Goal: Task Accomplishment & Management: Complete application form

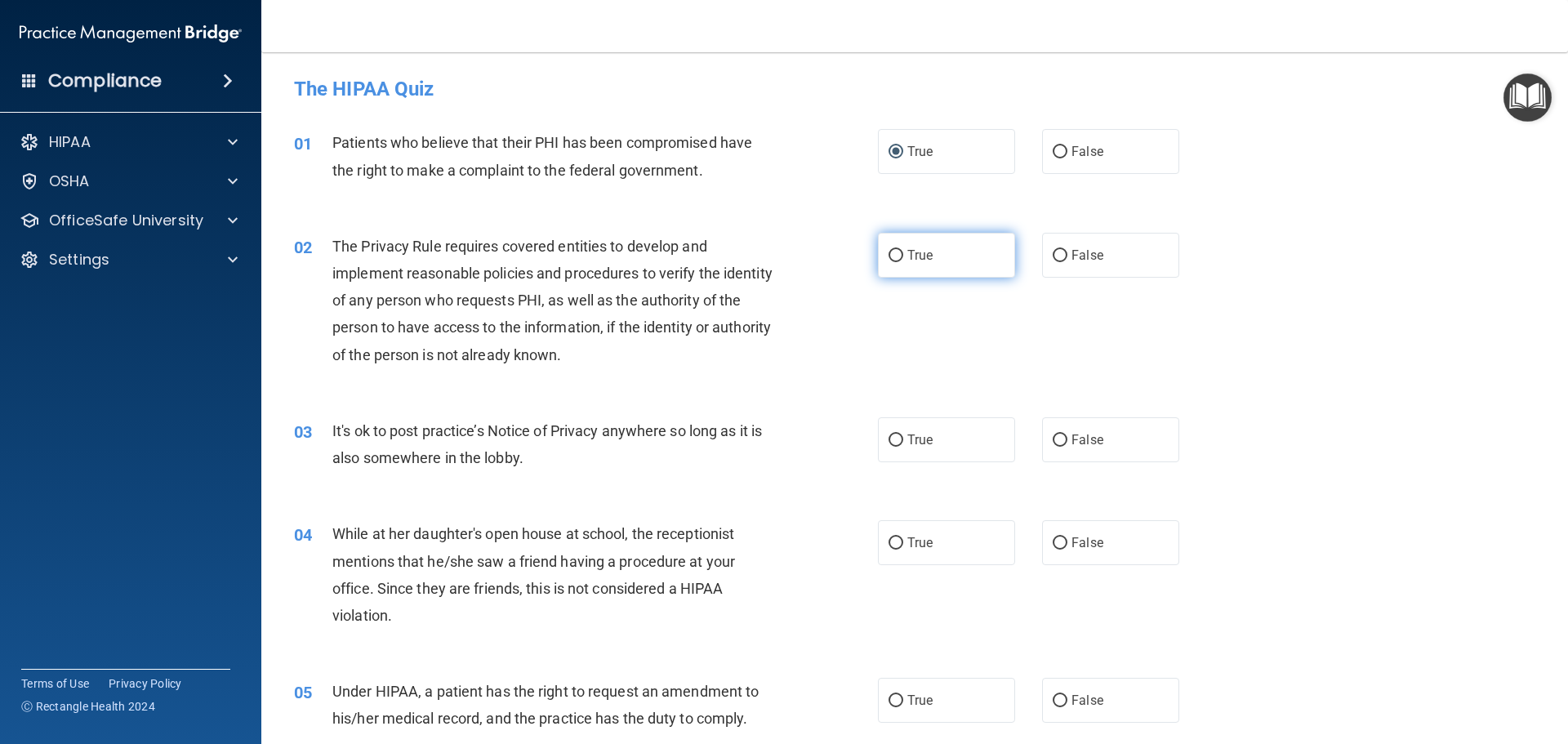
click at [890, 254] on input "True" at bounding box center [896, 255] width 15 height 12
radio input "true"
click at [1053, 442] on input "False" at bounding box center [1060, 440] width 15 height 12
radio input "true"
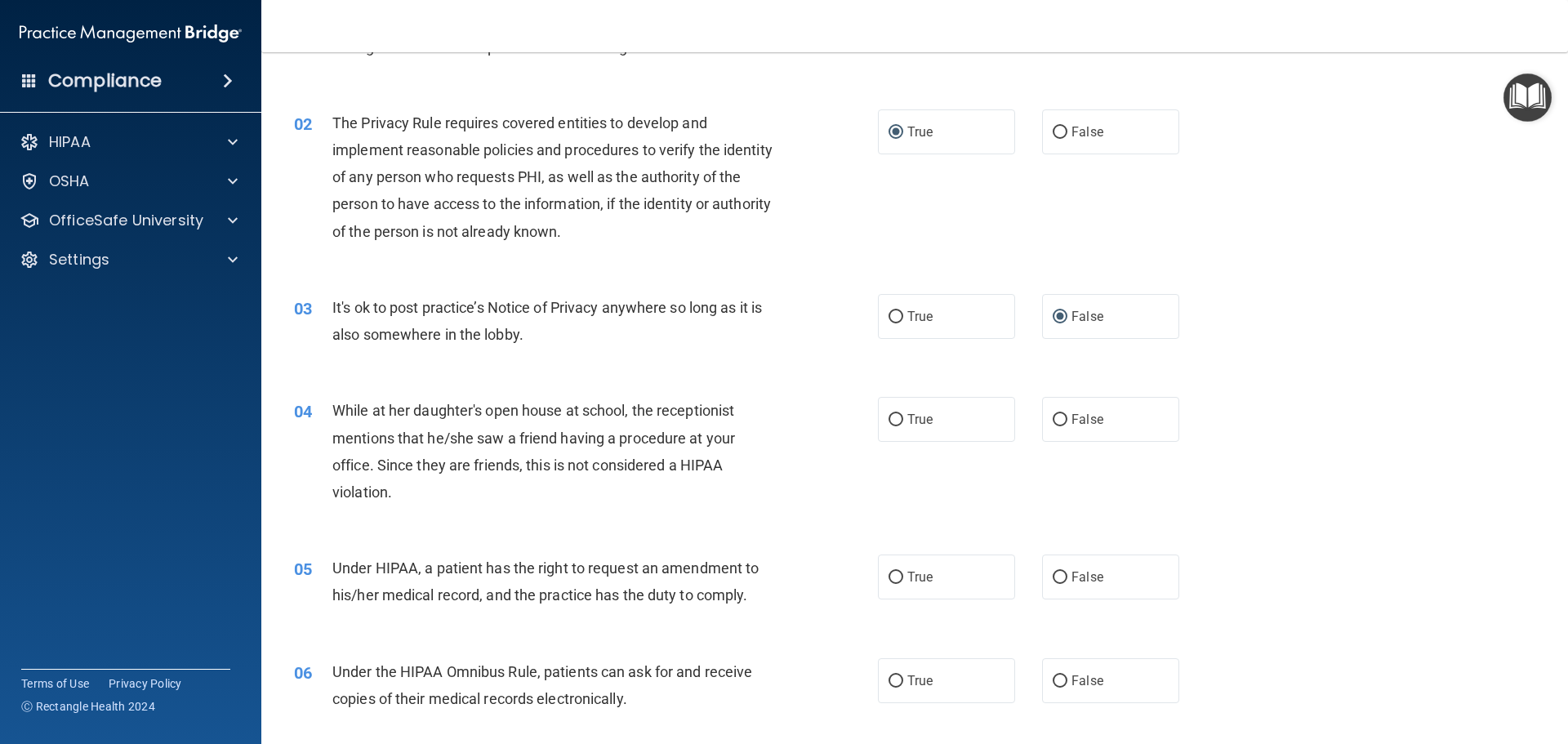
scroll to position [163, 0]
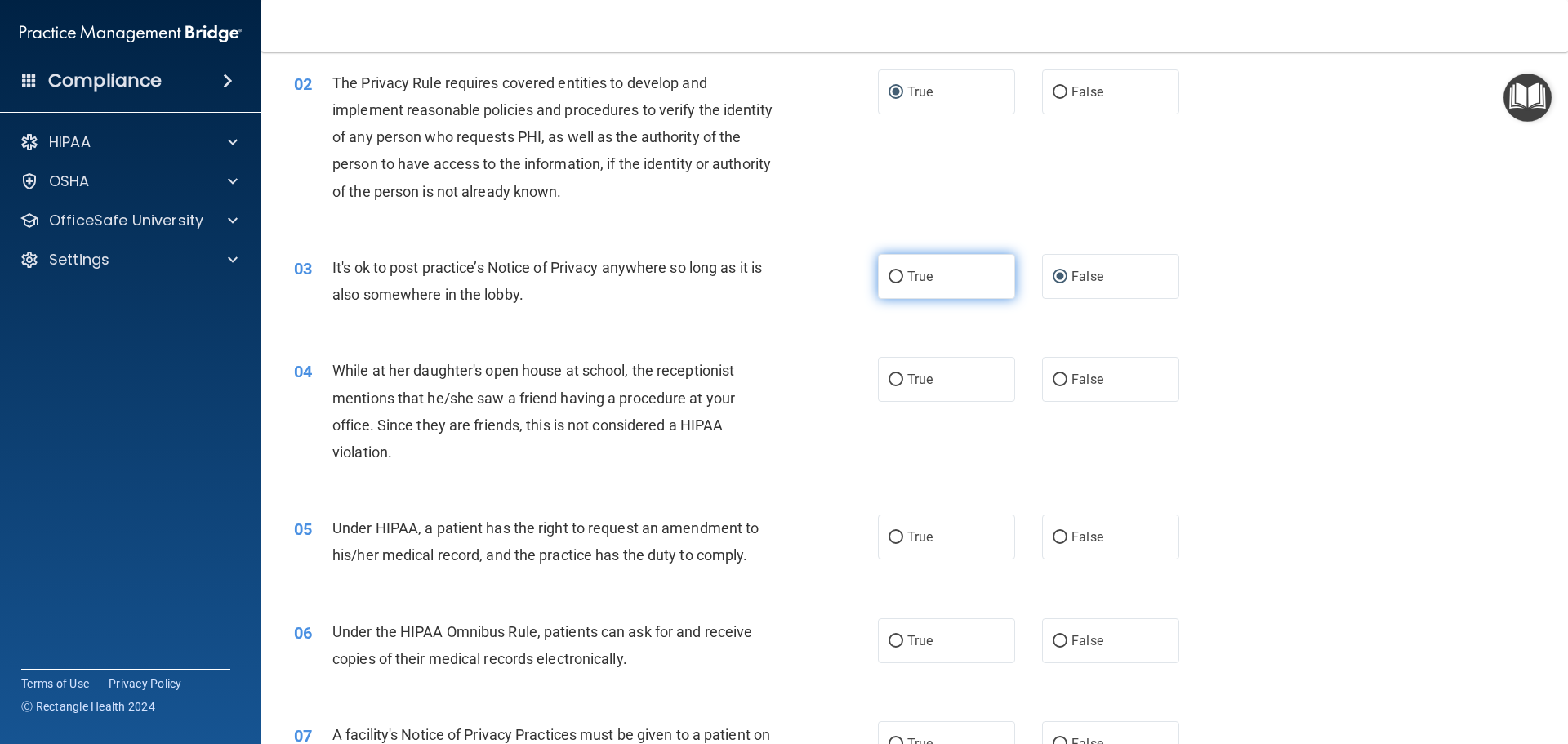
click at [890, 281] on input "True" at bounding box center [896, 277] width 15 height 12
radio input "true"
radio input "false"
click at [1054, 382] on input "False" at bounding box center [1060, 380] width 15 height 12
radio input "true"
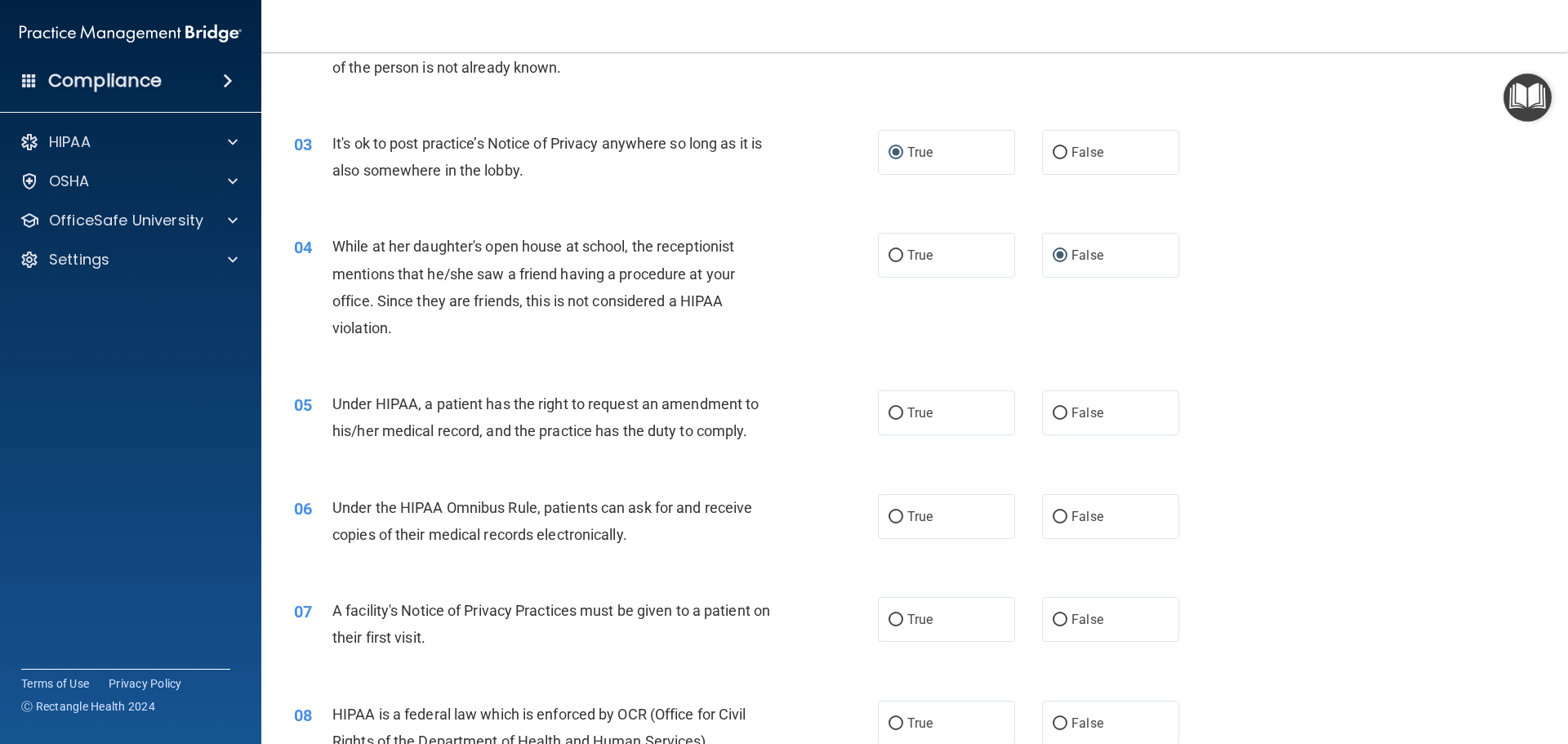
scroll to position [327, 0]
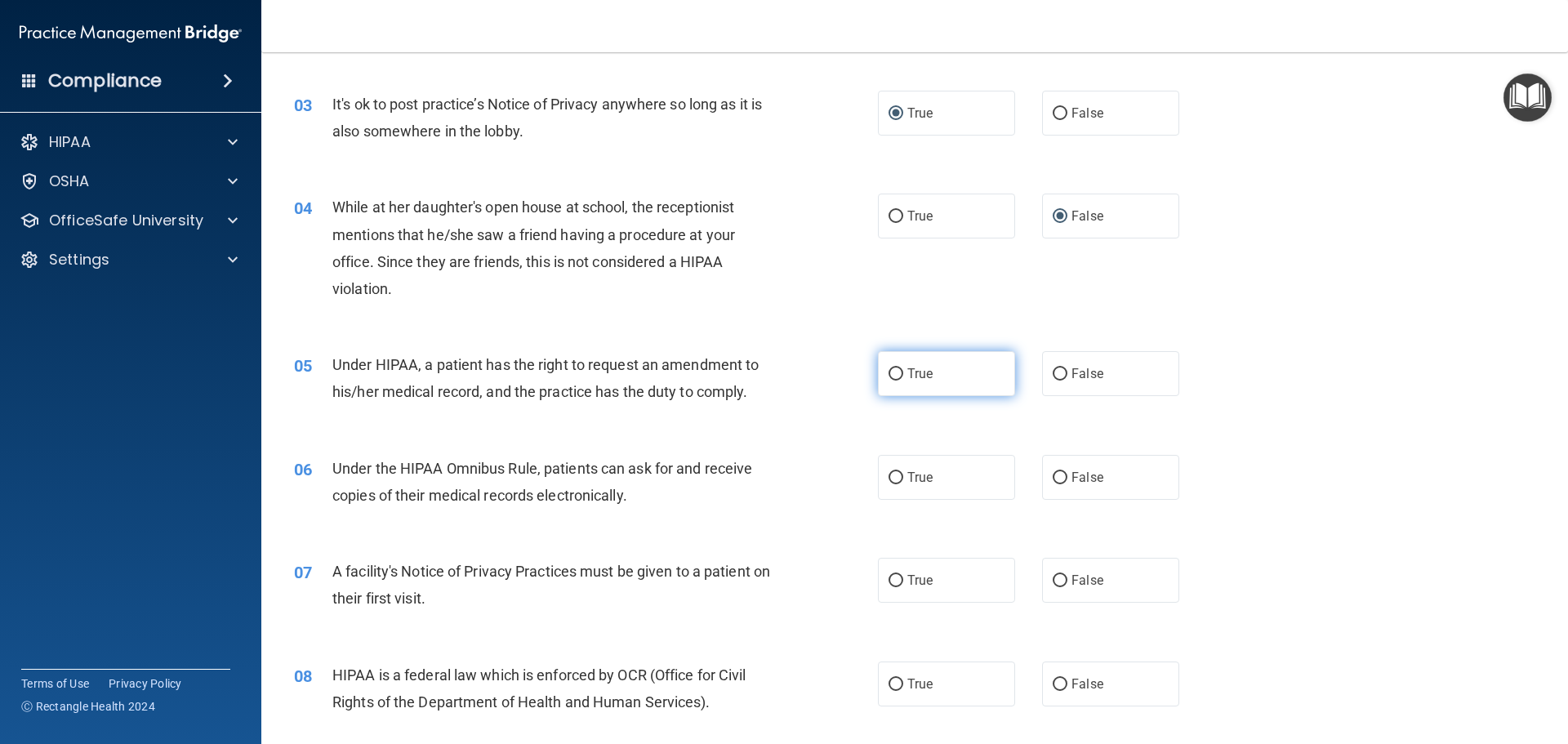
click at [892, 376] on input "True" at bounding box center [896, 374] width 15 height 12
radio input "true"
click at [890, 478] on input "True" at bounding box center [896, 477] width 15 height 12
radio input "true"
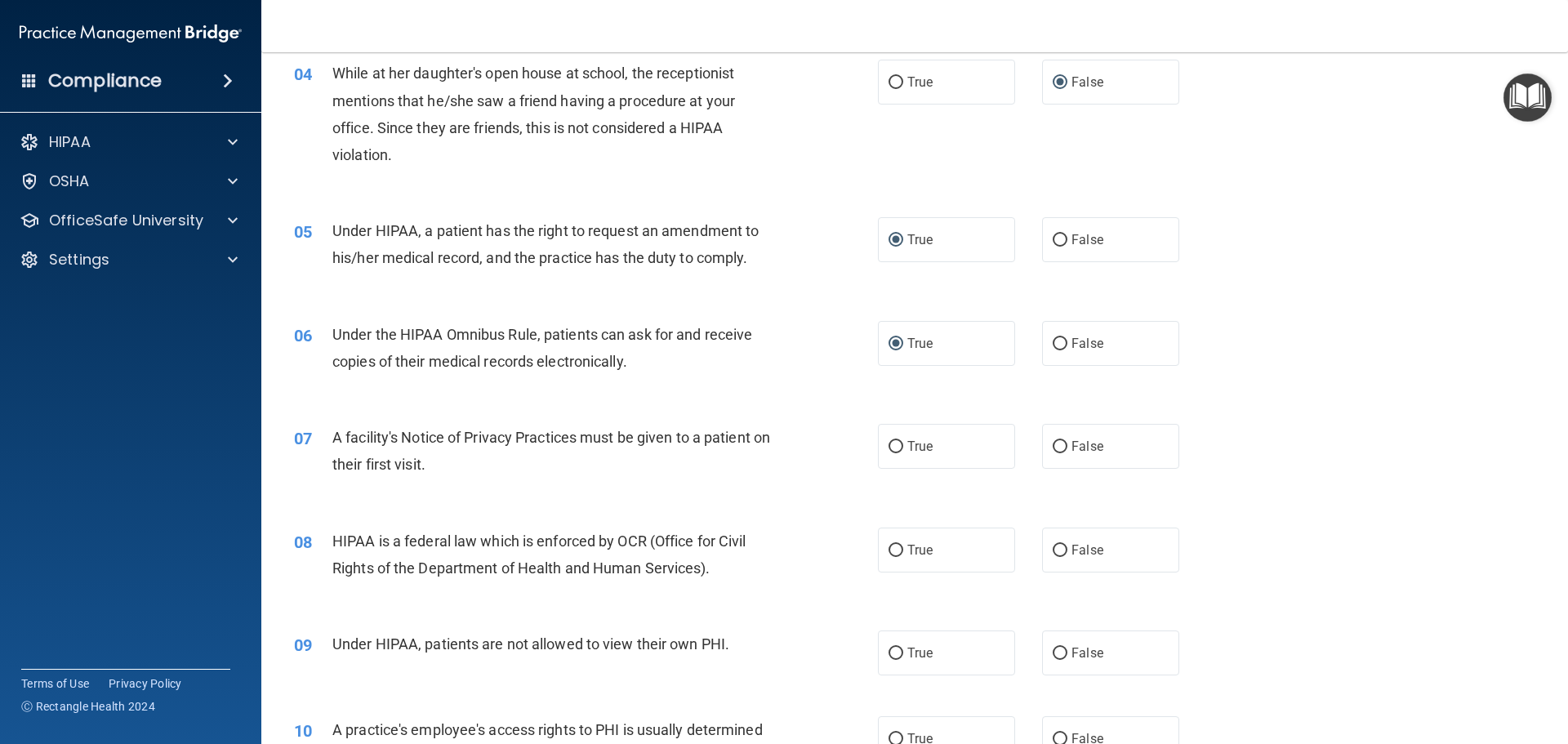
scroll to position [490, 0]
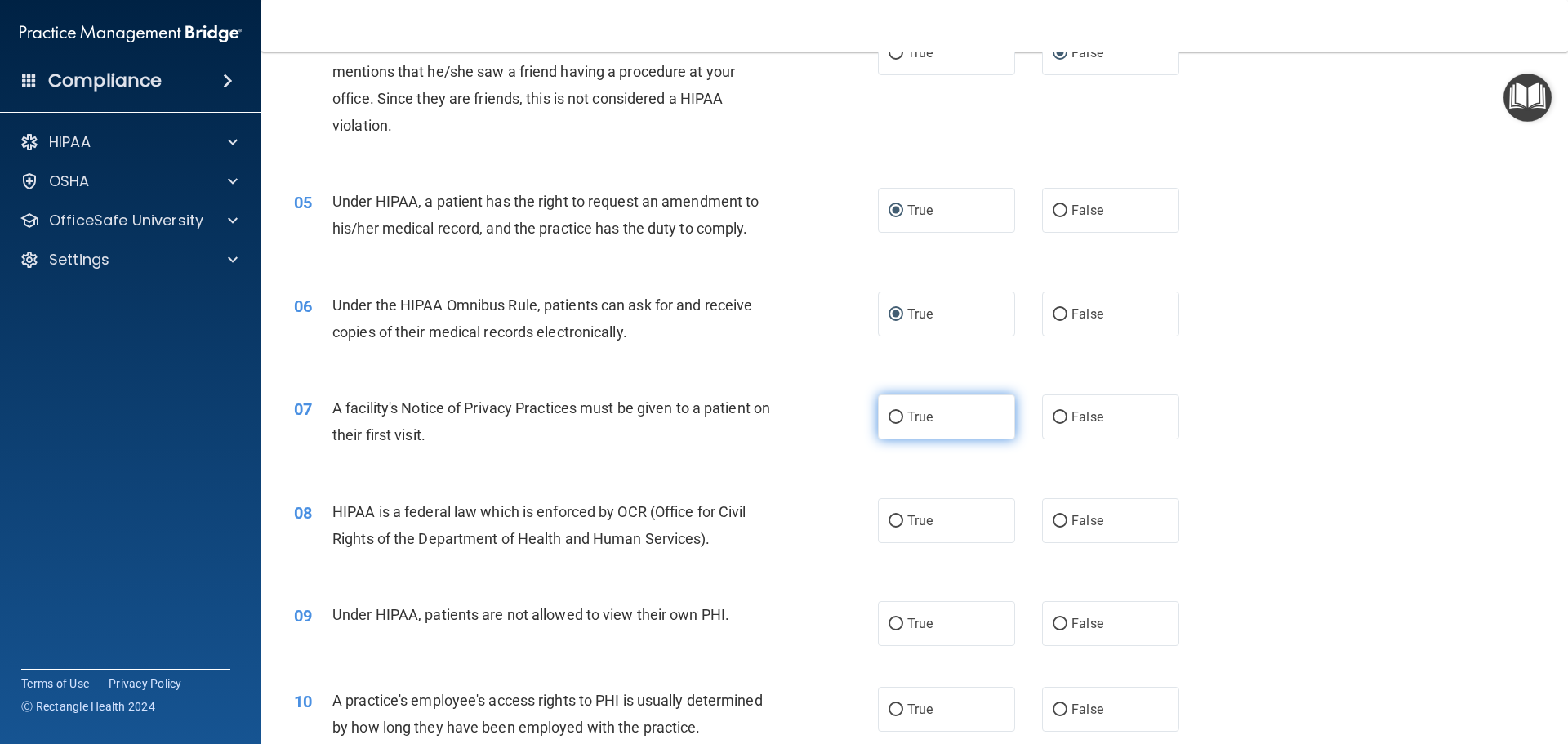
click at [888, 417] on input "True" at bounding box center [896, 417] width 15 height 12
radio input "true"
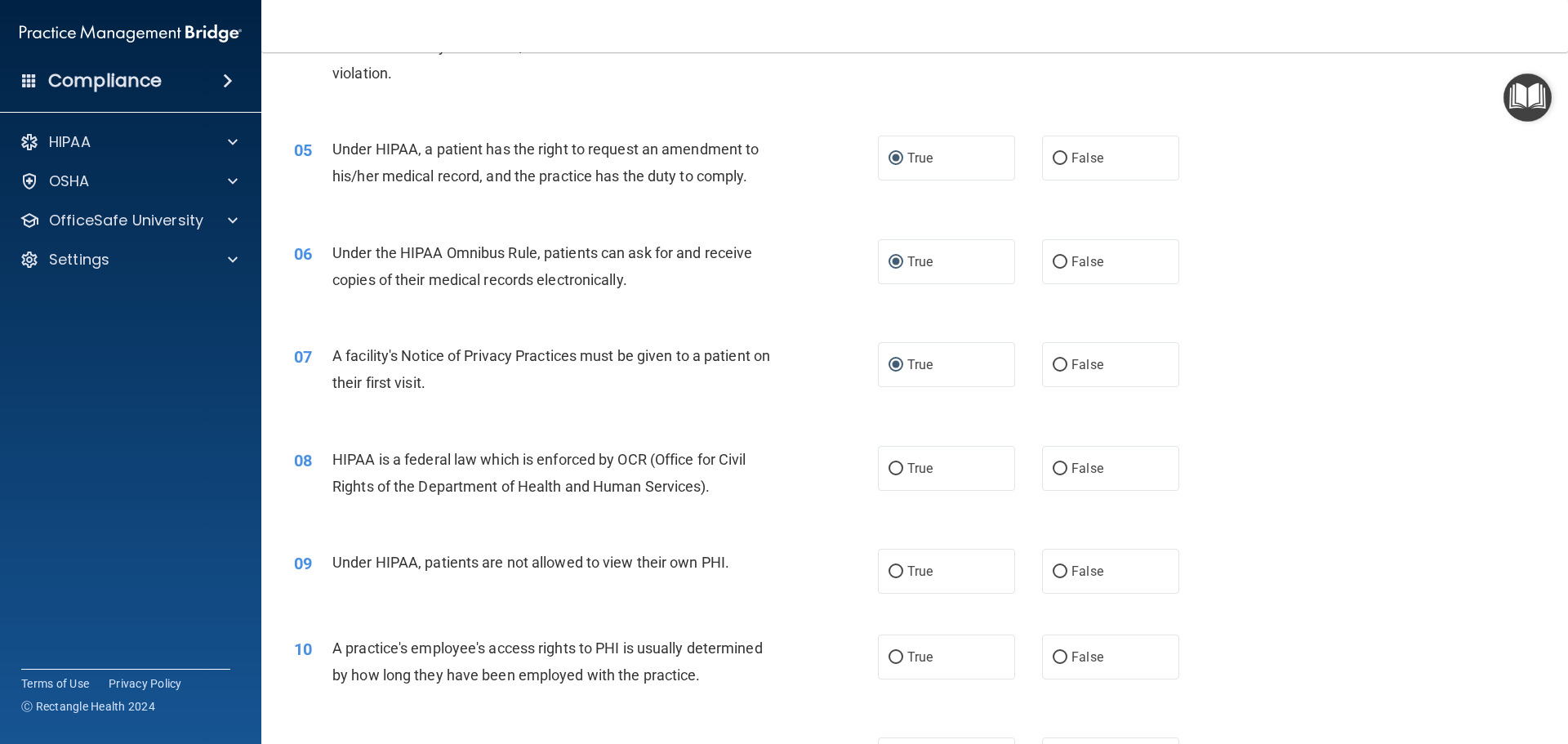
scroll to position [572, 0]
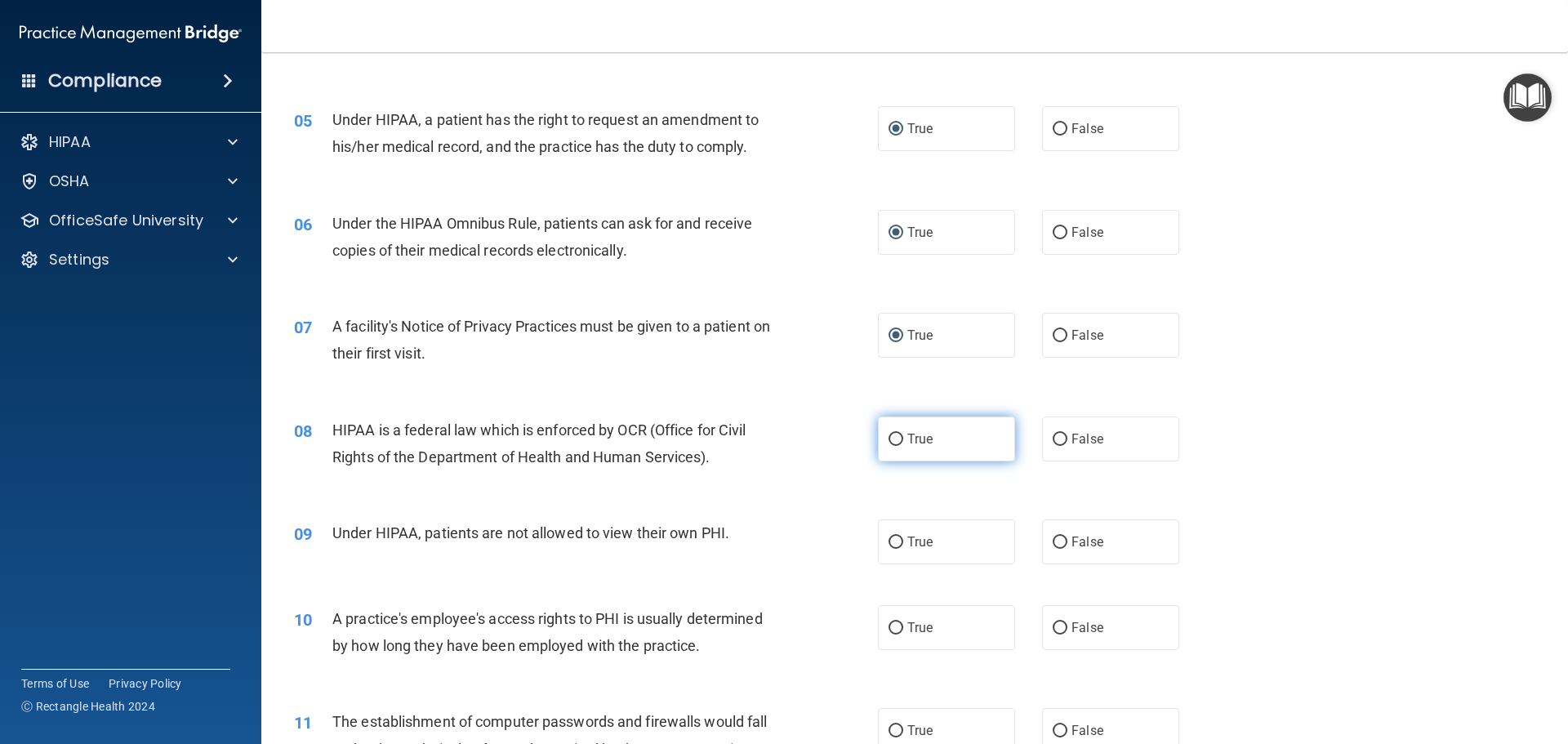
click at [890, 443] on input "True" at bounding box center [896, 439] width 15 height 12
radio input "true"
click at [1057, 539] on input "False" at bounding box center [1060, 542] width 15 height 12
radio input "true"
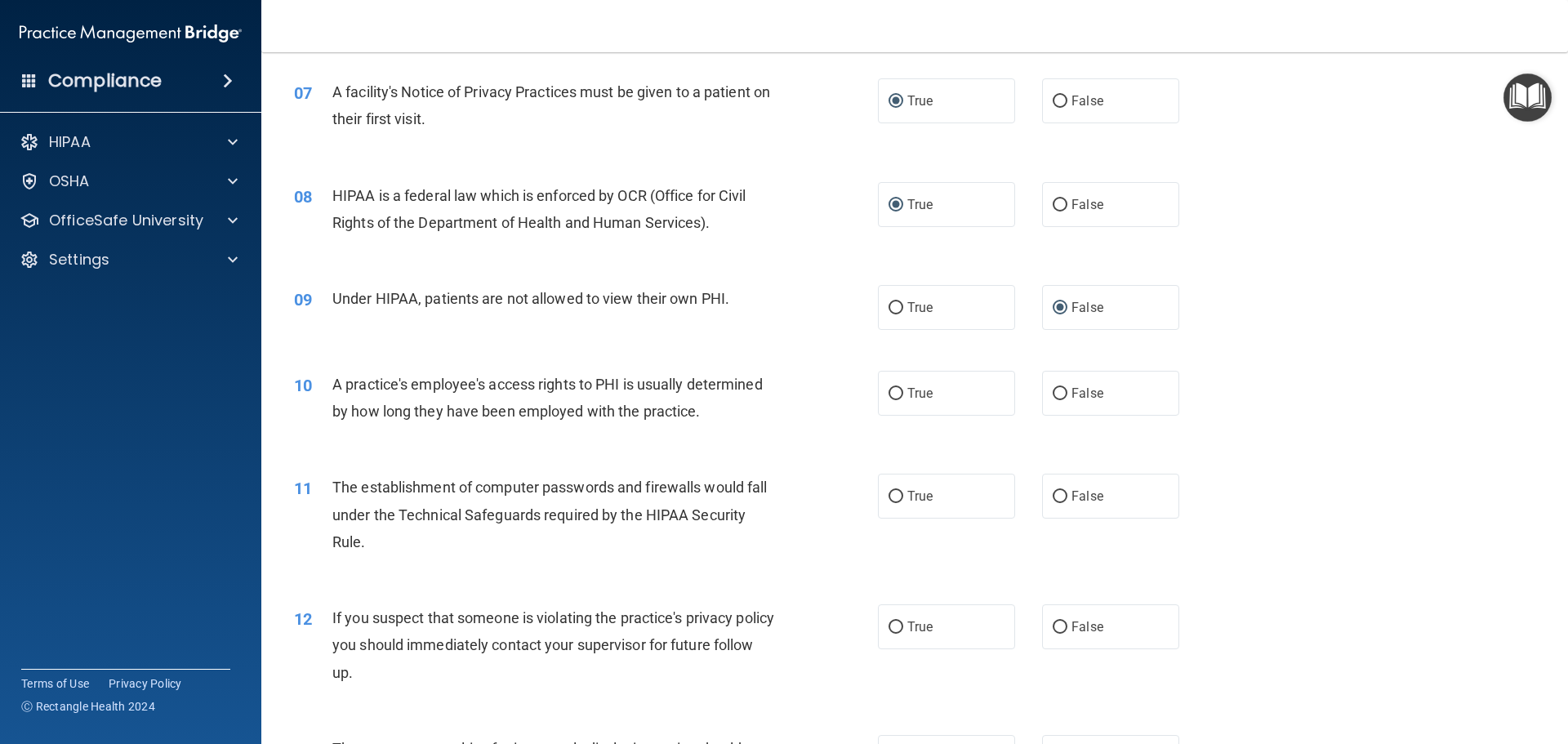
scroll to position [817, 0]
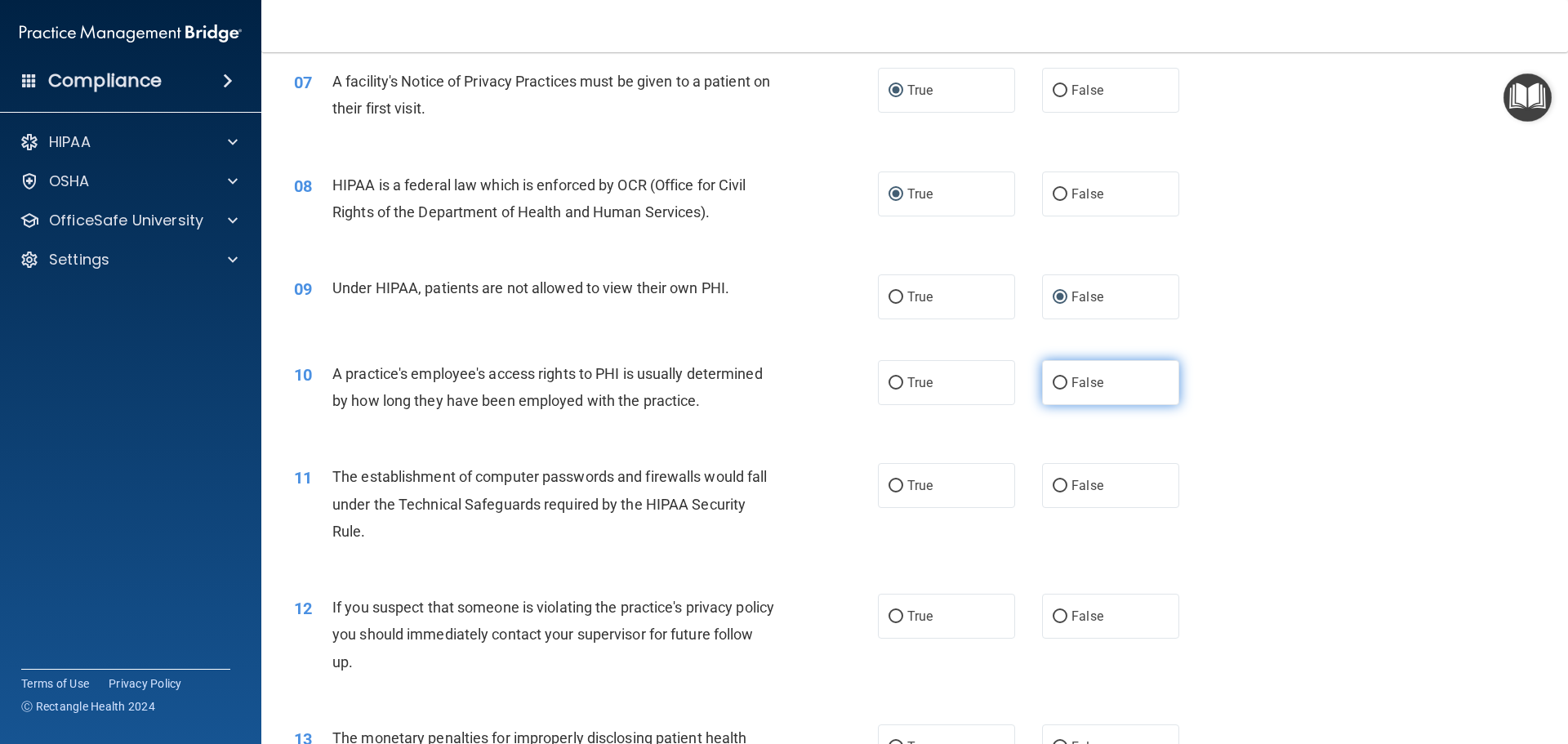
click at [1053, 384] on input "False" at bounding box center [1060, 383] width 15 height 12
radio input "true"
click at [897, 493] on label "True" at bounding box center [946, 486] width 137 height 45
click at [897, 492] on input "True" at bounding box center [896, 486] width 15 height 12
radio input "true"
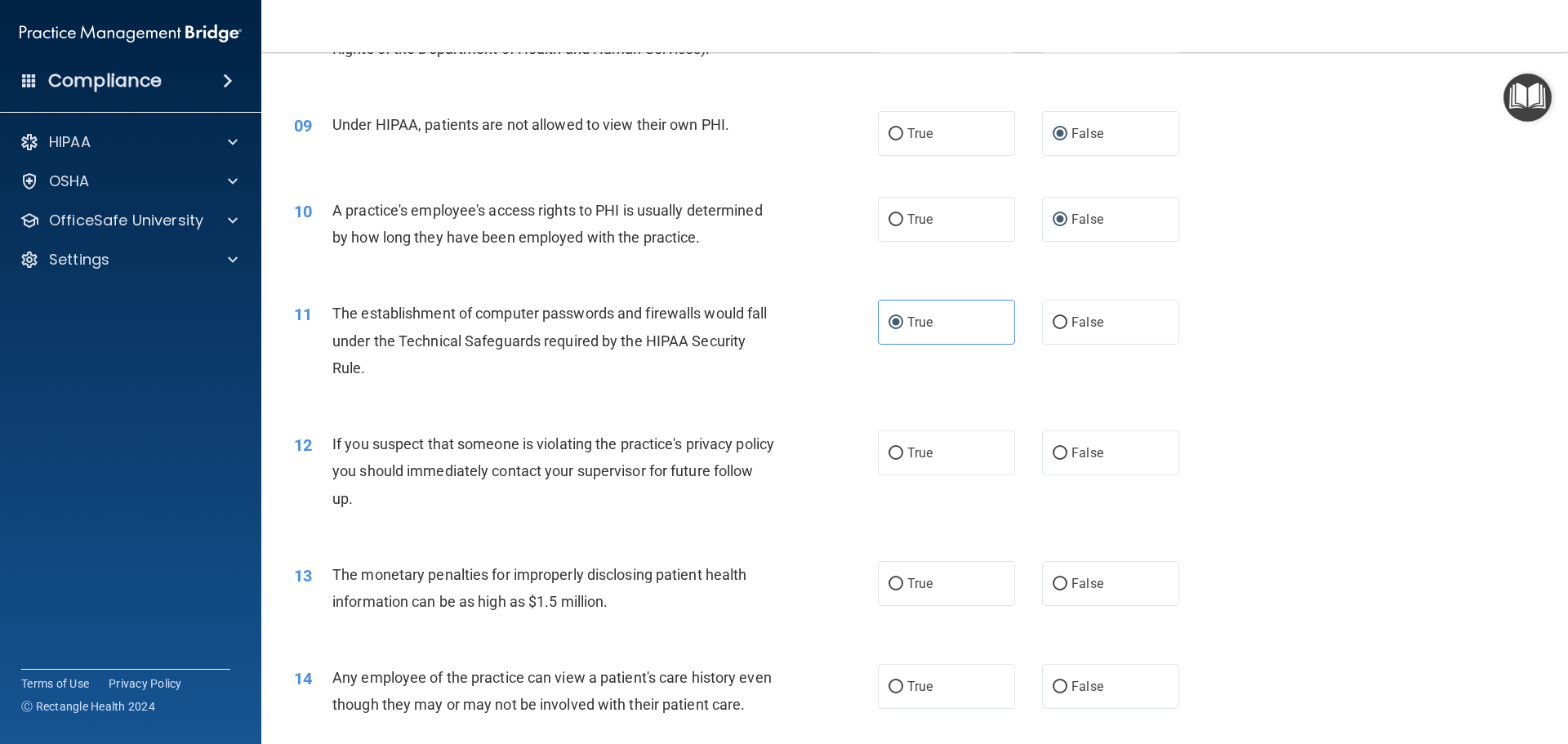
scroll to position [1062, 0]
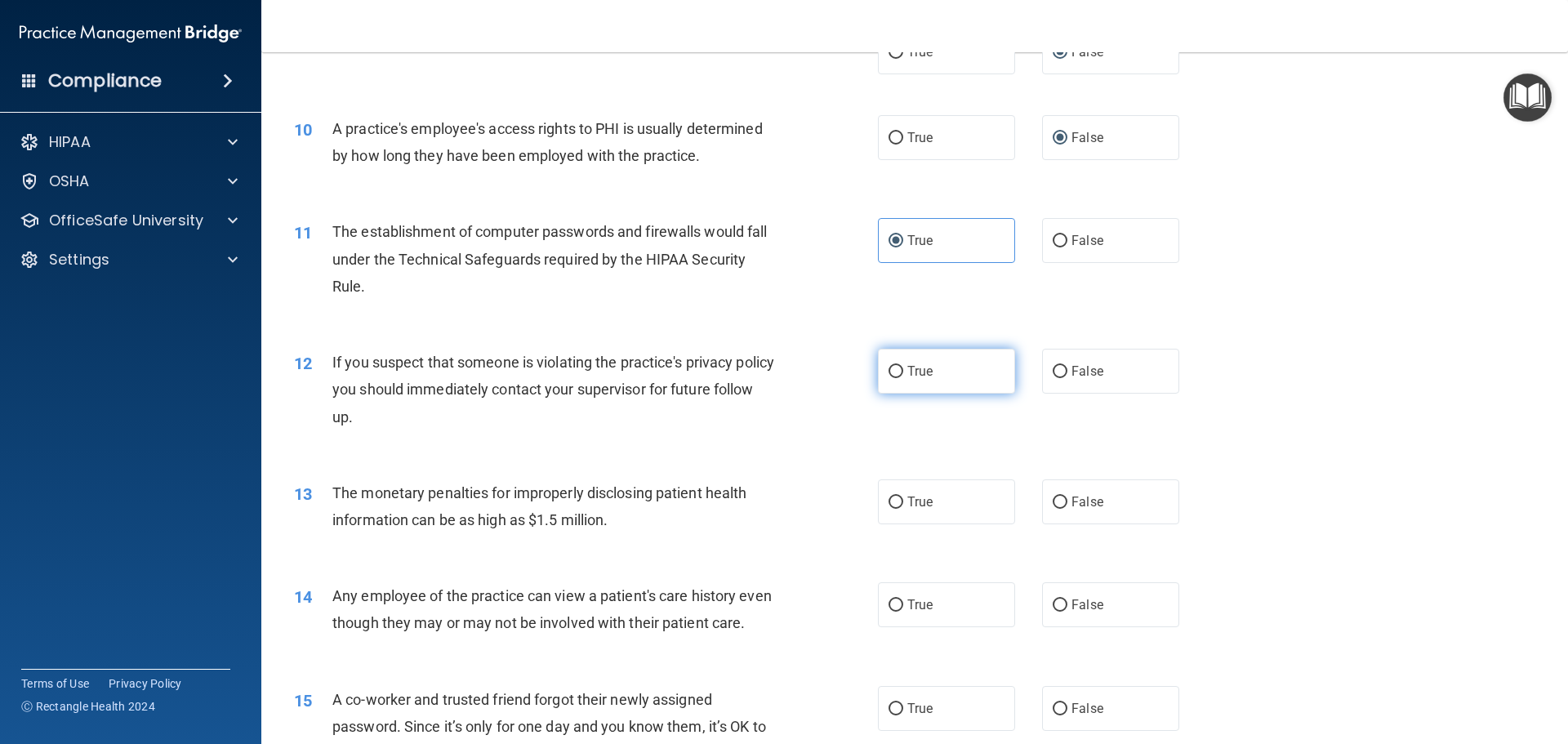
click at [891, 366] on input "True" at bounding box center [896, 372] width 15 height 12
radio input "true"
click at [891, 502] on input "True" at bounding box center [896, 503] width 15 height 12
radio input "true"
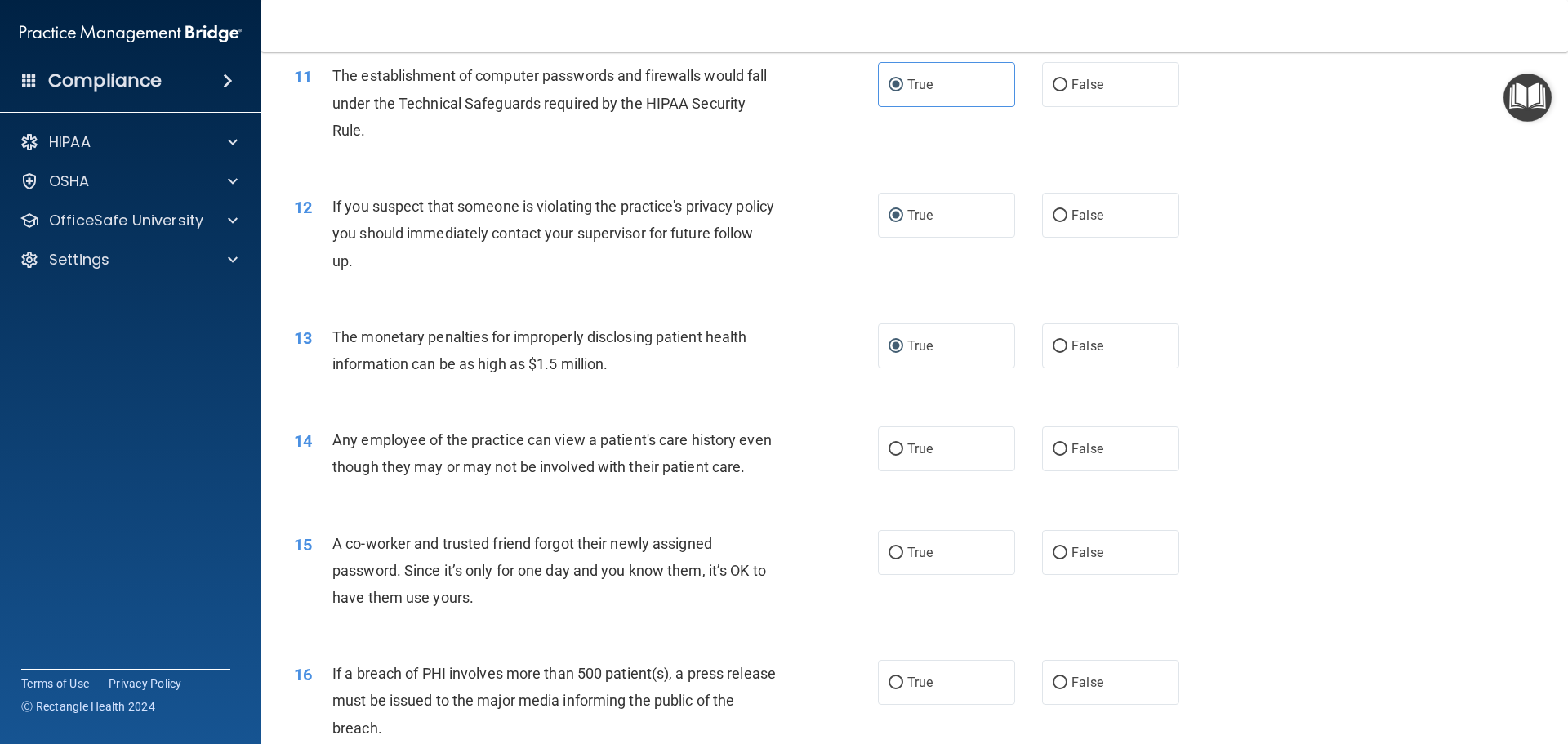
scroll to position [1225, 0]
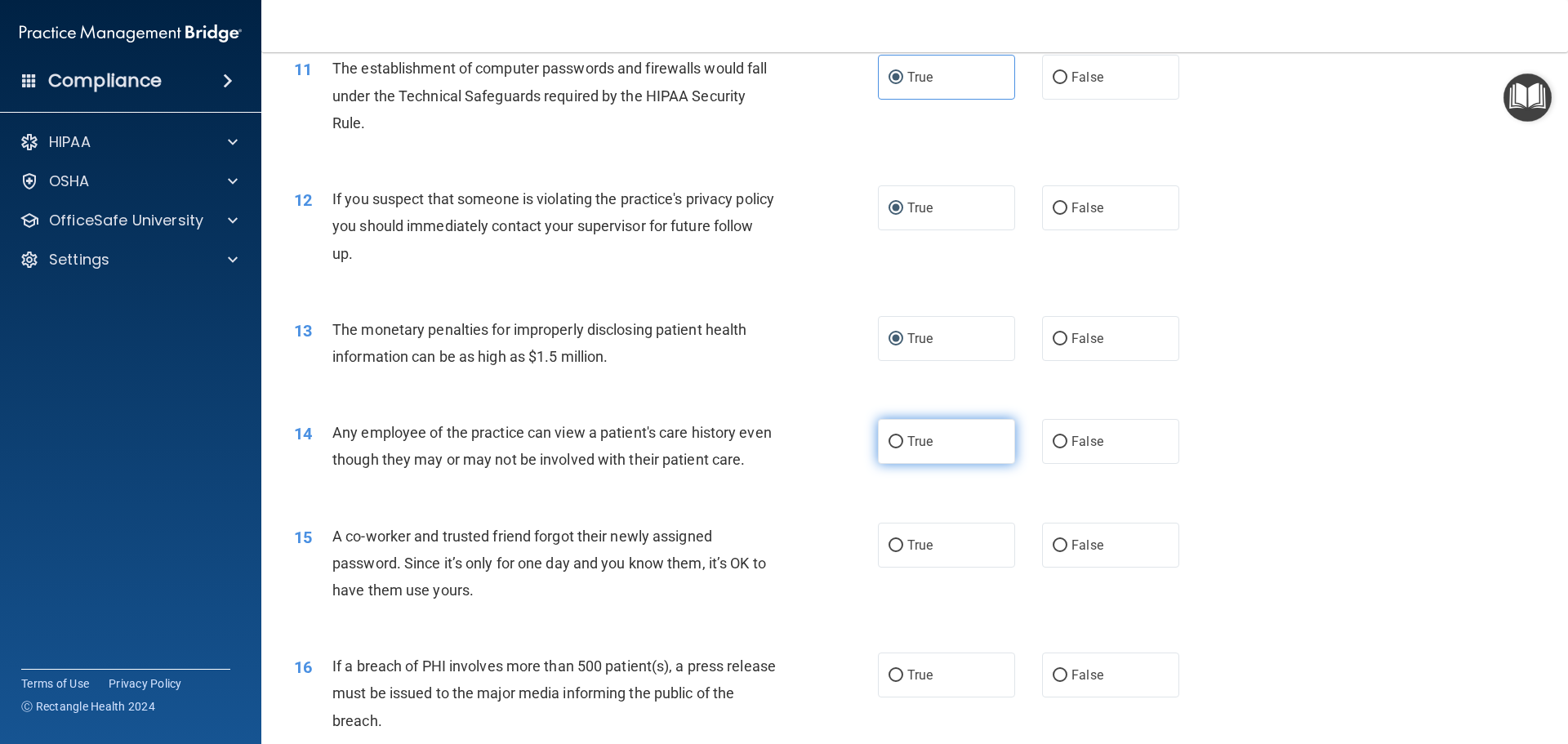
click at [891, 440] on input "True" at bounding box center [896, 442] width 15 height 12
radio input "true"
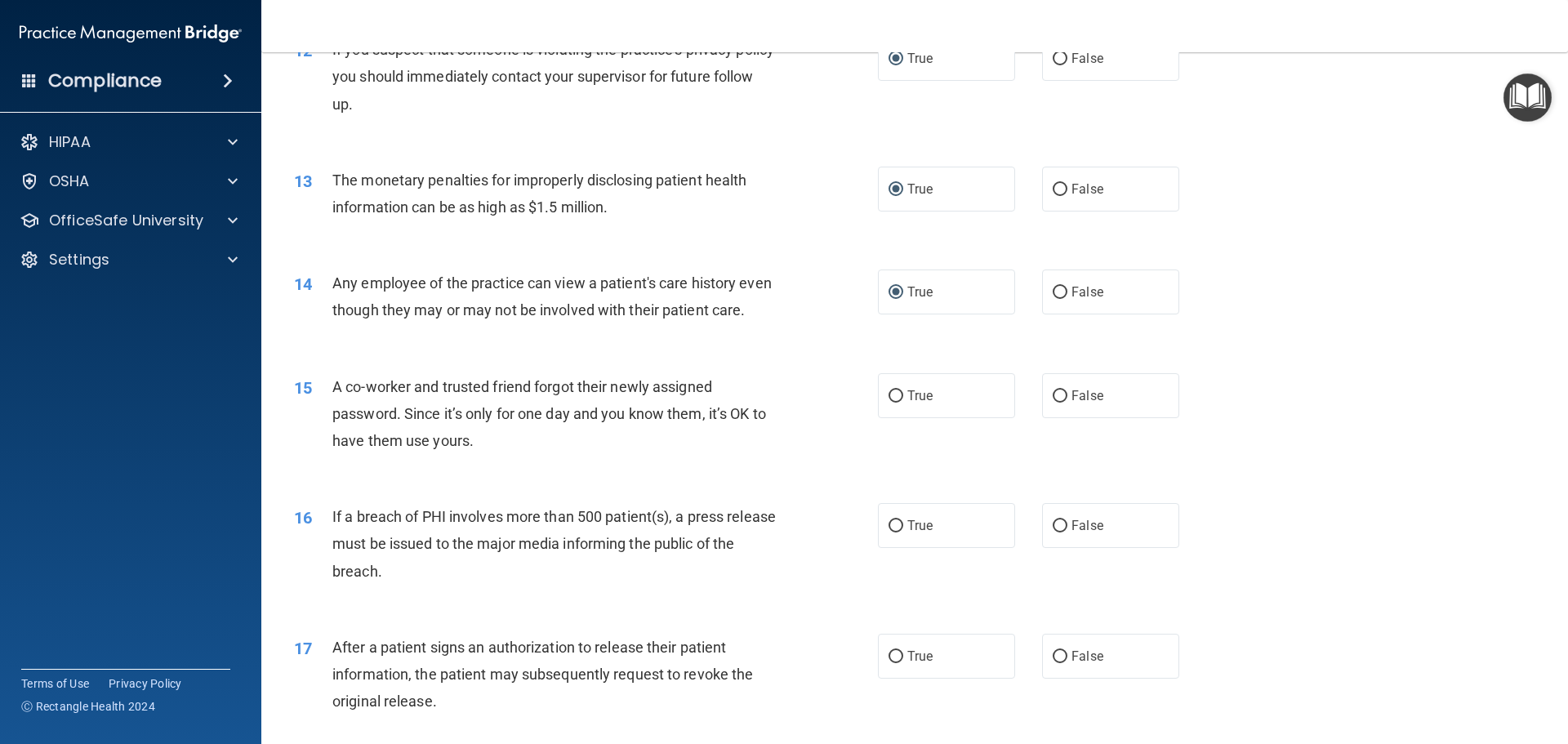
scroll to position [1389, 0]
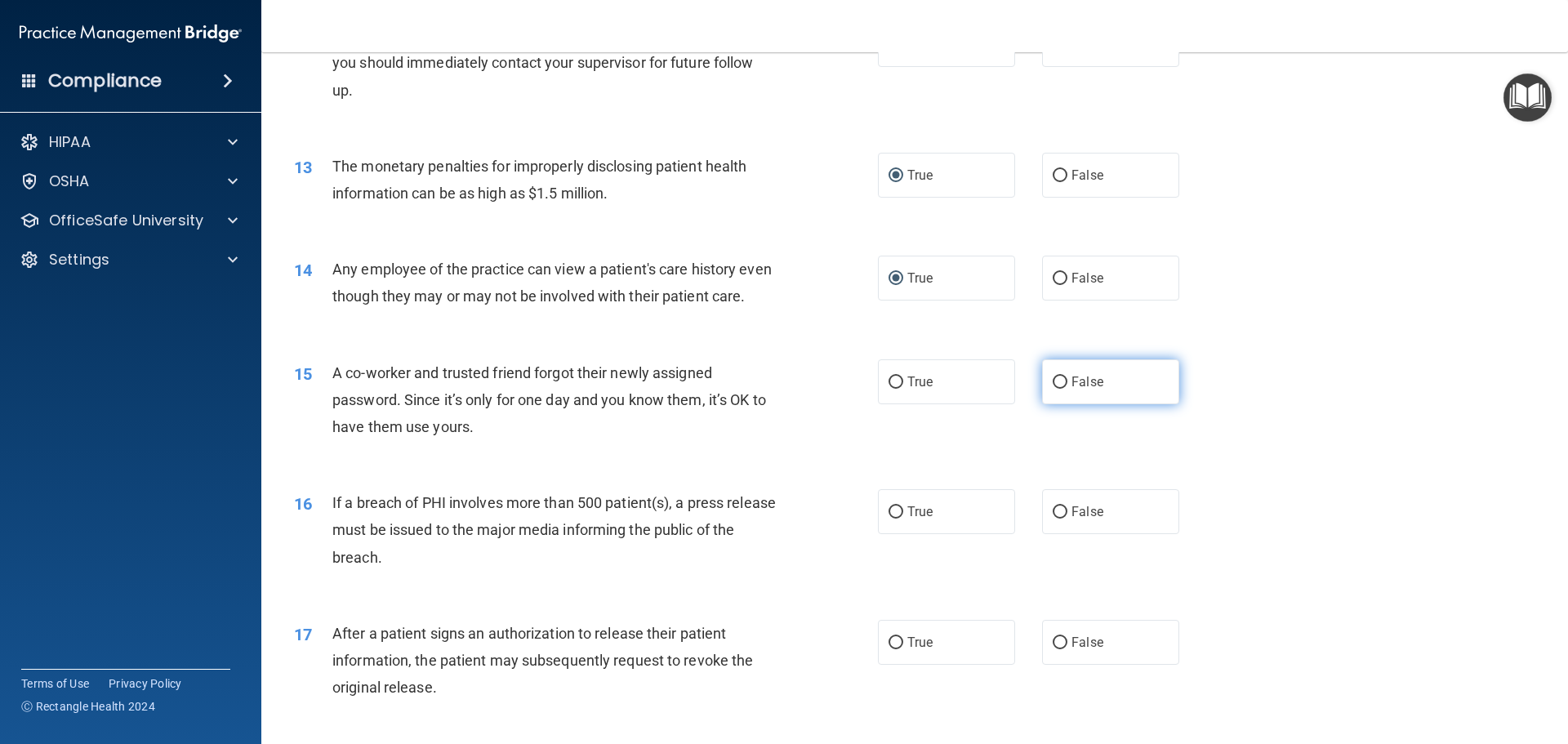
click at [1053, 389] on input "False" at bounding box center [1060, 382] width 15 height 12
radio input "true"
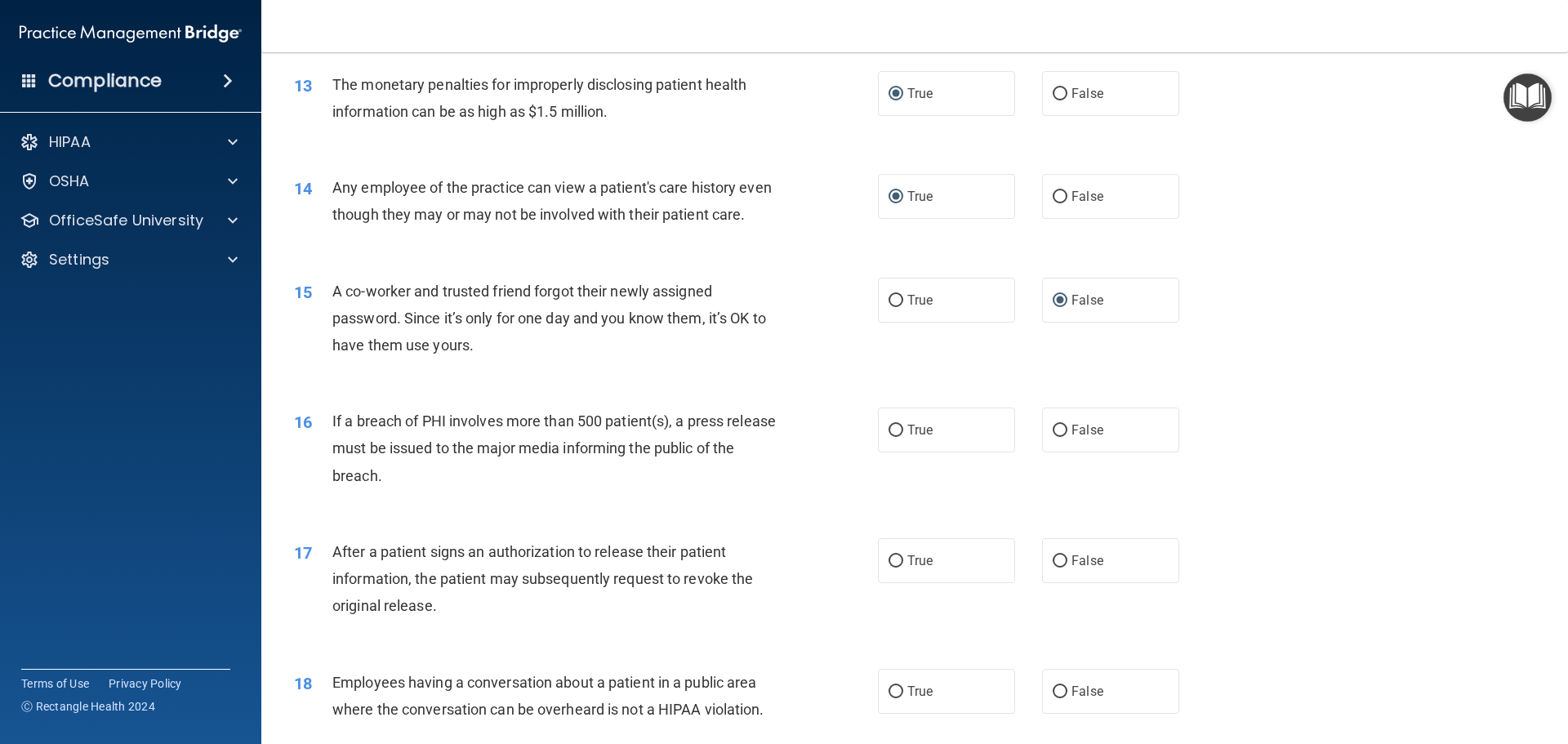
scroll to position [1552, 0]
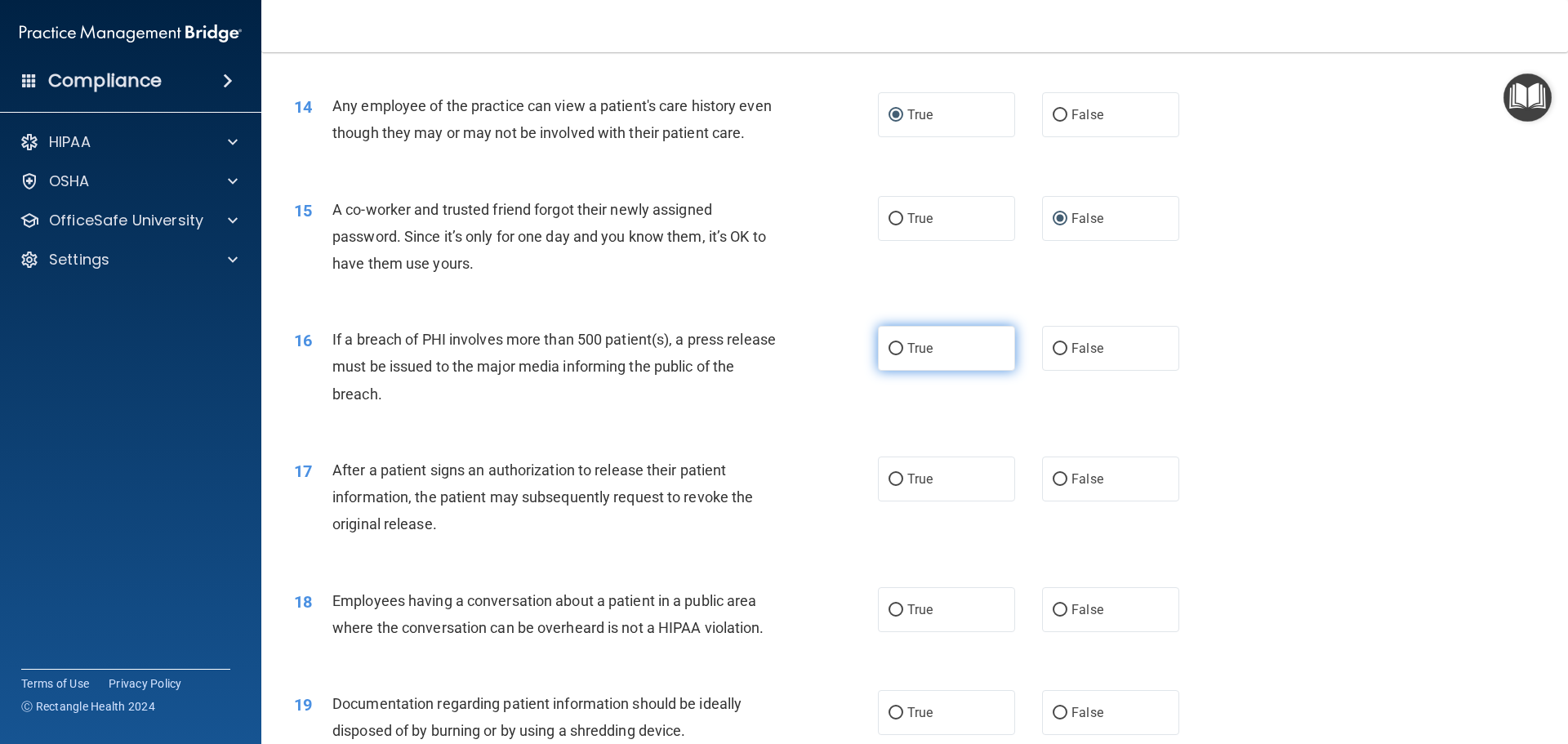
click at [888, 356] on input "True" at bounding box center [896, 348] width 15 height 12
radio input "true"
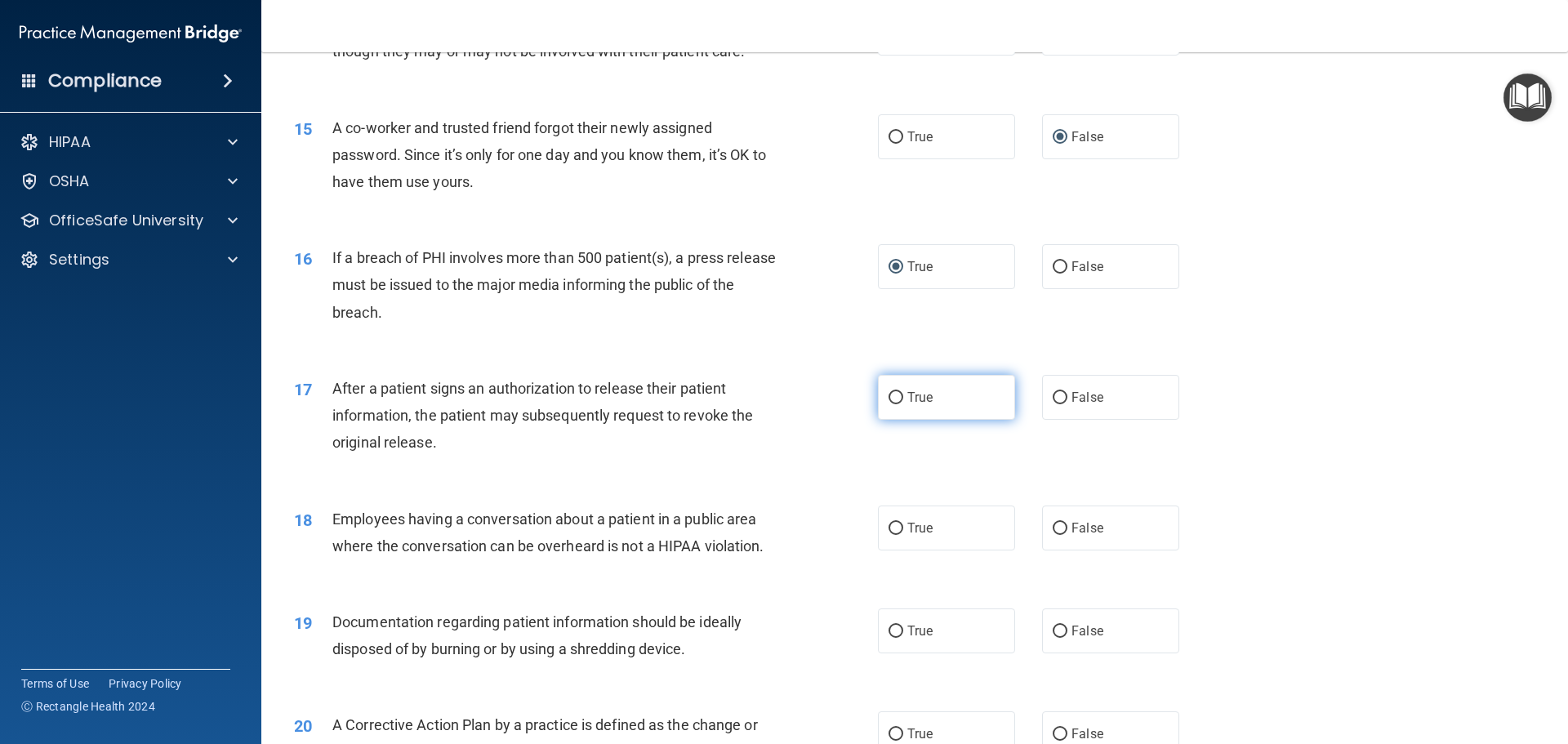
click at [888, 404] on input "True" at bounding box center [896, 398] width 15 height 12
radio input "true"
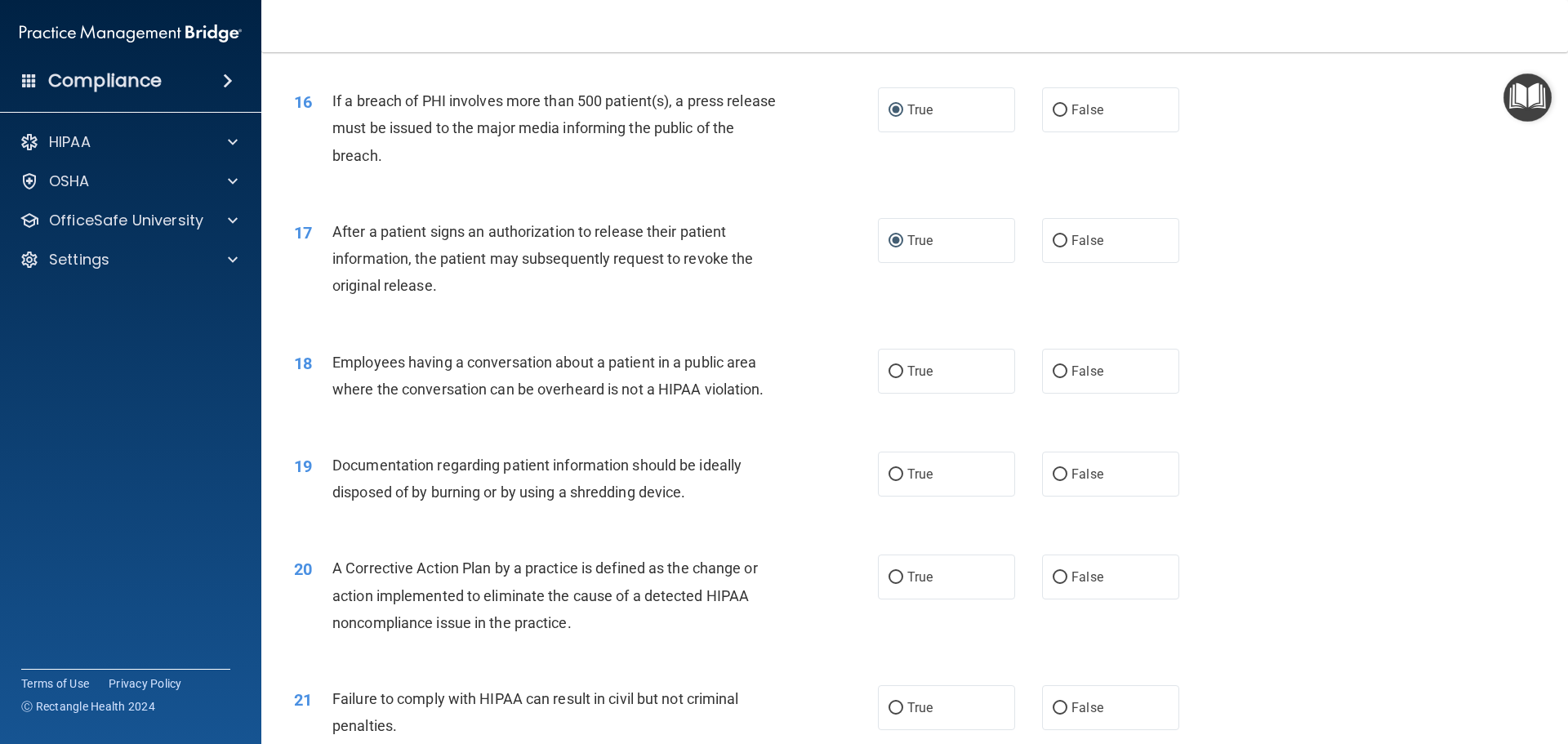
scroll to position [1797, 0]
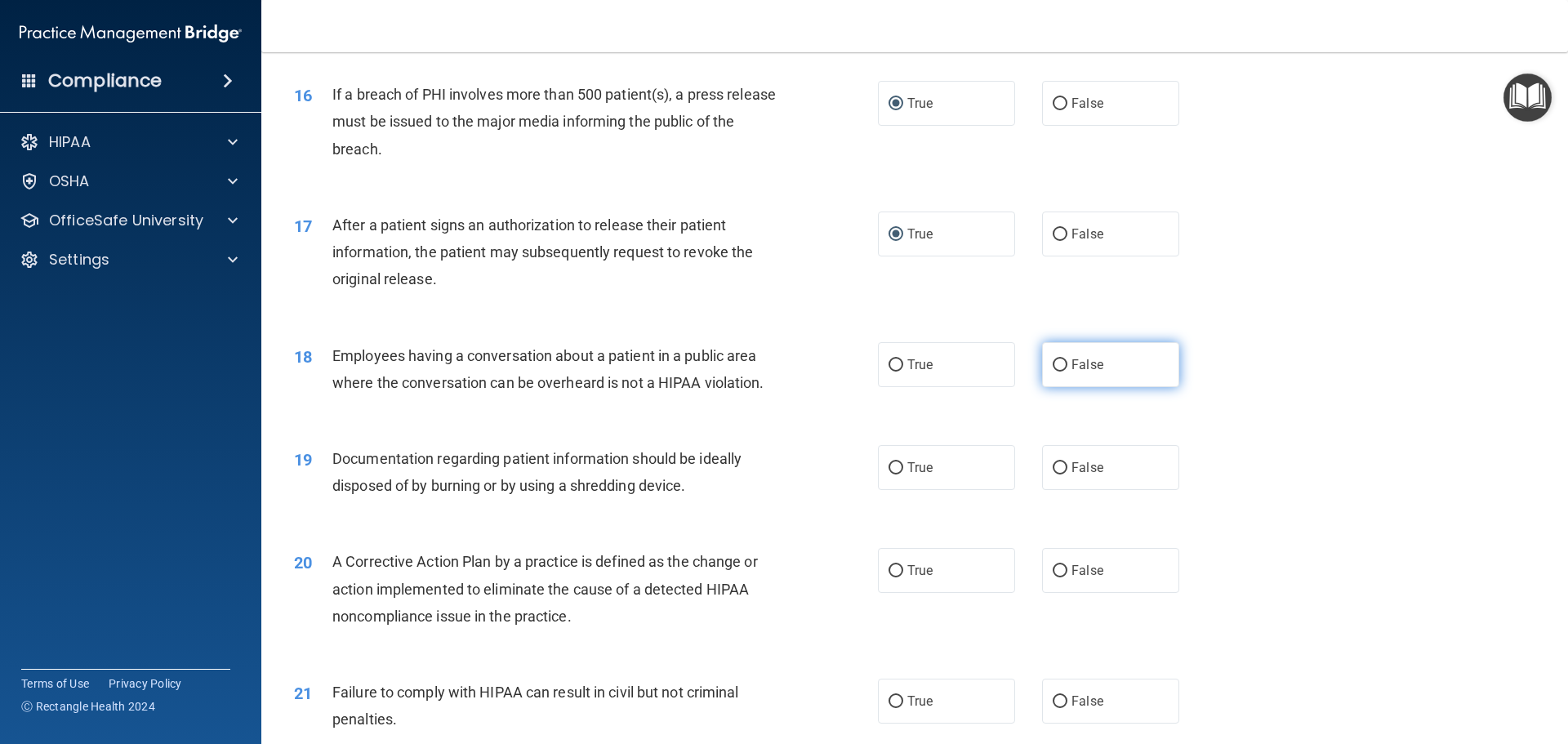
click at [1054, 372] on input "False" at bounding box center [1060, 365] width 15 height 12
radio input "true"
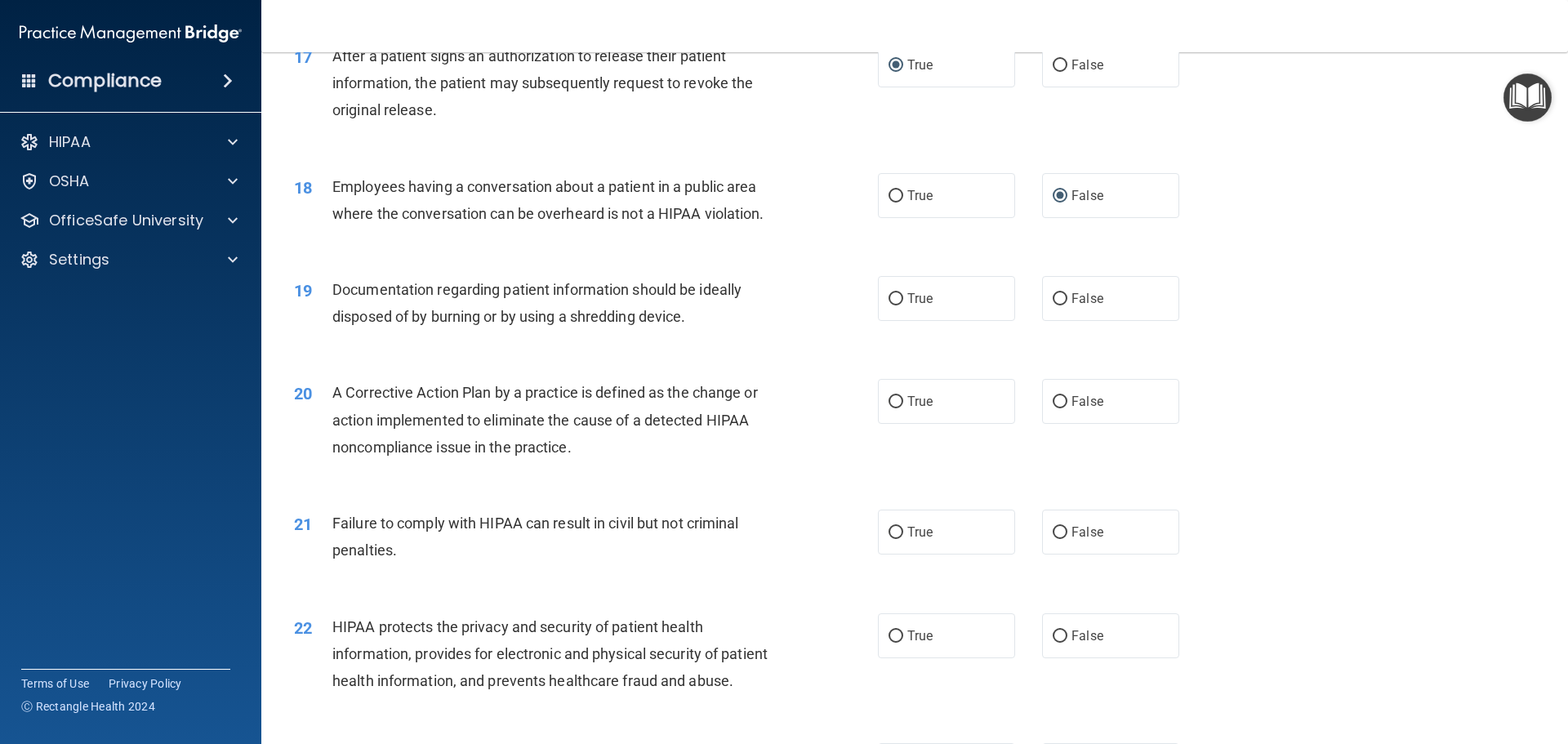
scroll to position [2043, 0]
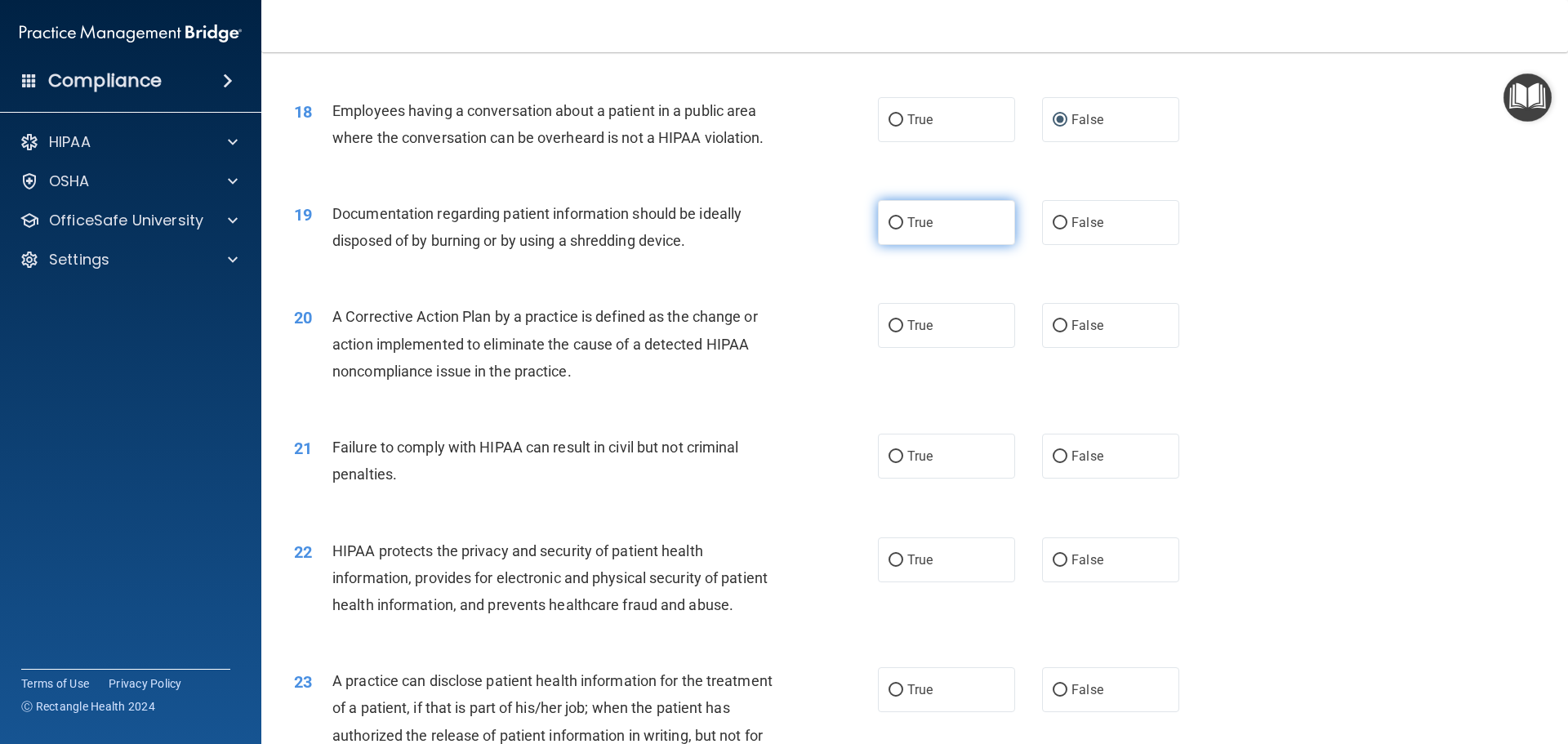
click at [891, 229] on input "True" at bounding box center [896, 223] width 15 height 12
radio input "true"
click at [888, 333] on input "True" at bounding box center [896, 326] width 15 height 12
radio input "true"
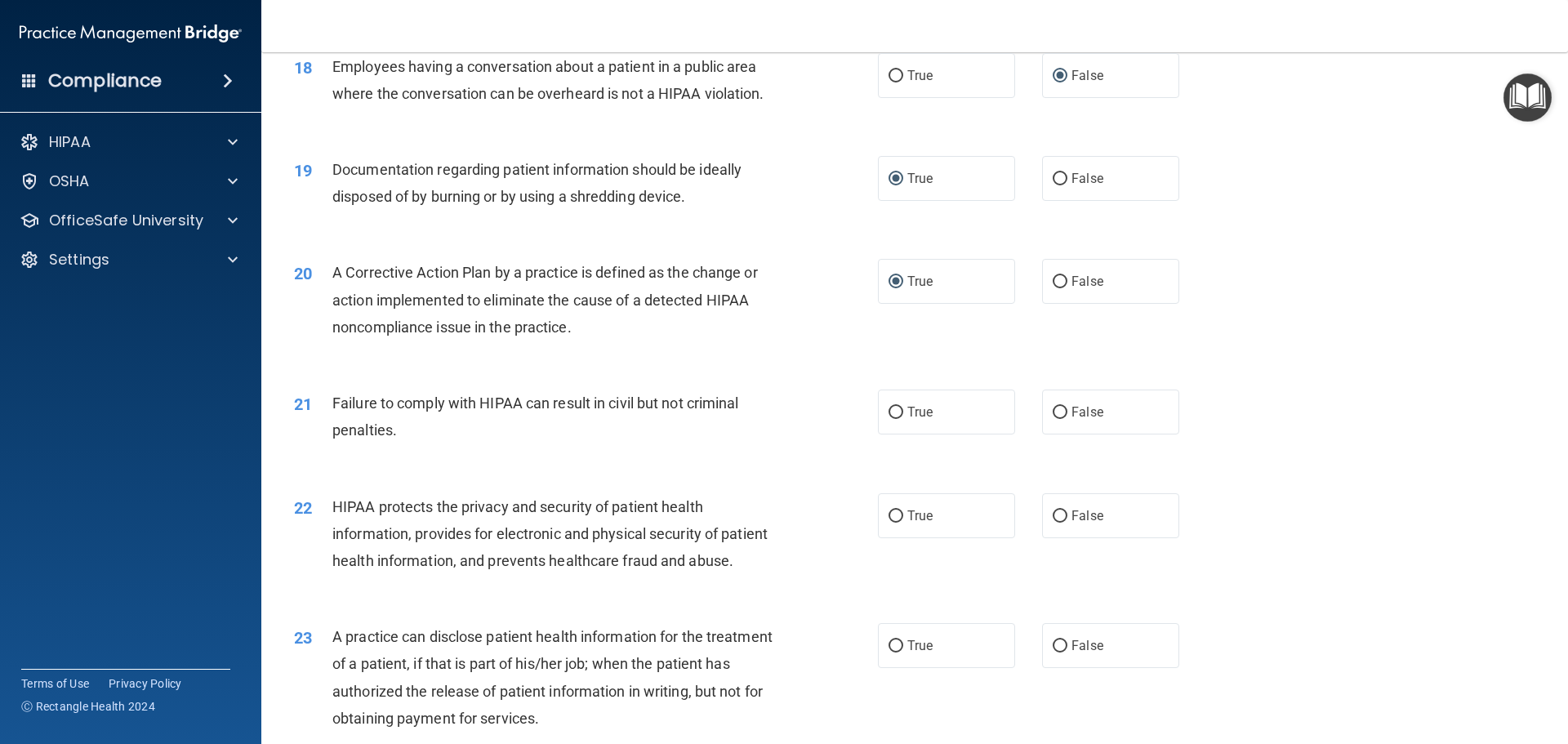
scroll to position [2124, 0]
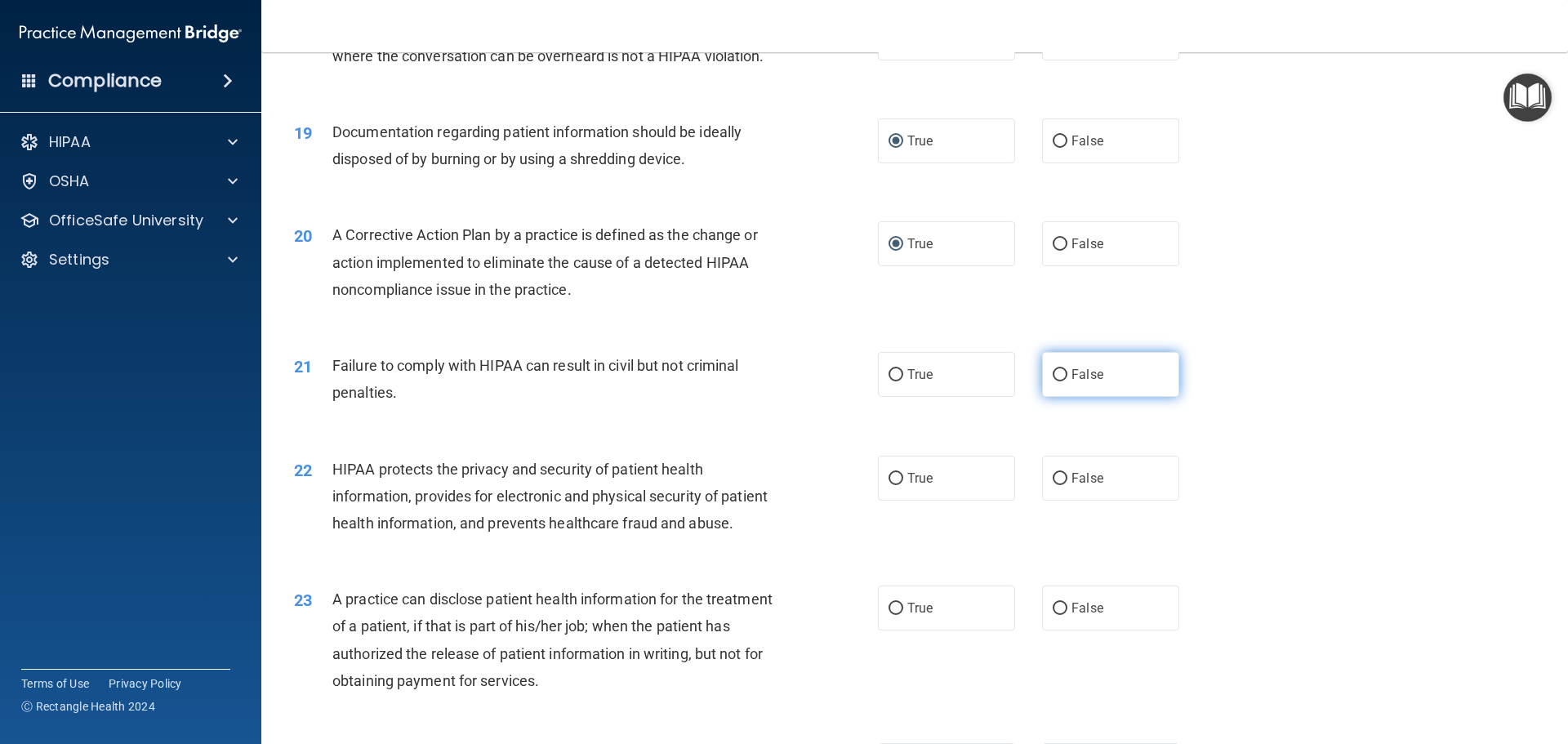
click at [1055, 382] on input "False" at bounding box center [1060, 375] width 15 height 12
radio input "true"
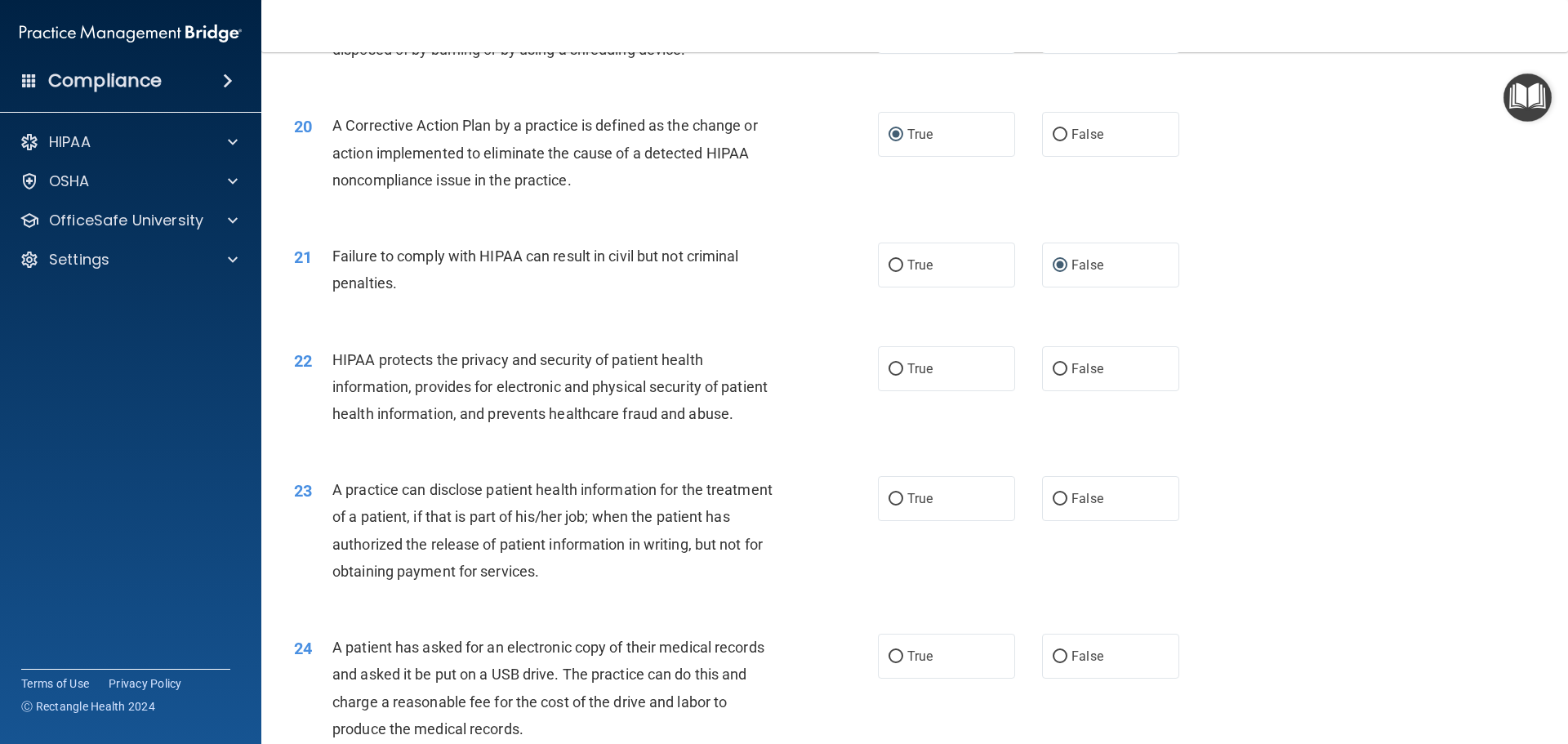
scroll to position [2288, 0]
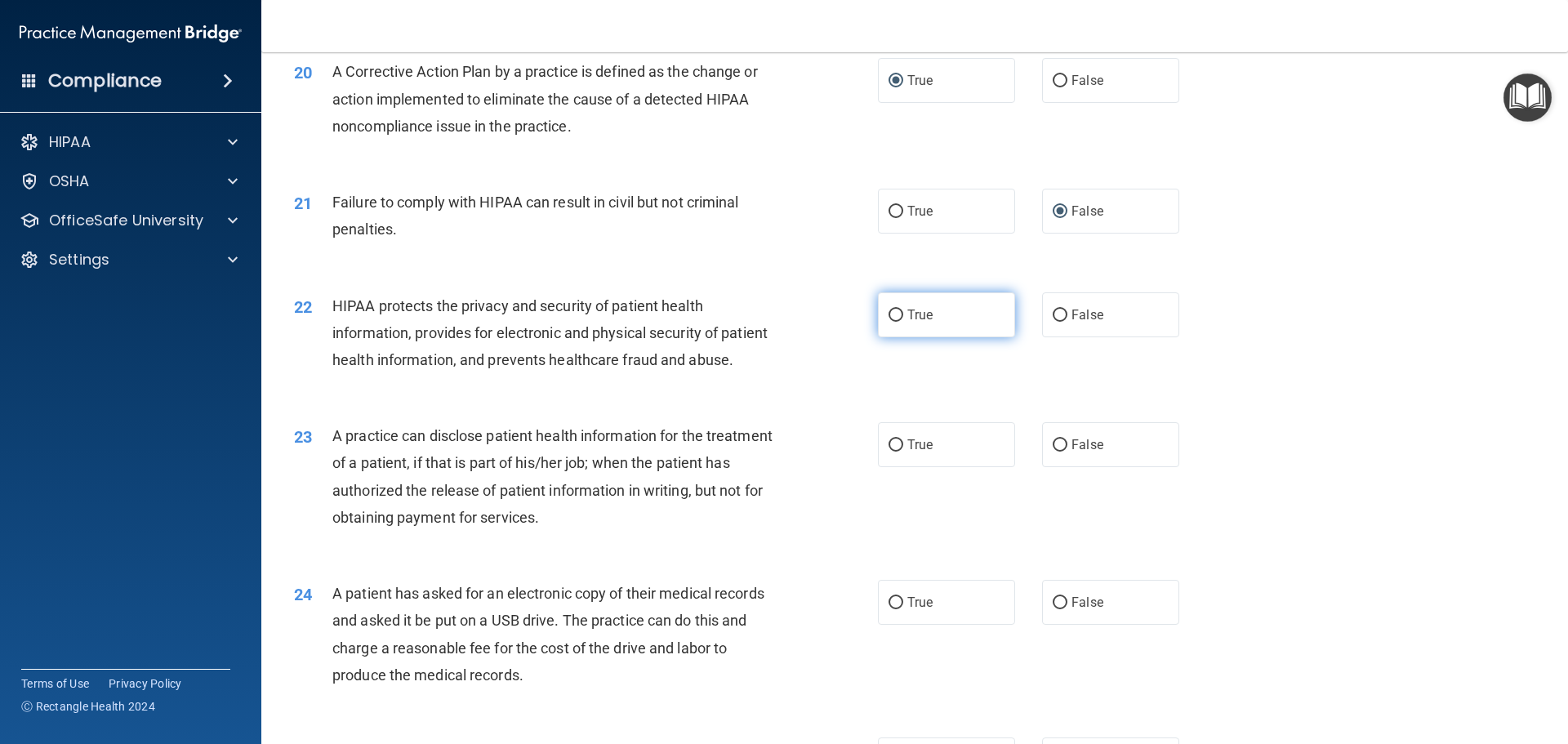
click at [892, 322] on input "True" at bounding box center [896, 315] width 15 height 12
radio input "true"
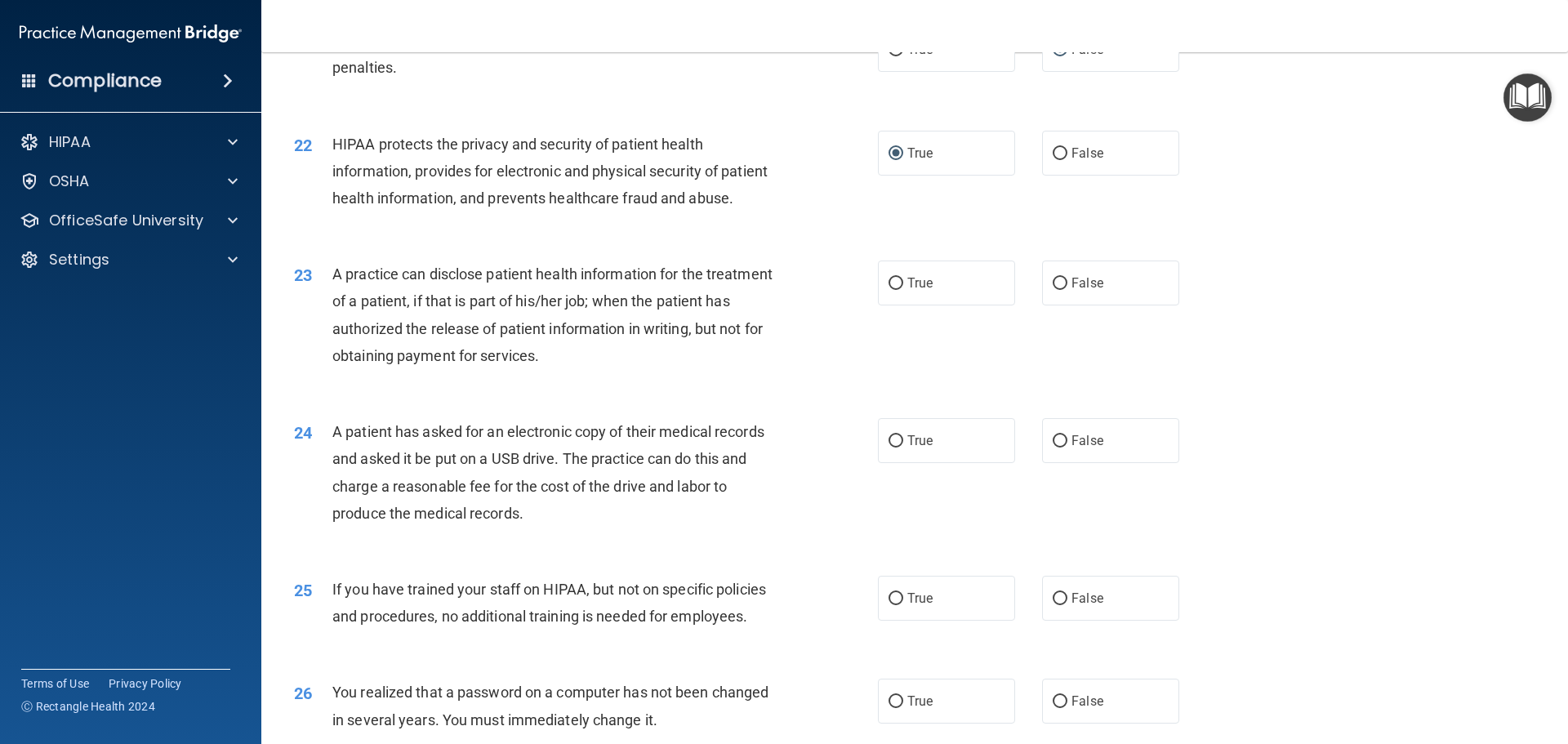
scroll to position [2451, 0]
click at [891, 288] on input "True" at bounding box center [896, 281] width 15 height 12
radio input "true"
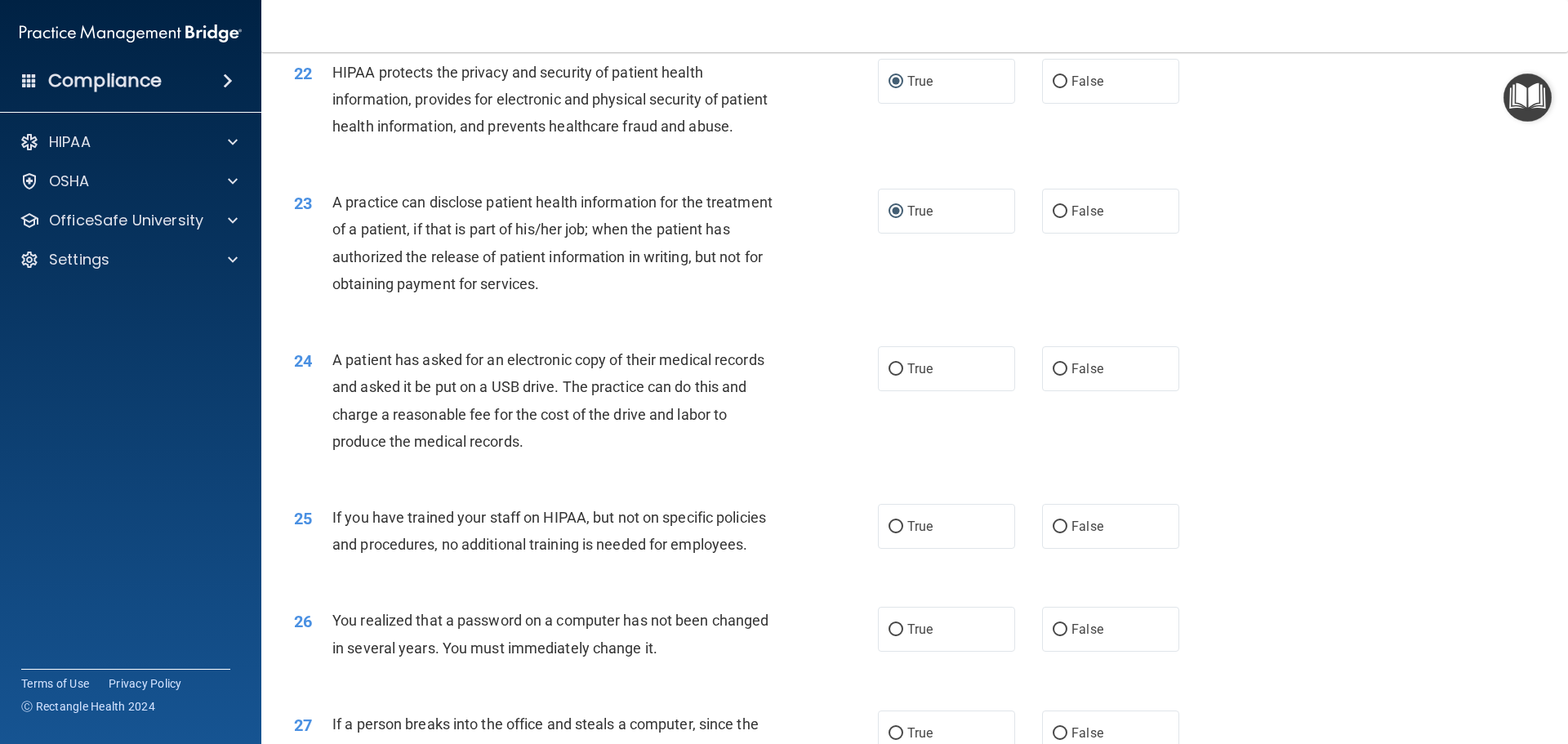
scroll to position [2614, 0]
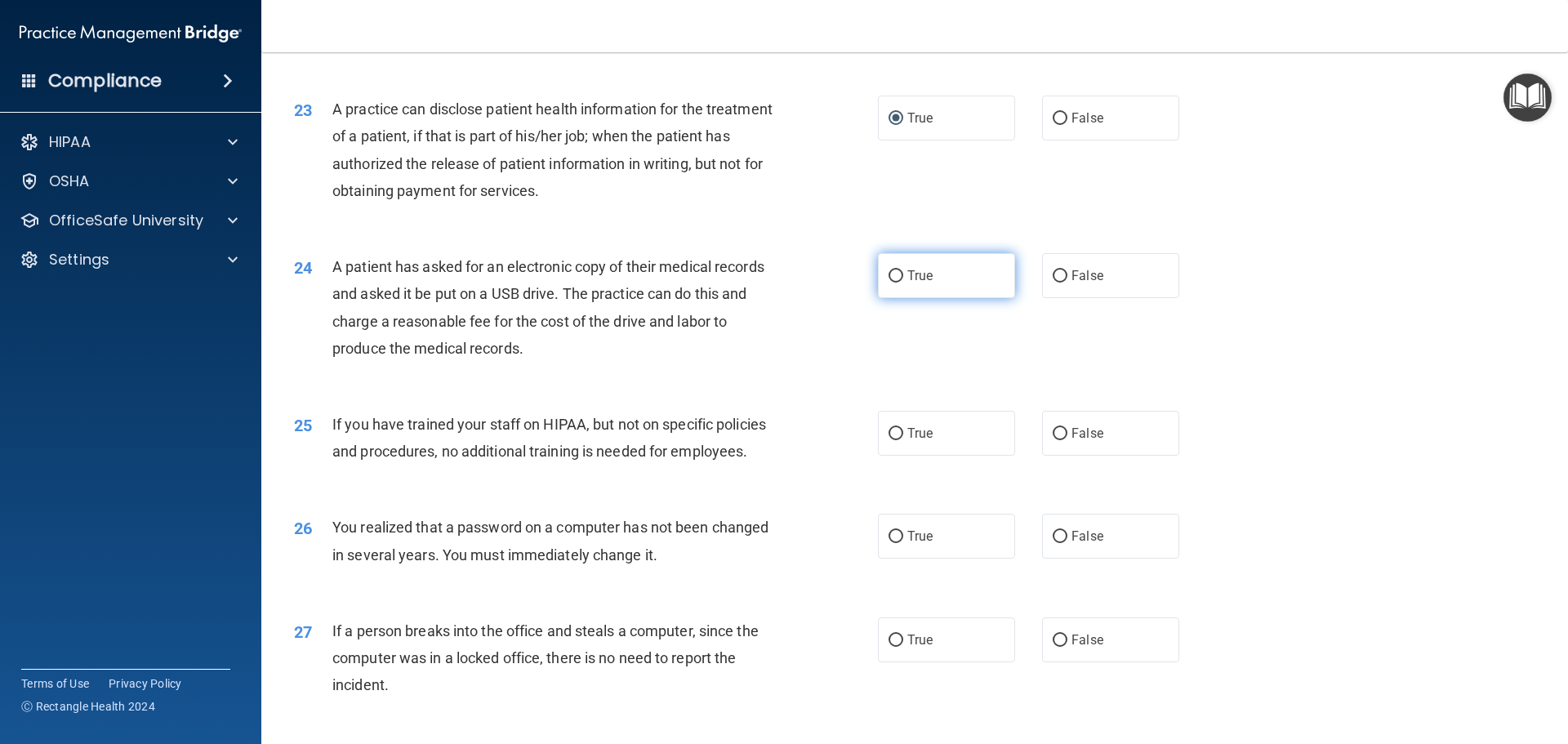
click at [893, 282] on input "True" at bounding box center [896, 276] width 15 height 12
radio input "true"
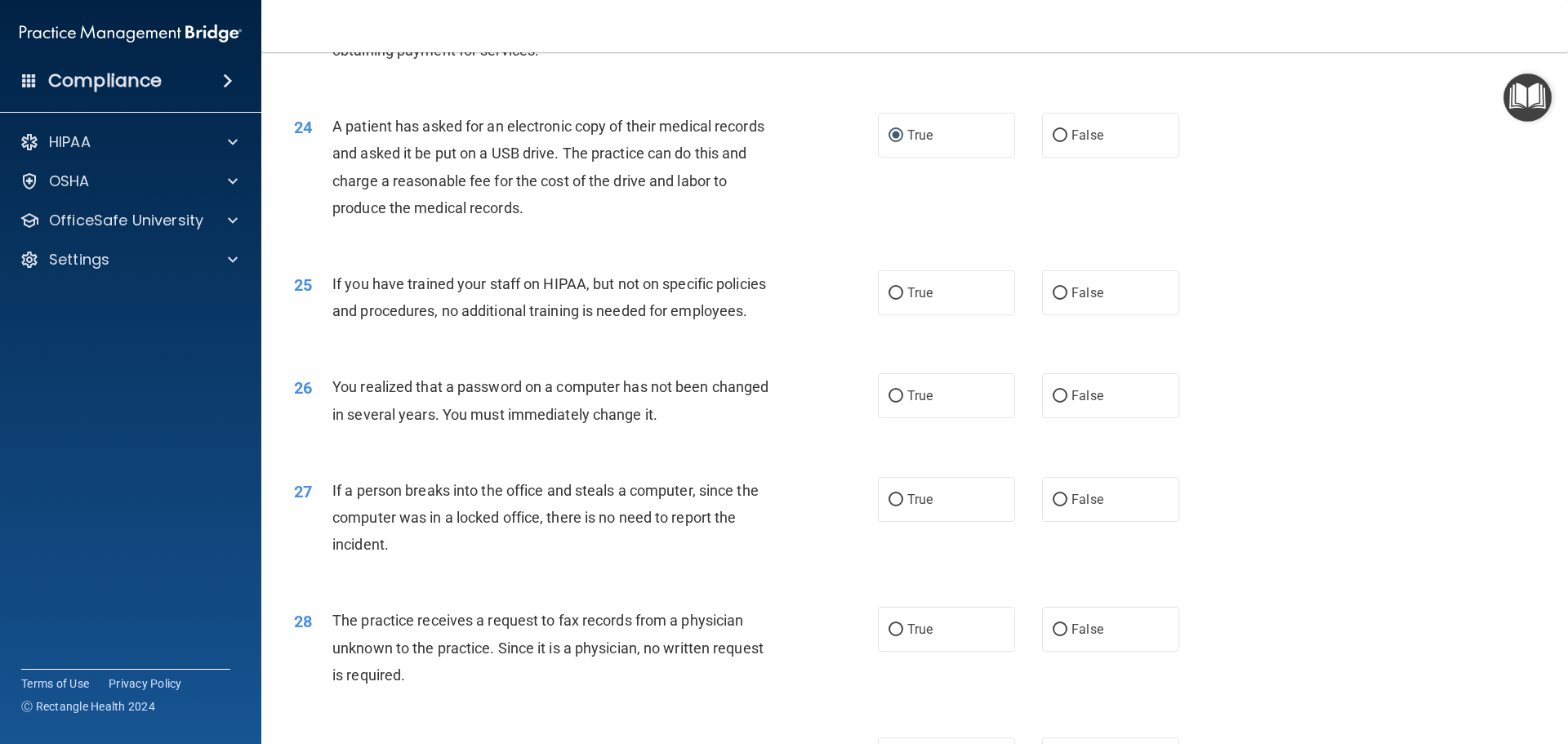
scroll to position [2777, 0]
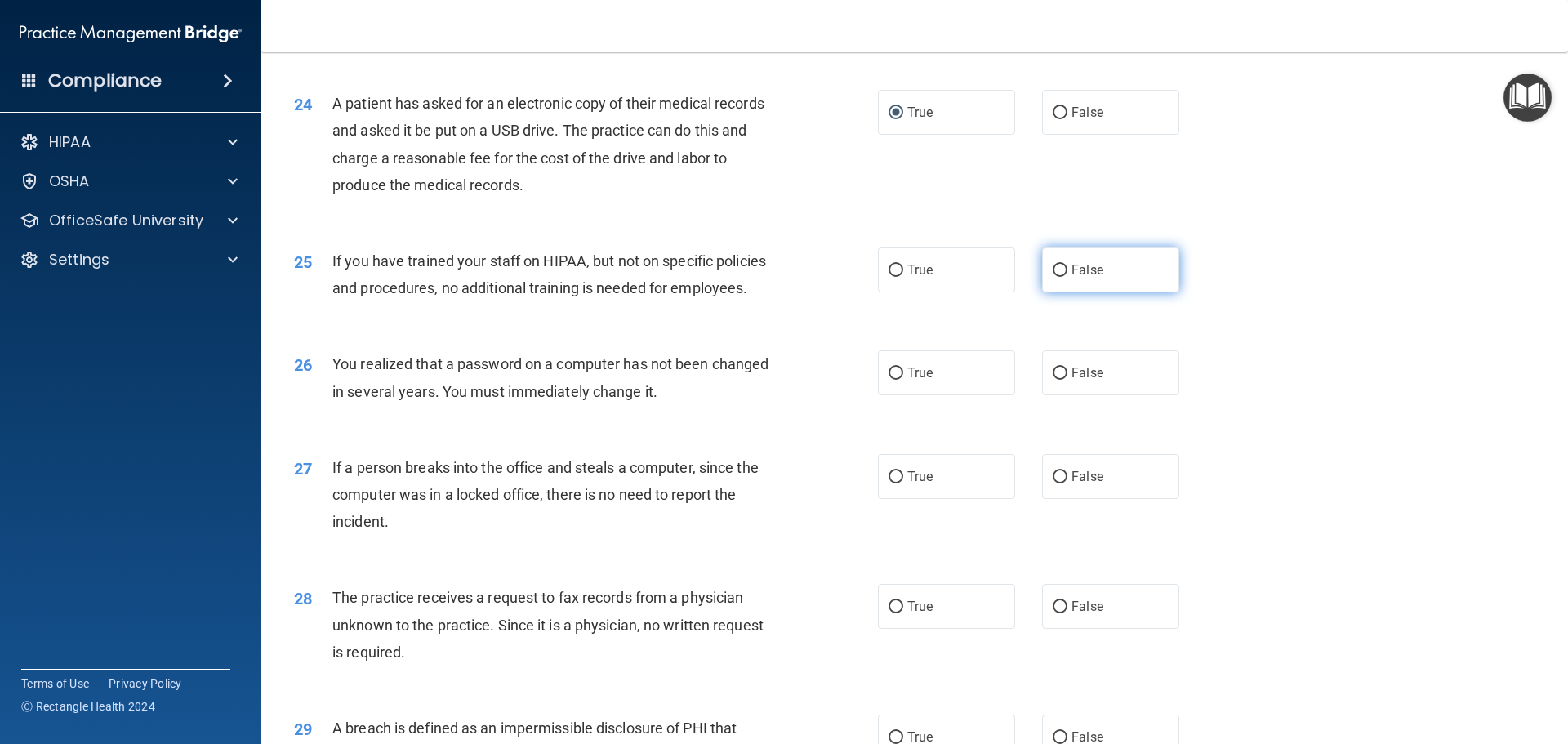
click at [1053, 277] on input "False" at bounding box center [1060, 270] width 15 height 12
radio input "true"
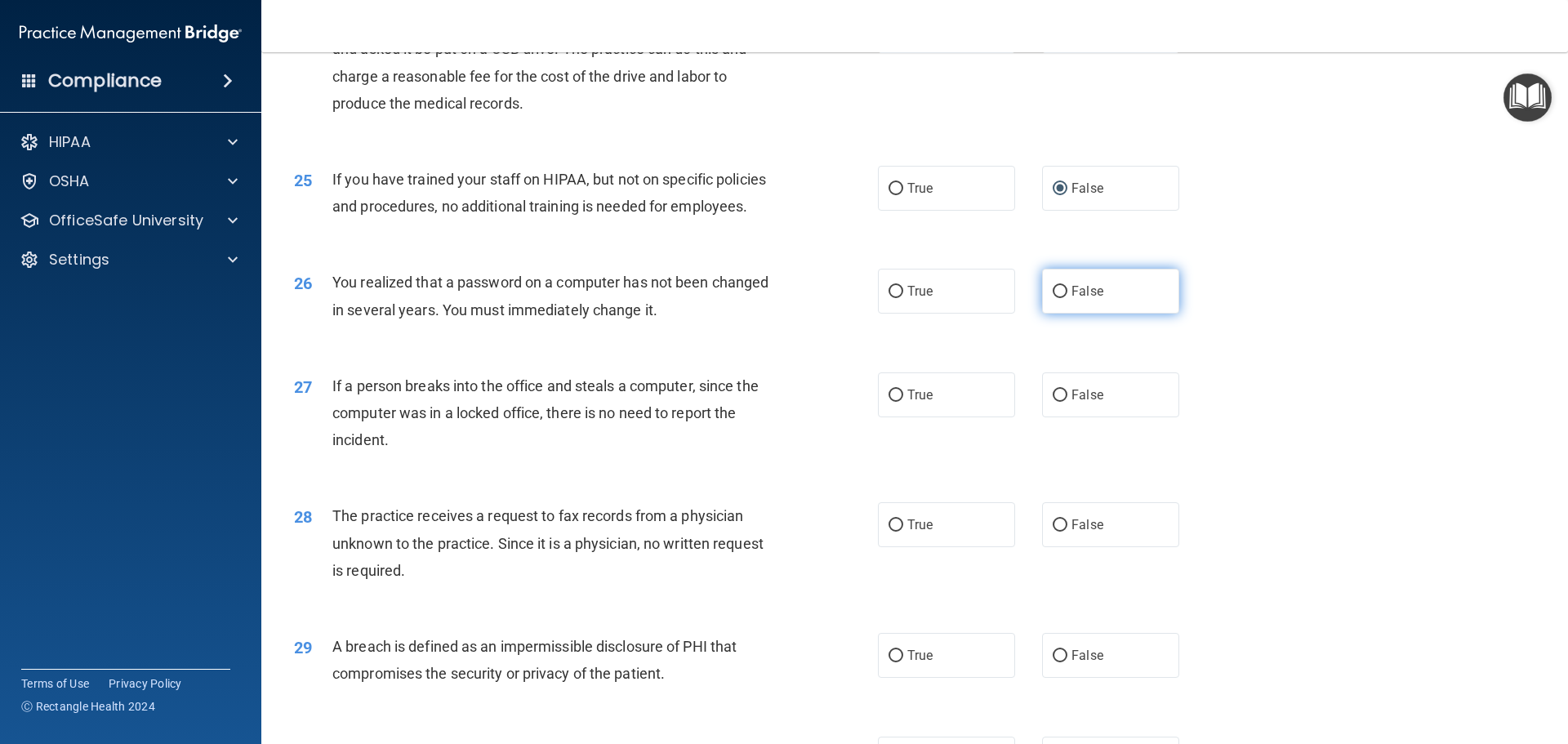
click at [1053, 298] on input "False" at bounding box center [1060, 292] width 15 height 12
radio input "true"
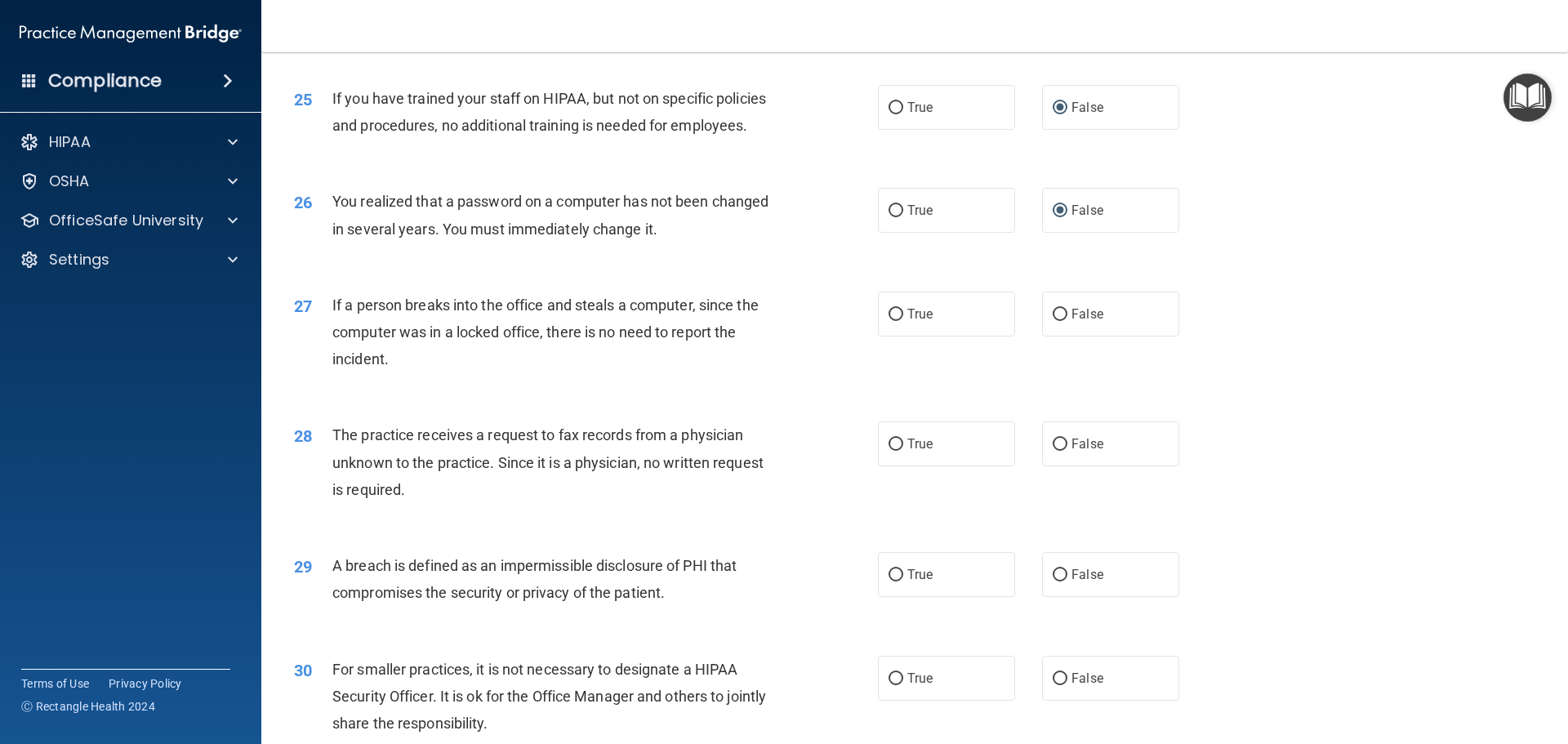
scroll to position [2941, 0]
click at [1060, 335] on label "False" at bounding box center [1110, 313] width 137 height 45
click at [1060, 320] on input "False" at bounding box center [1060, 314] width 15 height 12
radio input "true"
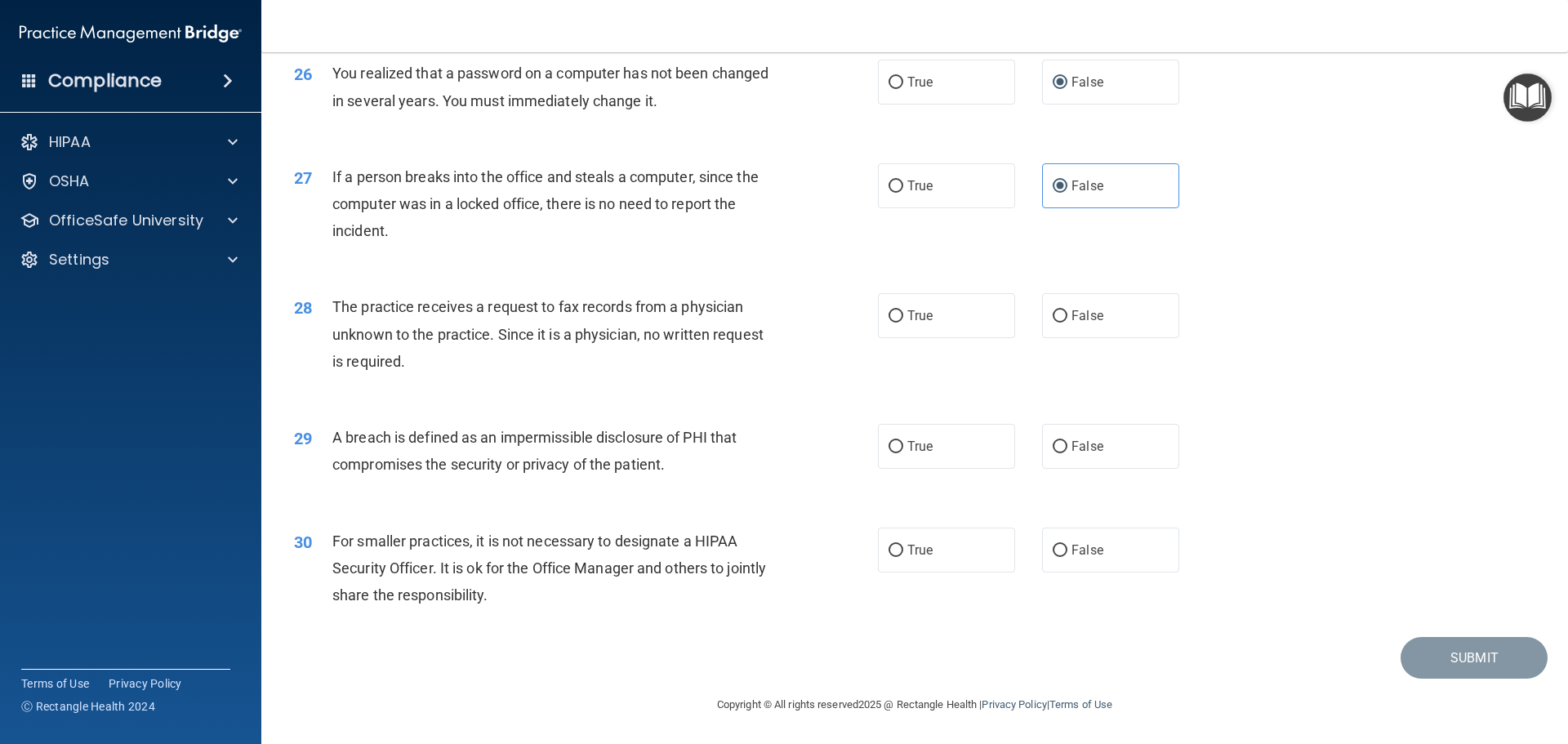
scroll to position [3104, 0]
click at [889, 322] on input "True" at bounding box center [896, 316] width 15 height 12
radio input "true"
click at [892, 446] on input "True" at bounding box center [896, 447] width 15 height 12
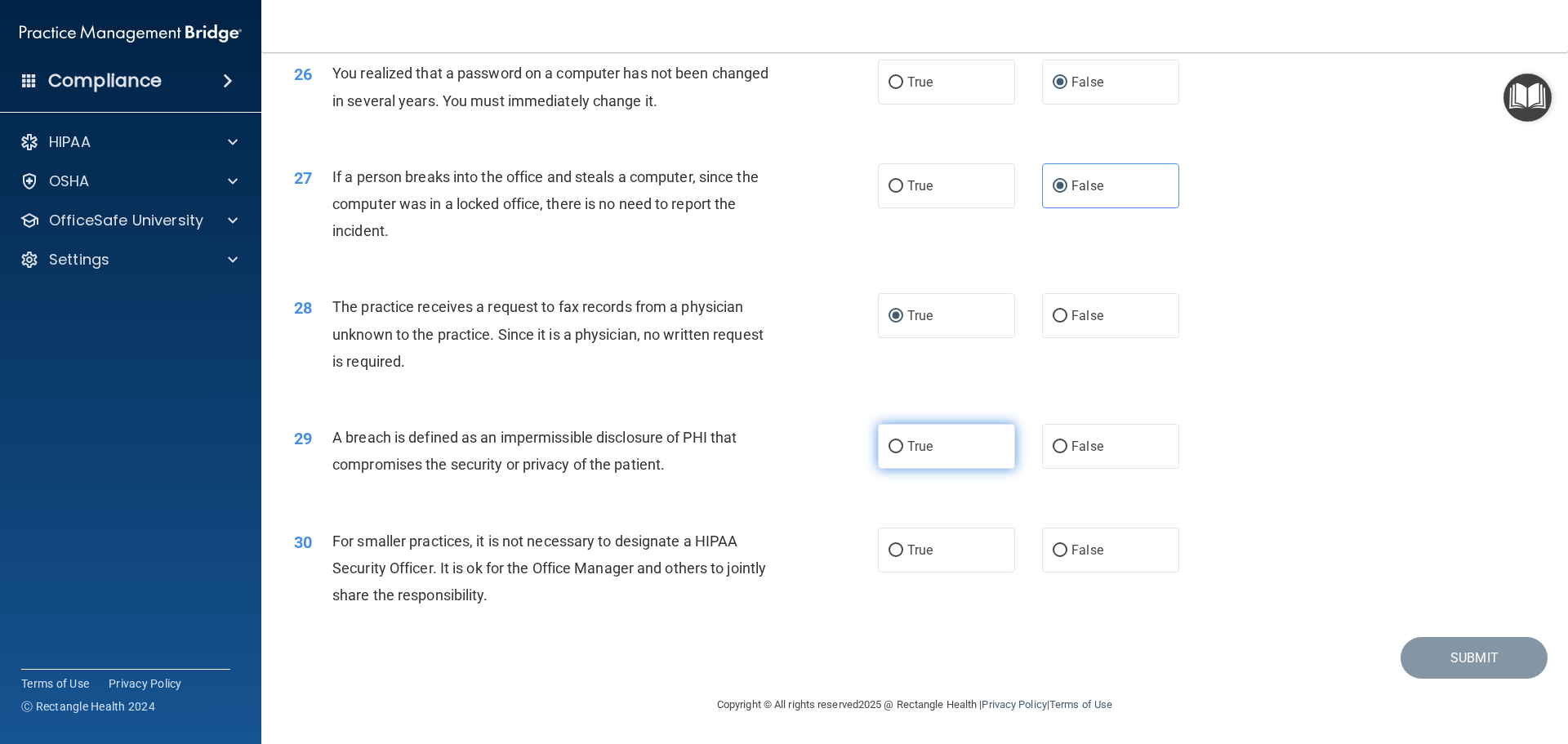
radio input "true"
click at [1053, 550] on input "False" at bounding box center [1060, 551] width 15 height 12
radio input "true"
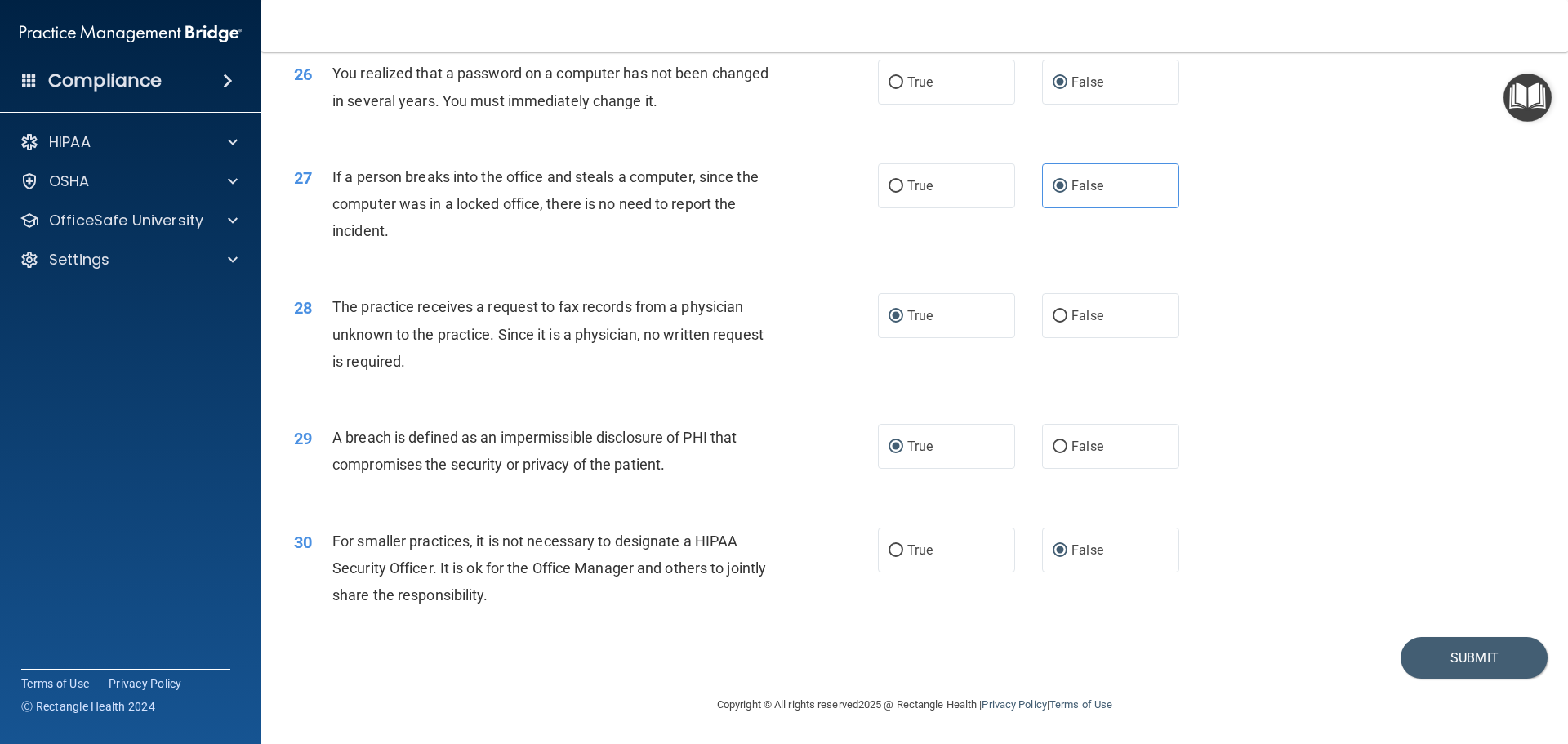
click at [1489, 577] on div "30 For smaller practices, it is not necessary to designate a HIPAA Security Off…" at bounding box center [914, 572] width 1265 height 131
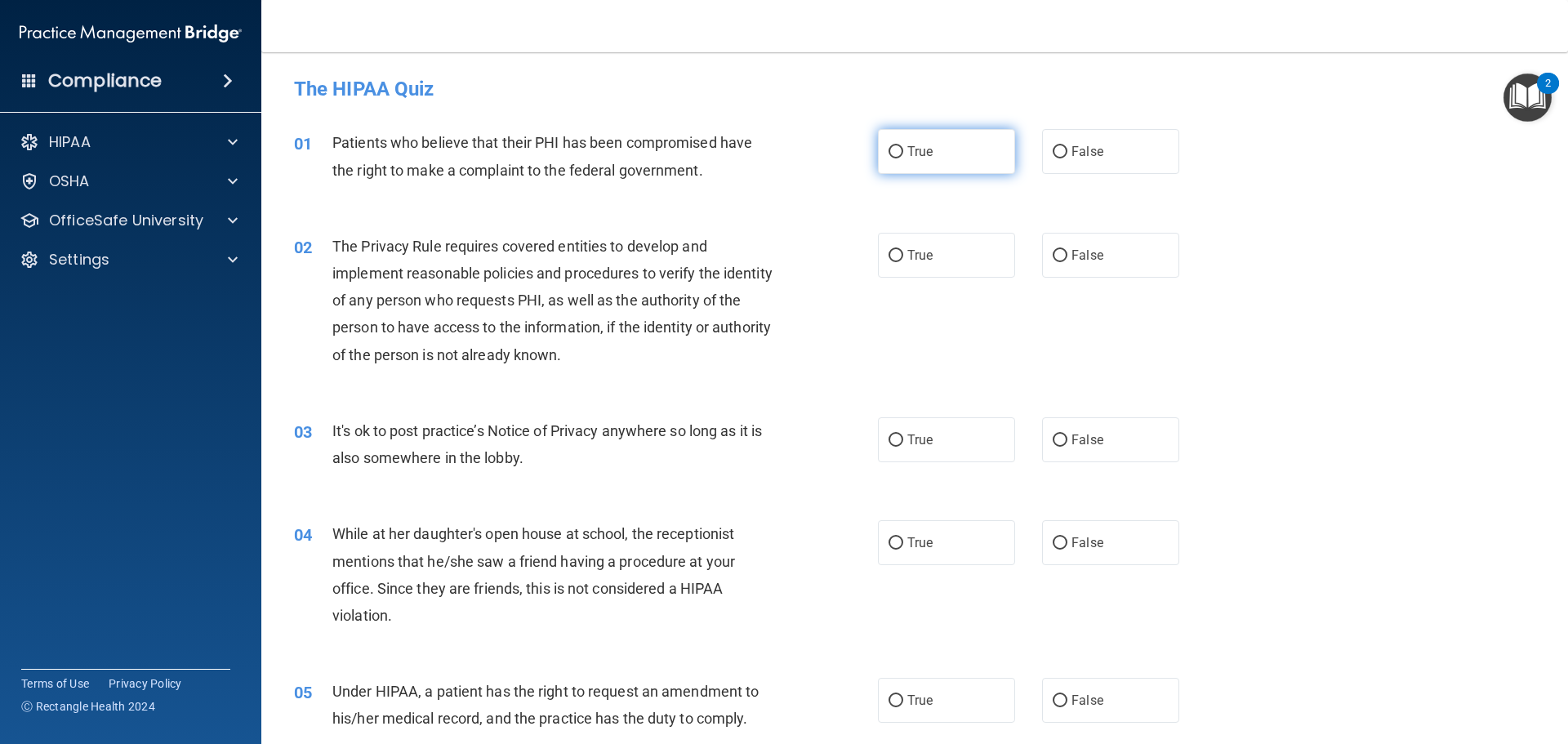
click at [891, 150] on input "True" at bounding box center [896, 151] width 15 height 12
radio input "true"
click at [893, 152] on input "True" at bounding box center [896, 151] width 15 height 12
click at [891, 150] on input "True" at bounding box center [896, 151] width 15 height 12
radio input "true"
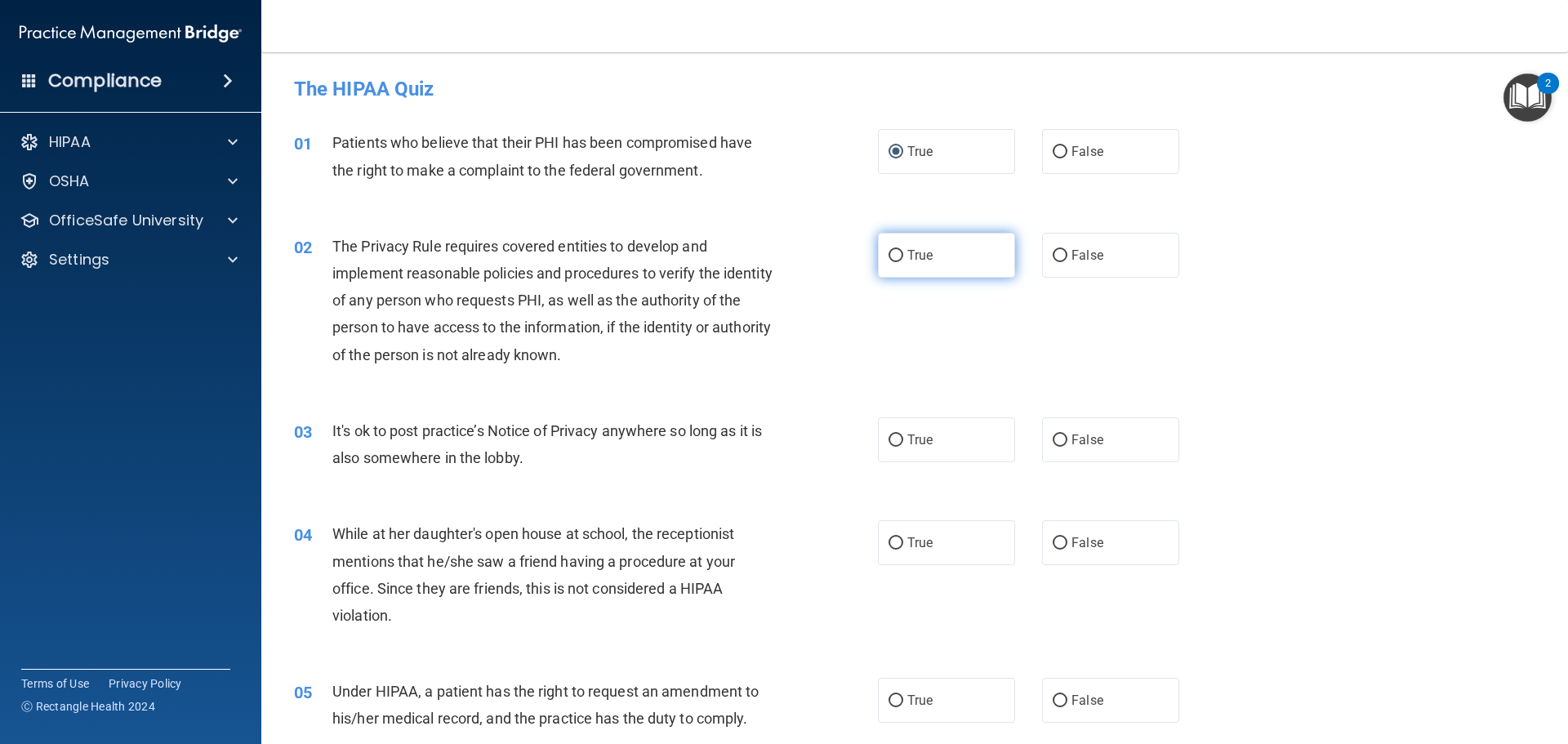
click at [888, 255] on input "True" at bounding box center [896, 255] width 15 height 12
radio input "true"
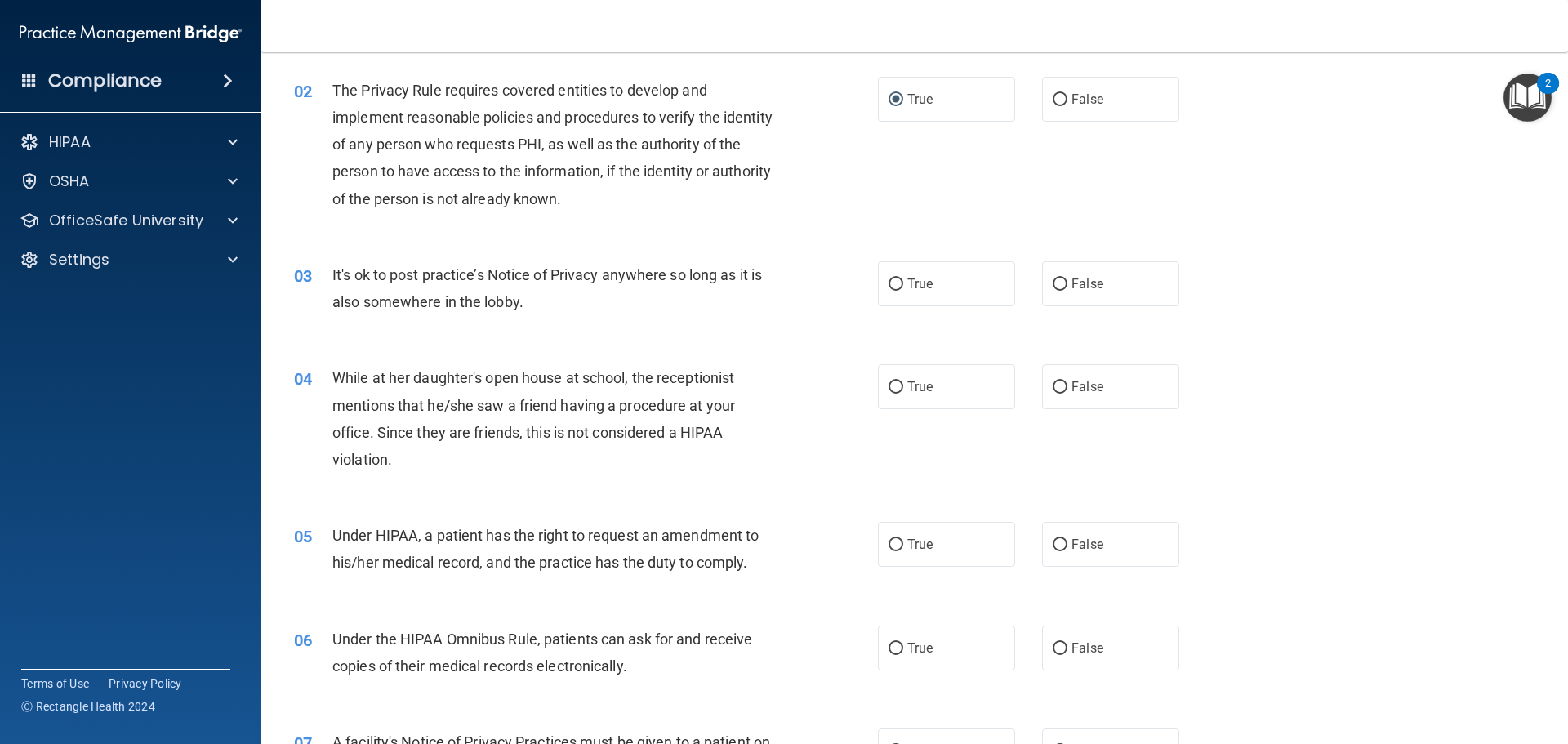
scroll to position [163, 0]
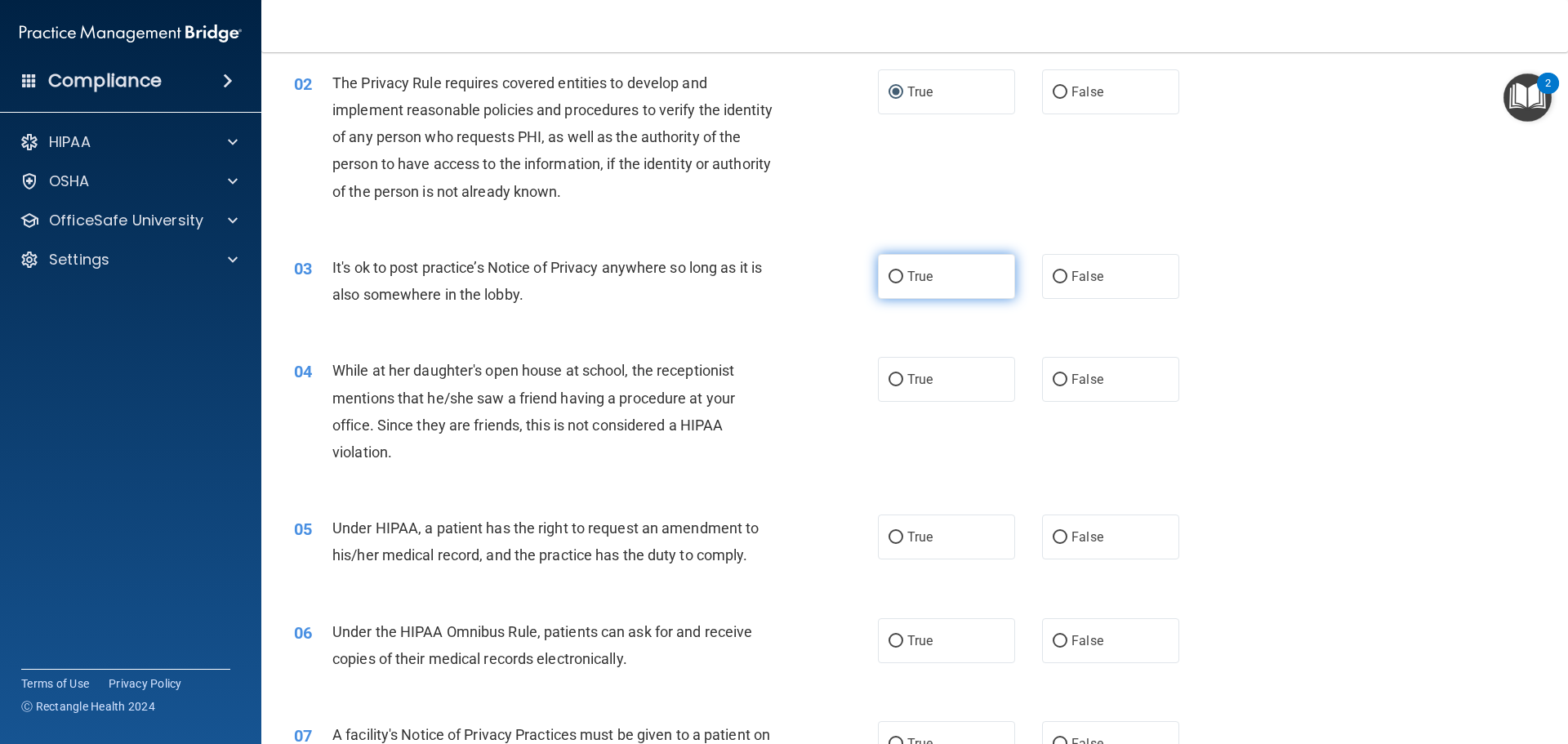
click at [888, 275] on input "True" at bounding box center [896, 277] width 15 height 12
radio input "true"
click at [1053, 380] on input "False" at bounding box center [1060, 380] width 15 height 12
radio input "true"
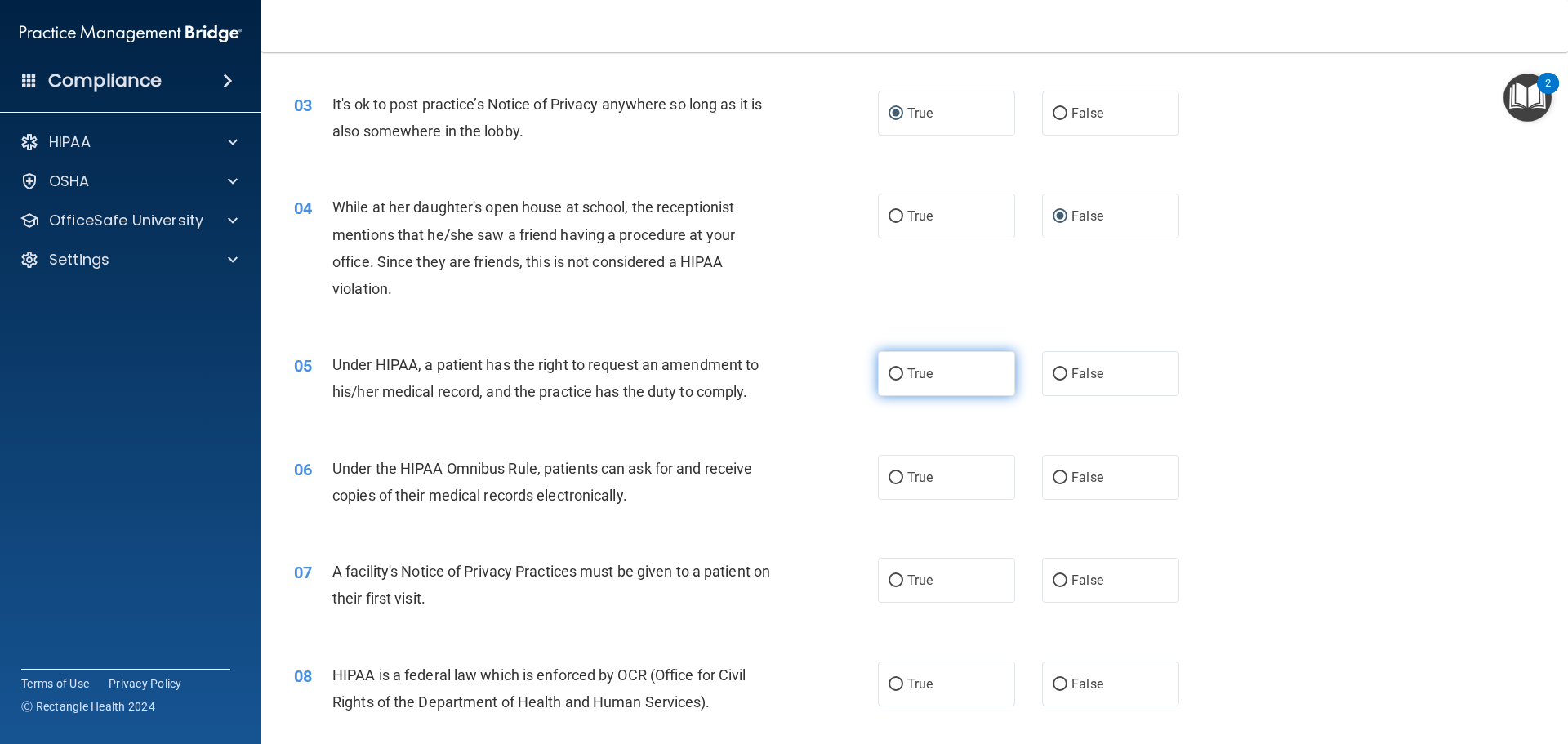
click at [897, 373] on input "True" at bounding box center [896, 374] width 15 height 12
radio input "true"
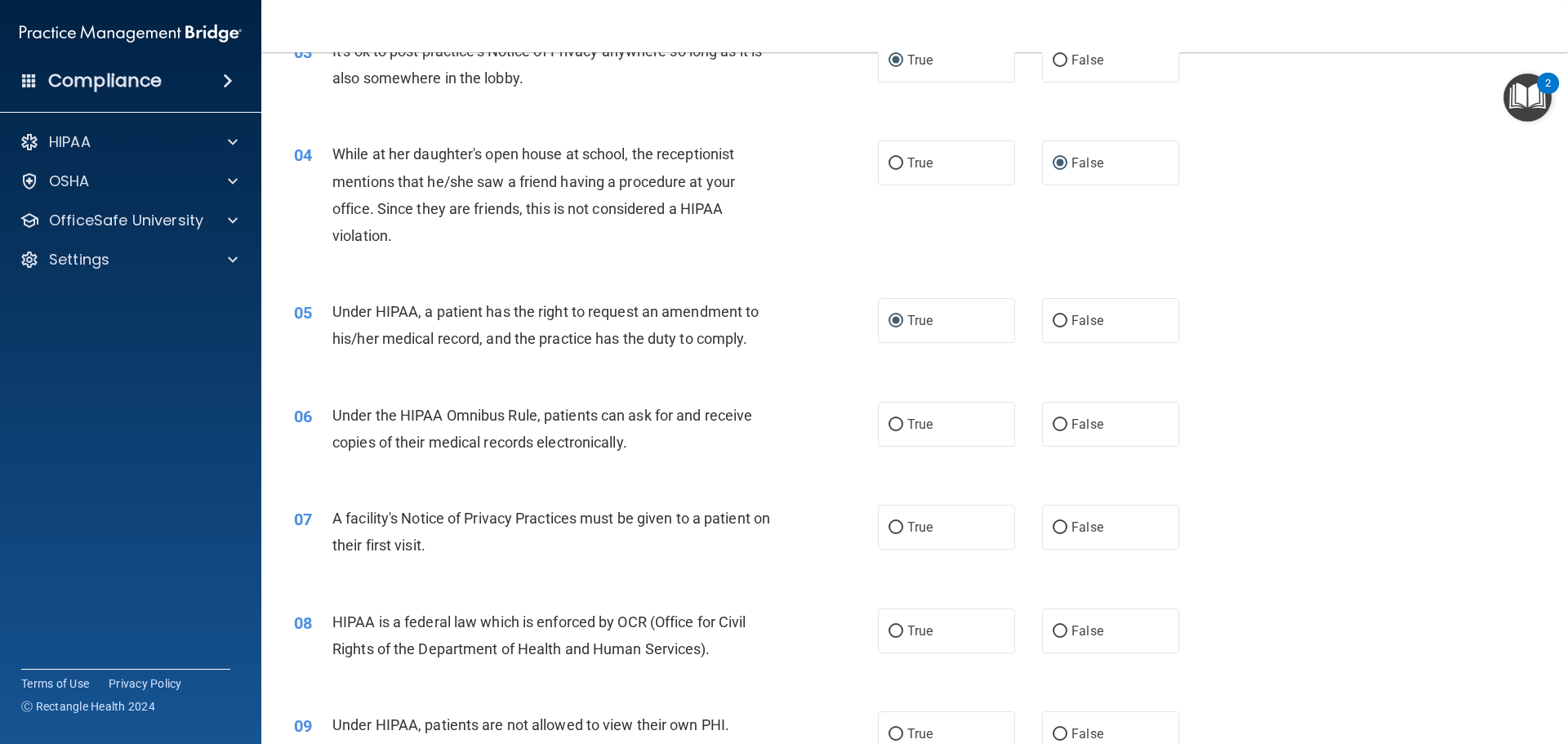
scroll to position [409, 0]
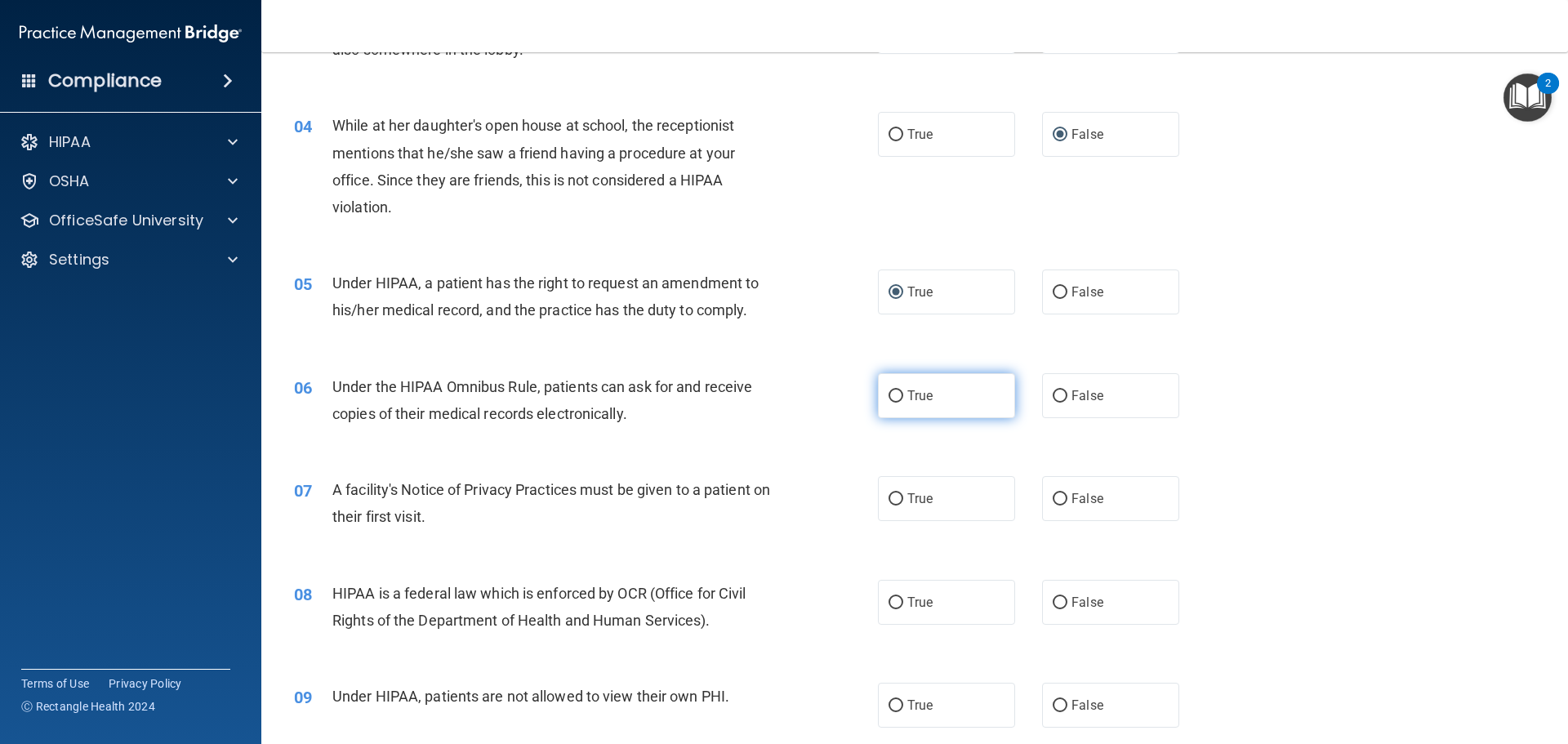
click at [891, 397] on input "True" at bounding box center [896, 396] width 15 height 12
radio input "true"
click at [888, 498] on input "True" at bounding box center [896, 499] width 15 height 12
radio input "true"
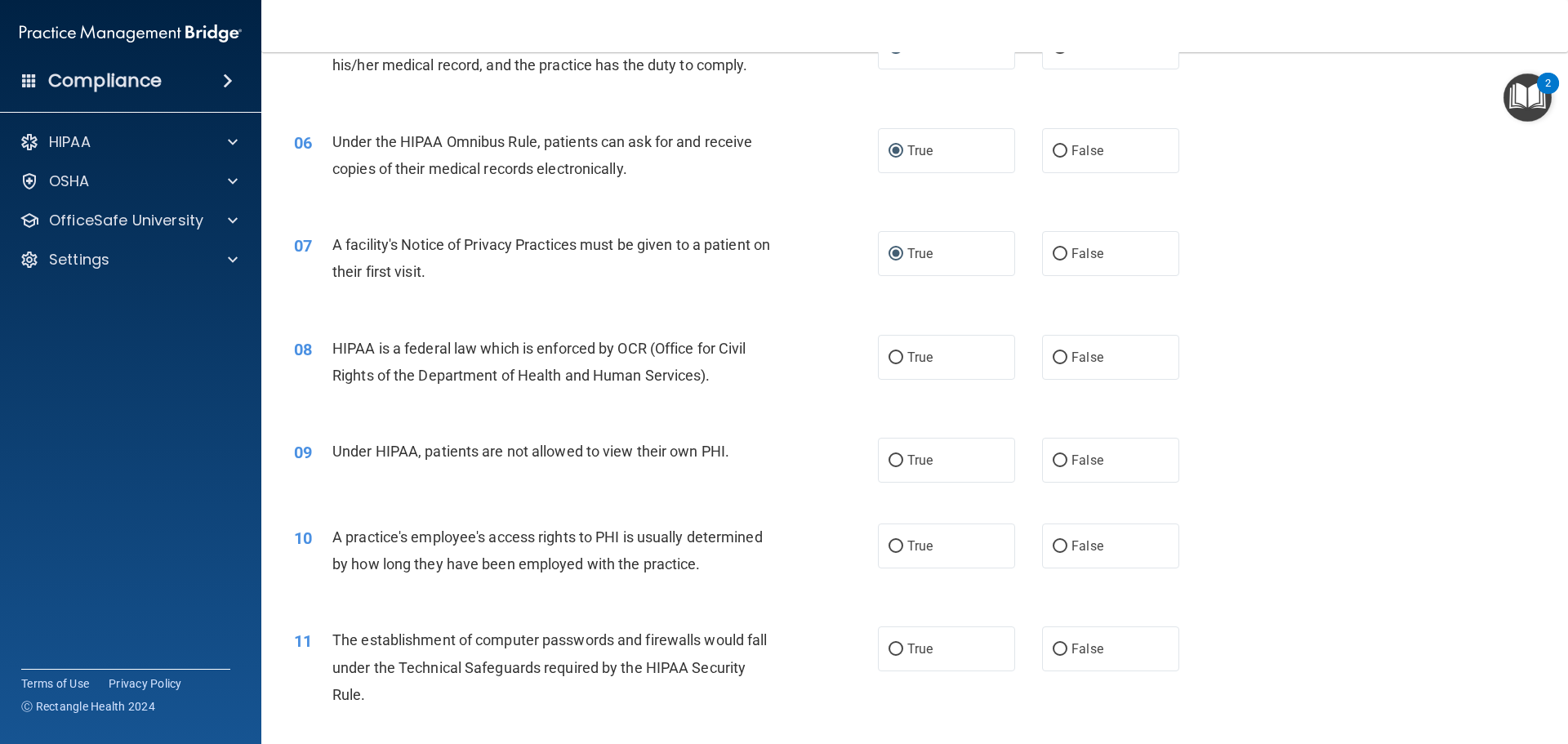
scroll to position [736, 0]
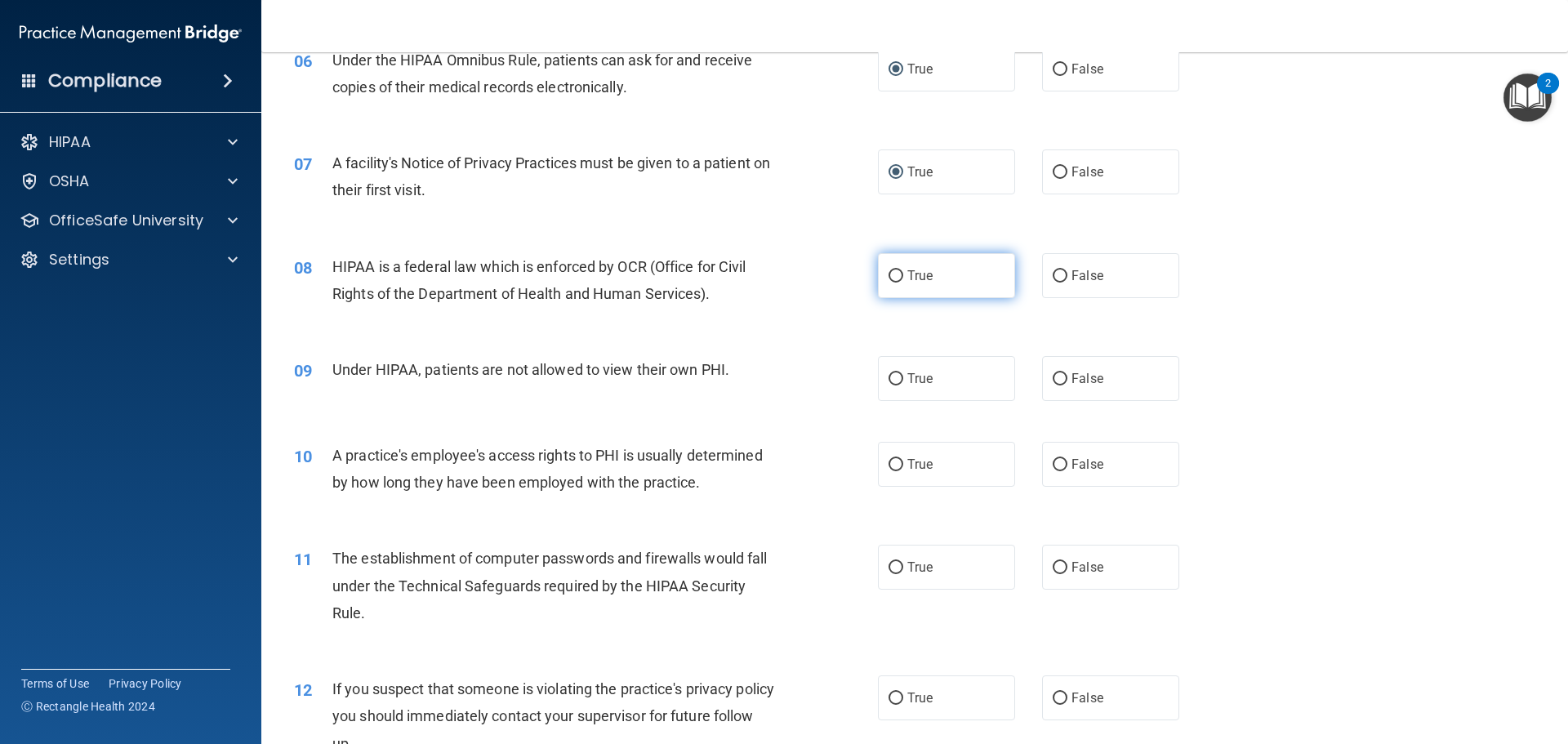
click at [888, 275] on input "True" at bounding box center [896, 276] width 15 height 12
radio input "true"
click at [1054, 374] on input "False" at bounding box center [1060, 379] width 15 height 12
radio input "true"
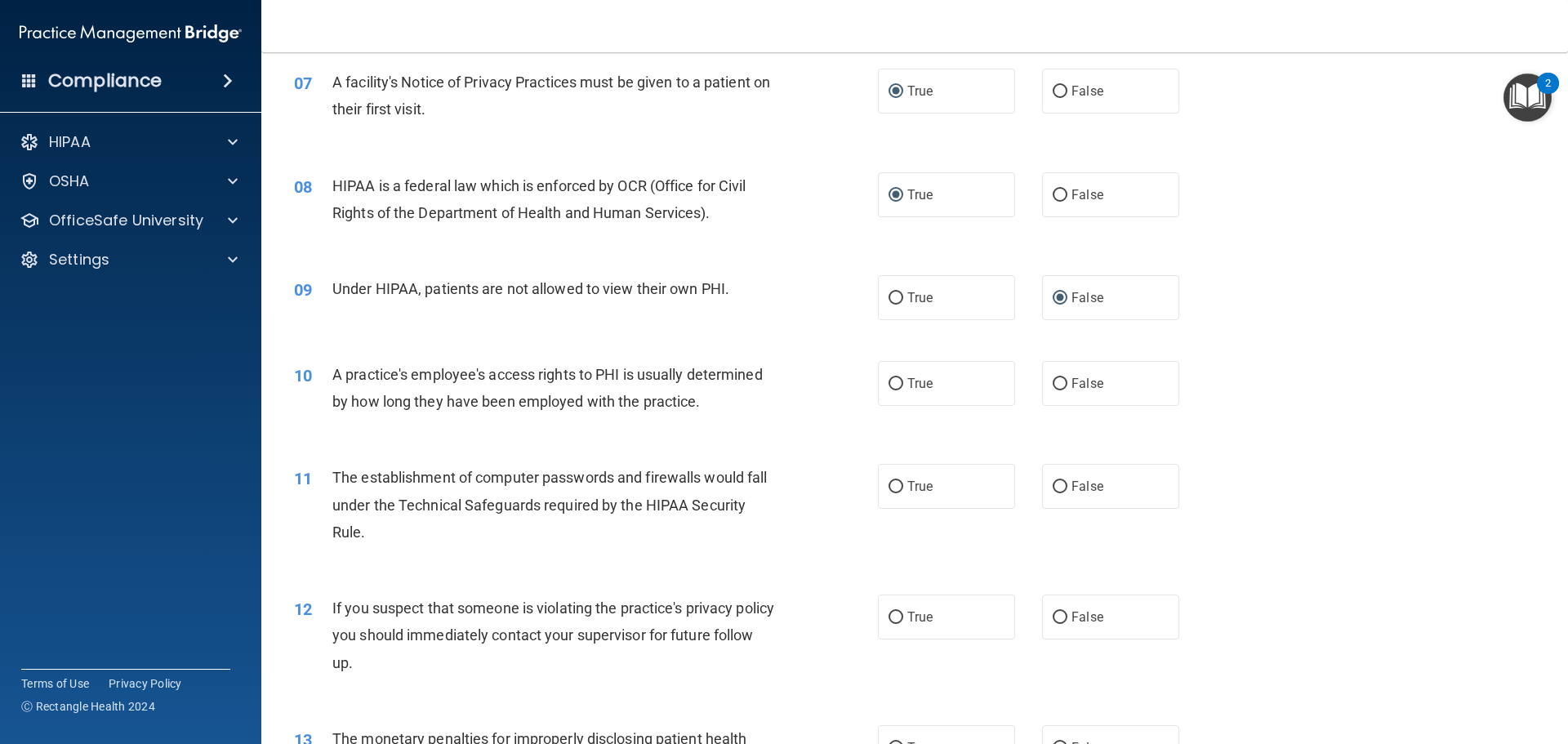
scroll to position [817, 0]
click at [1056, 384] on input "False" at bounding box center [1060, 383] width 15 height 12
radio input "true"
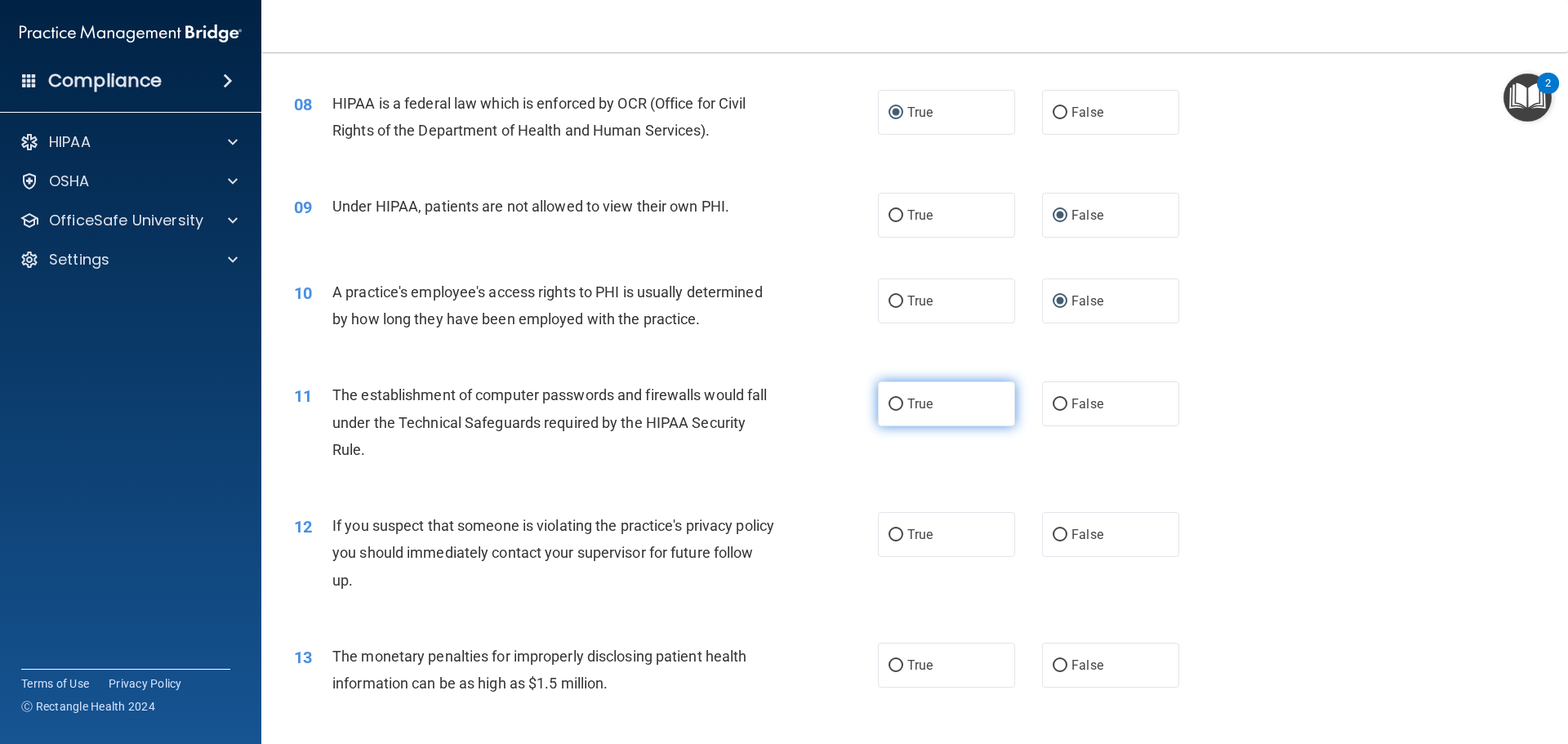
click at [888, 403] on input "True" at bounding box center [896, 404] width 15 height 12
radio input "true"
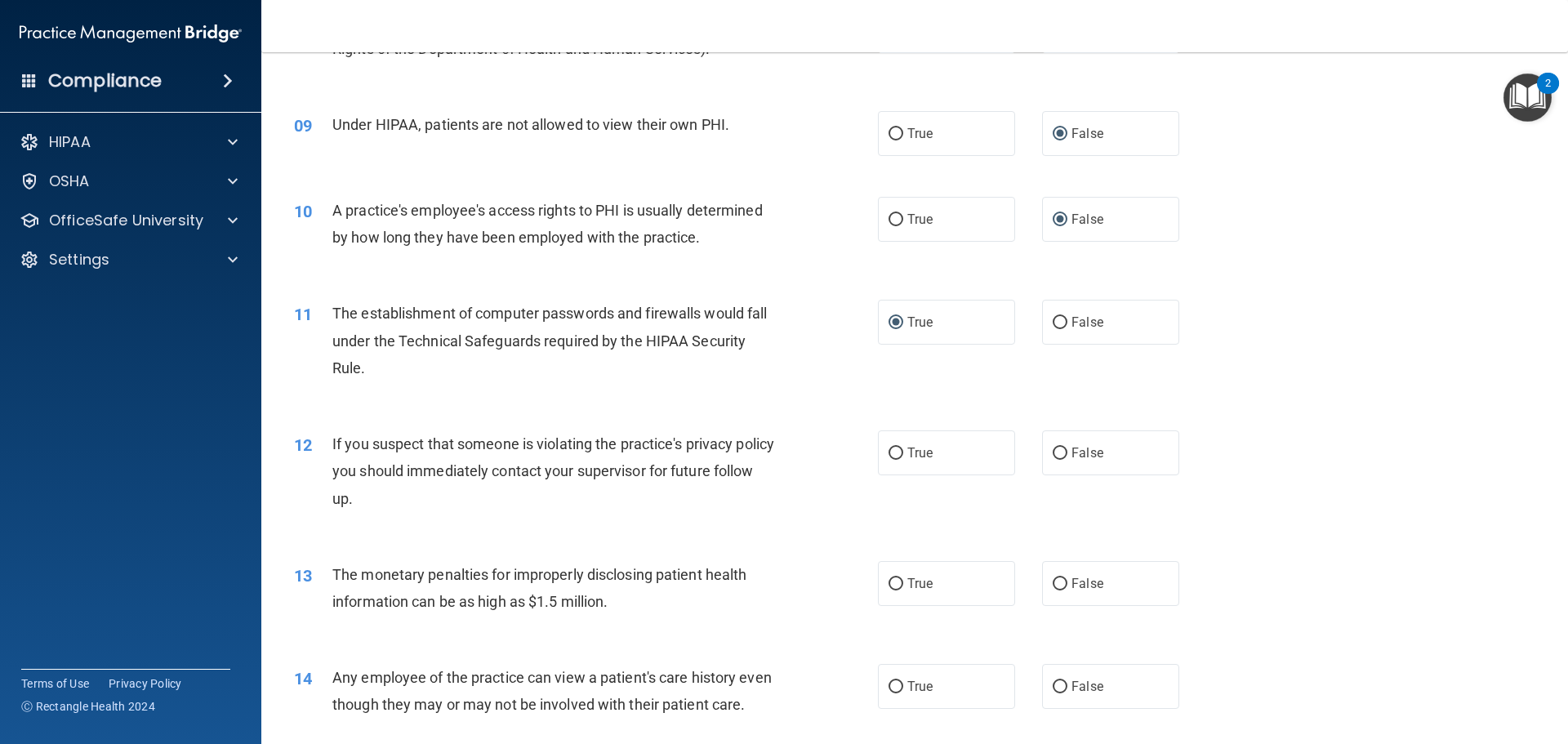
scroll to position [1062, 0]
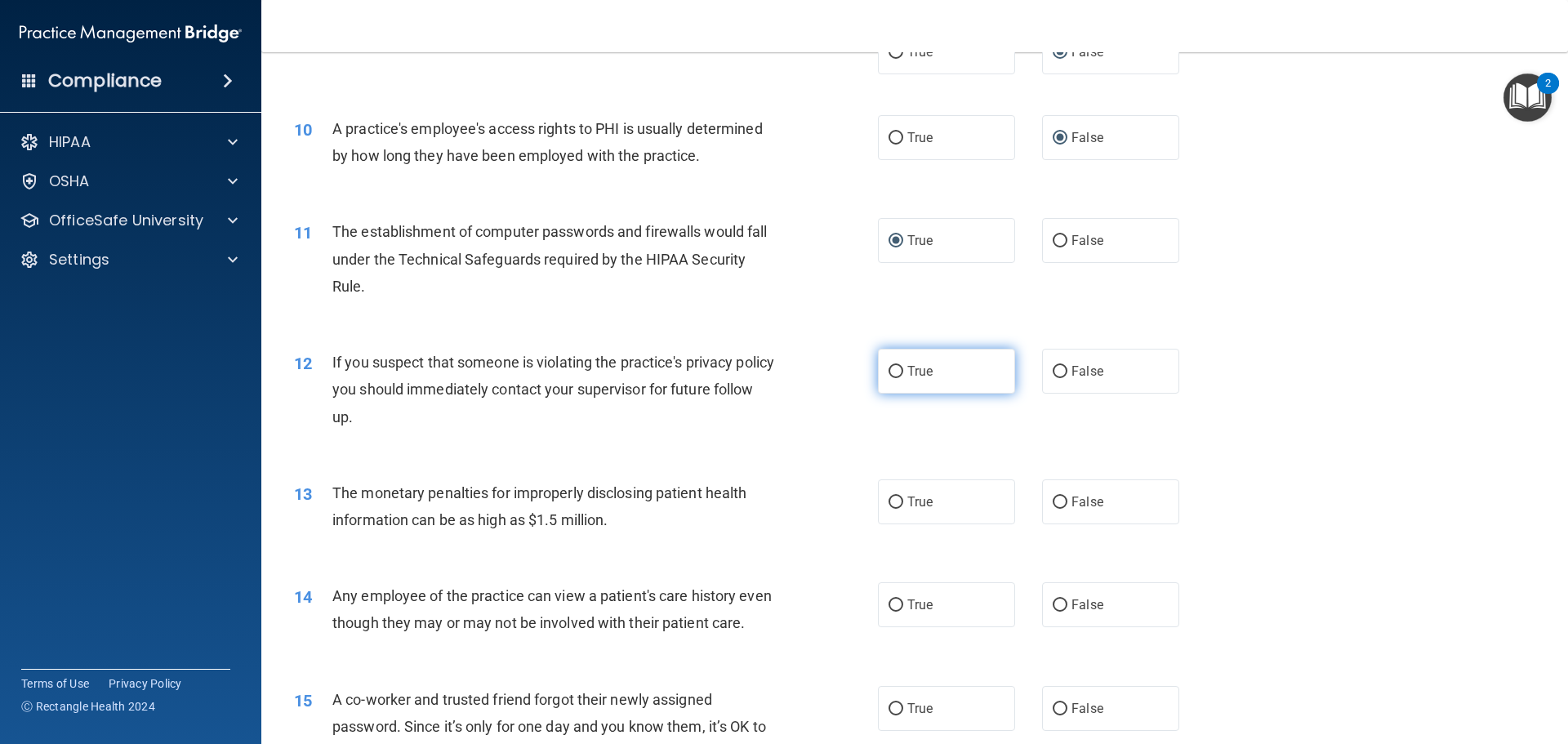
click at [892, 372] on input "True" at bounding box center [896, 372] width 15 height 12
radio input "true"
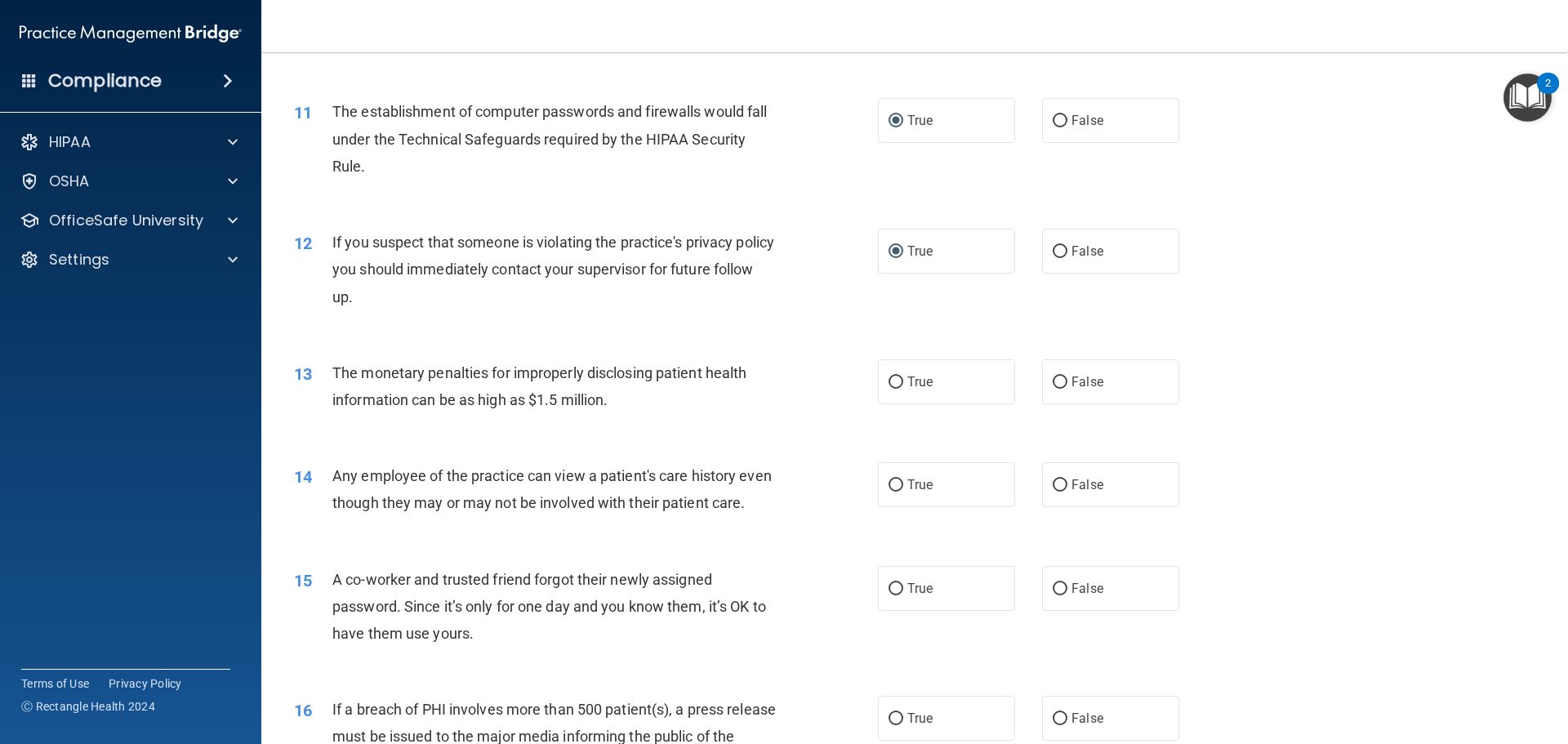
scroll to position [1225, 0]
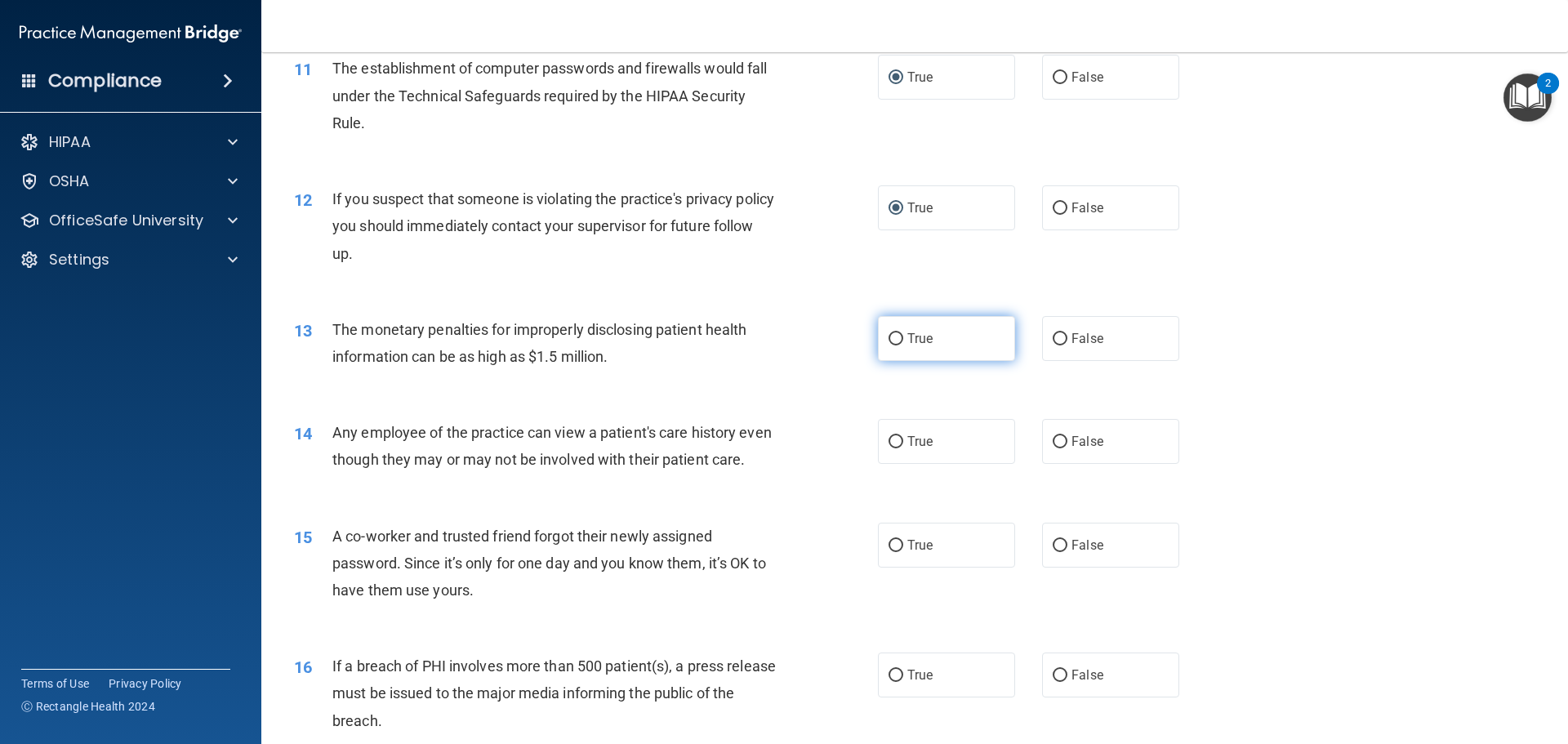
click at [892, 340] on input "True" at bounding box center [896, 339] width 15 height 12
radio input "true"
click at [898, 444] on label "True" at bounding box center [946, 441] width 137 height 45
click at [898, 444] on input "True" at bounding box center [896, 442] width 15 height 12
radio input "true"
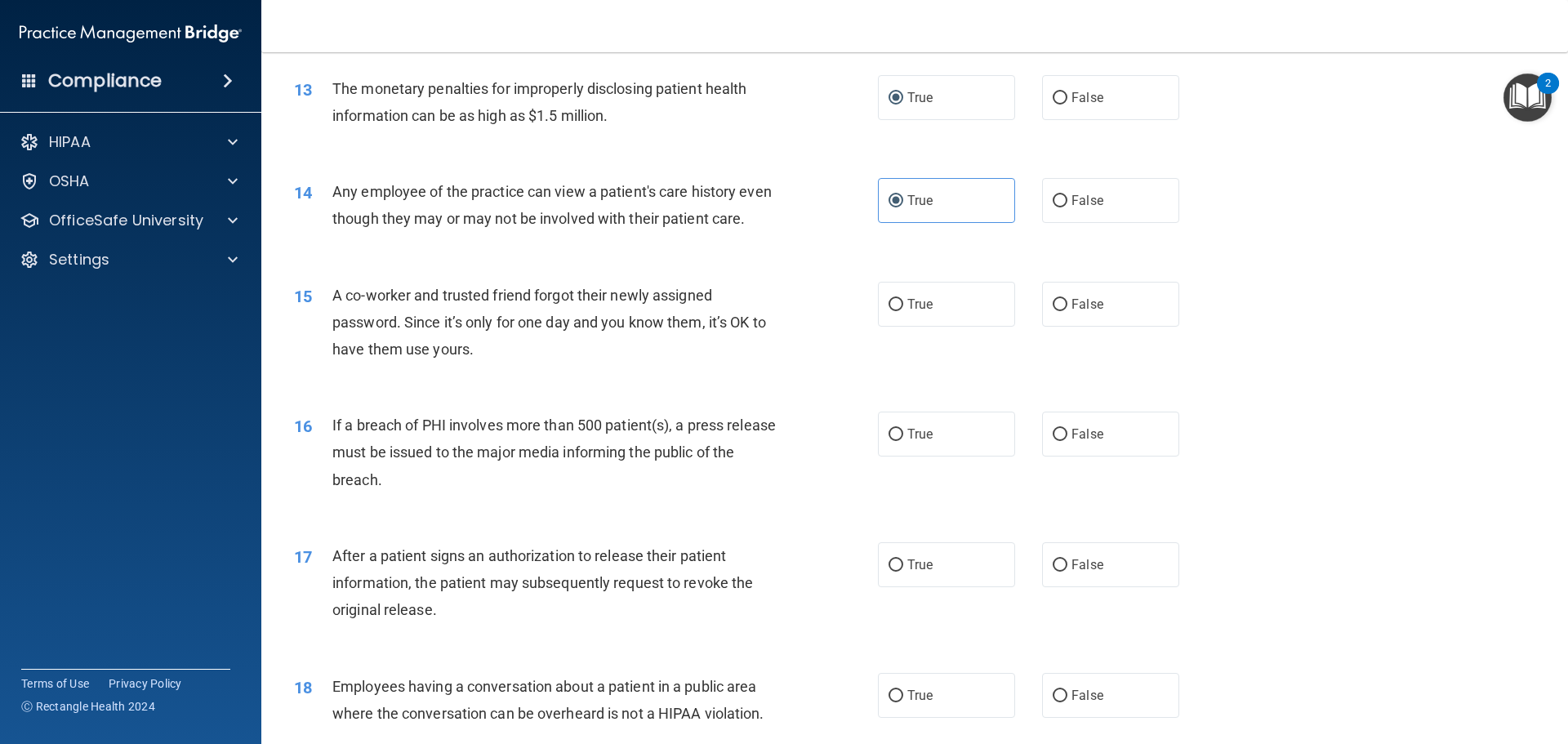
scroll to position [1470, 0]
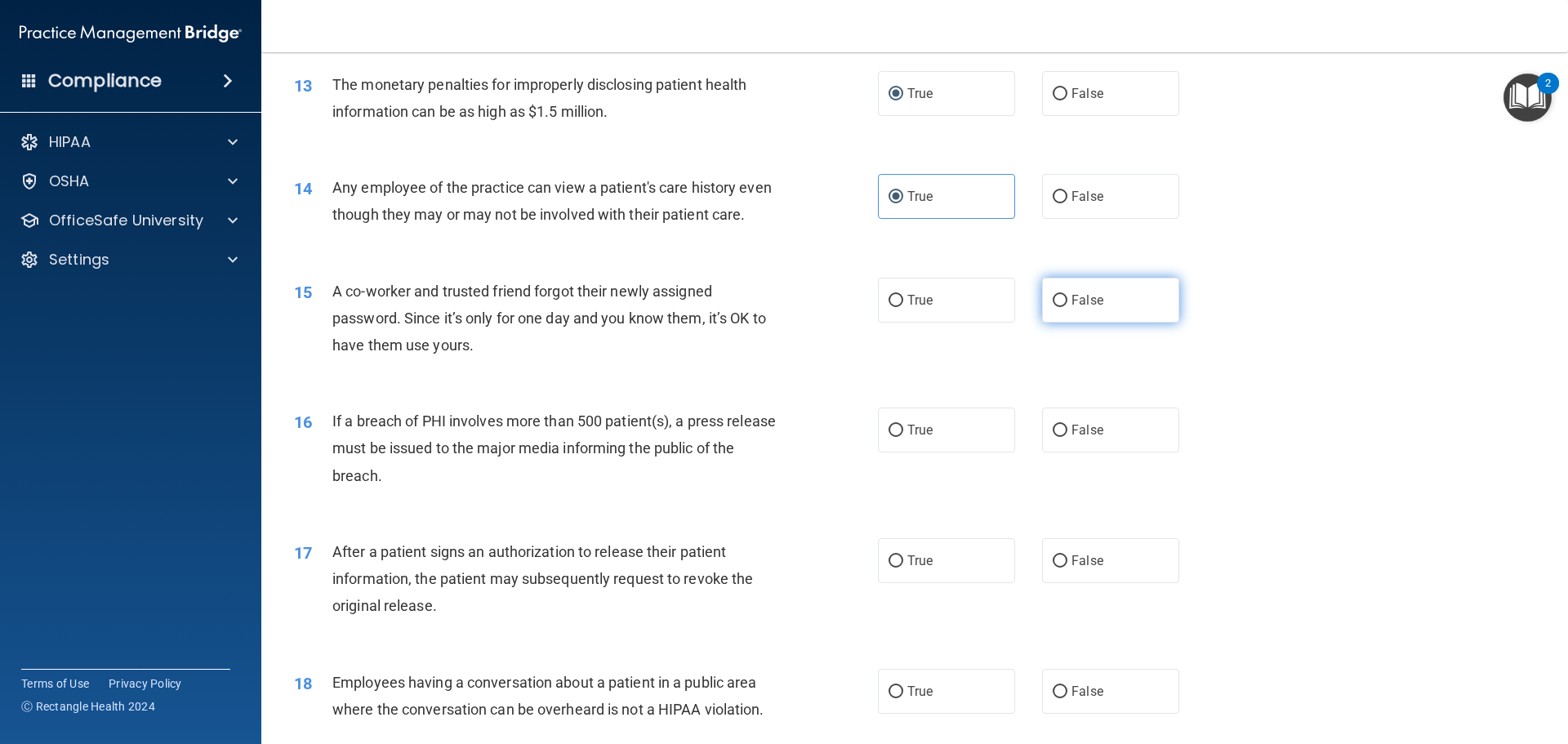
click at [1054, 307] on input "False" at bounding box center [1060, 301] width 15 height 12
radio input "true"
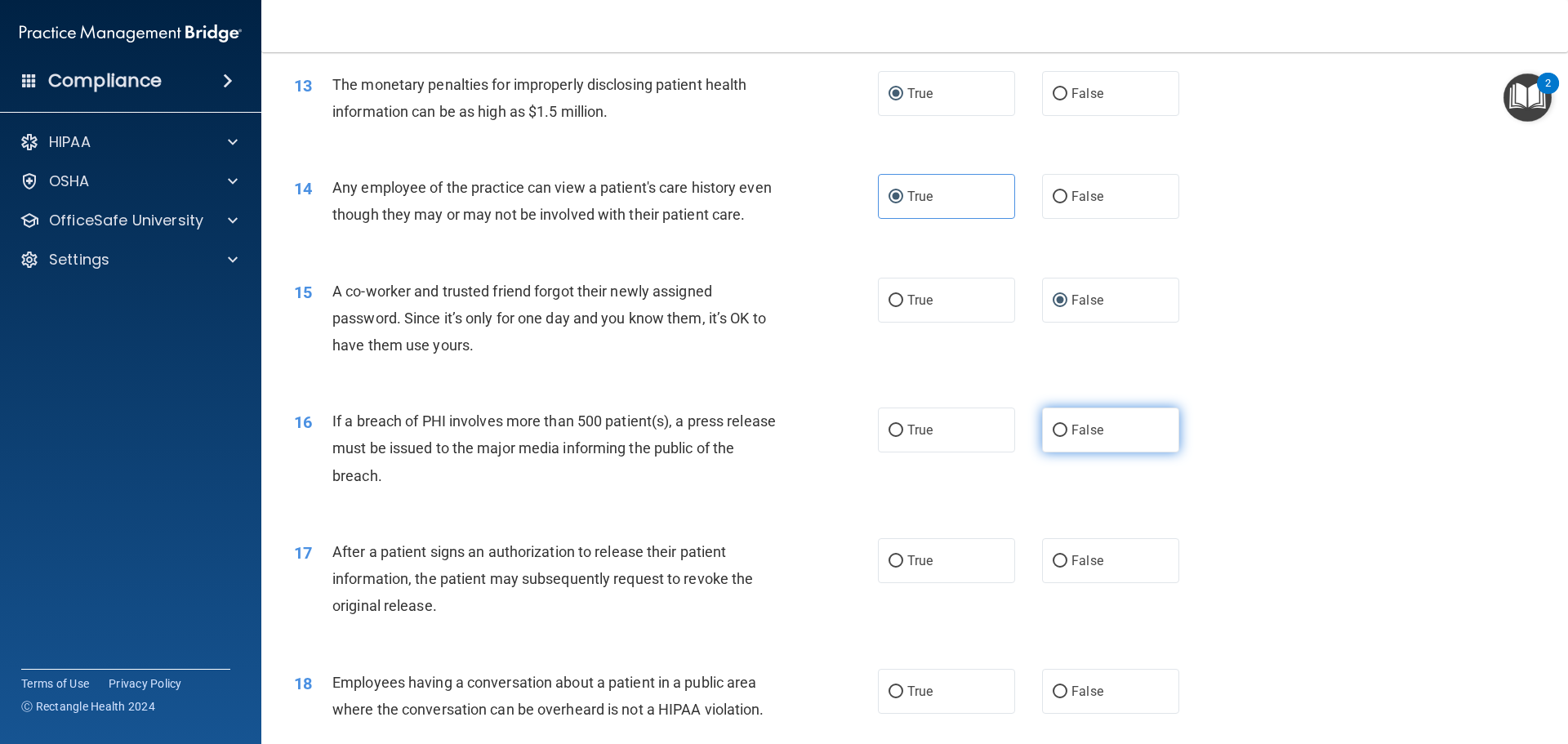
click at [1053, 437] on input "False" at bounding box center [1060, 430] width 15 height 12
radio input "true"
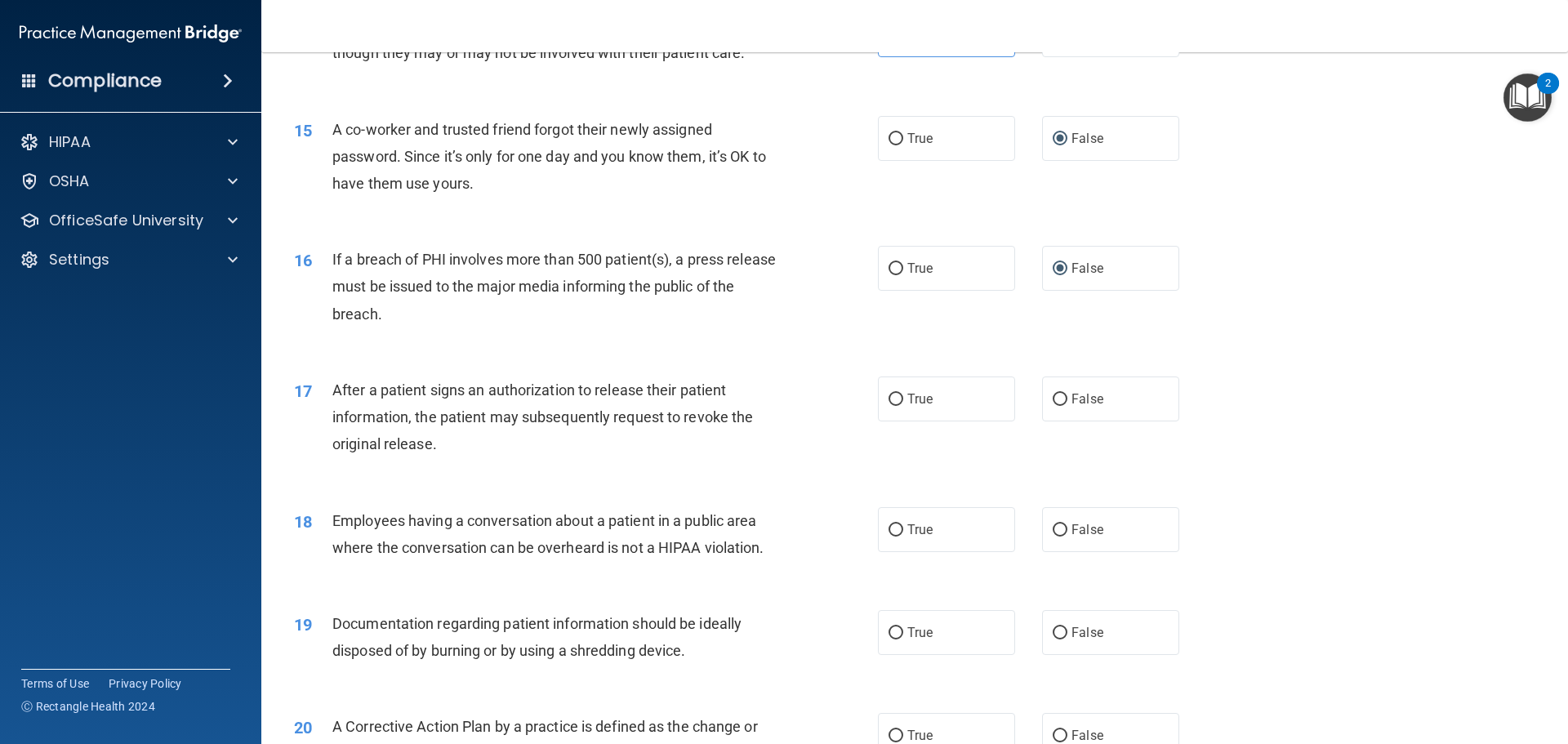
scroll to position [1634, 0]
click at [888, 404] on input "True" at bounding box center [896, 398] width 15 height 12
radio input "true"
click at [1053, 404] on input "False" at bounding box center [1060, 398] width 15 height 12
radio input "true"
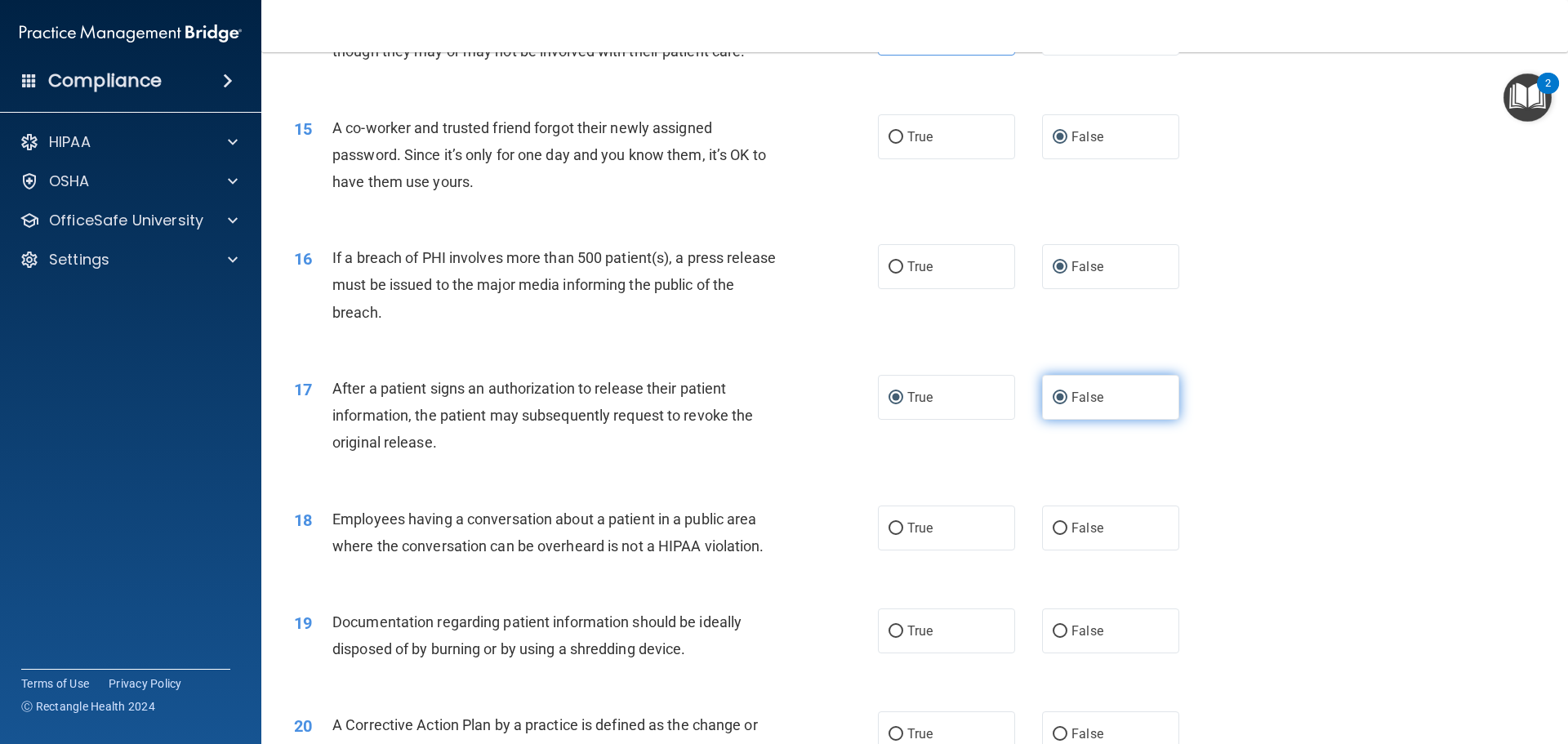
radio input "false"
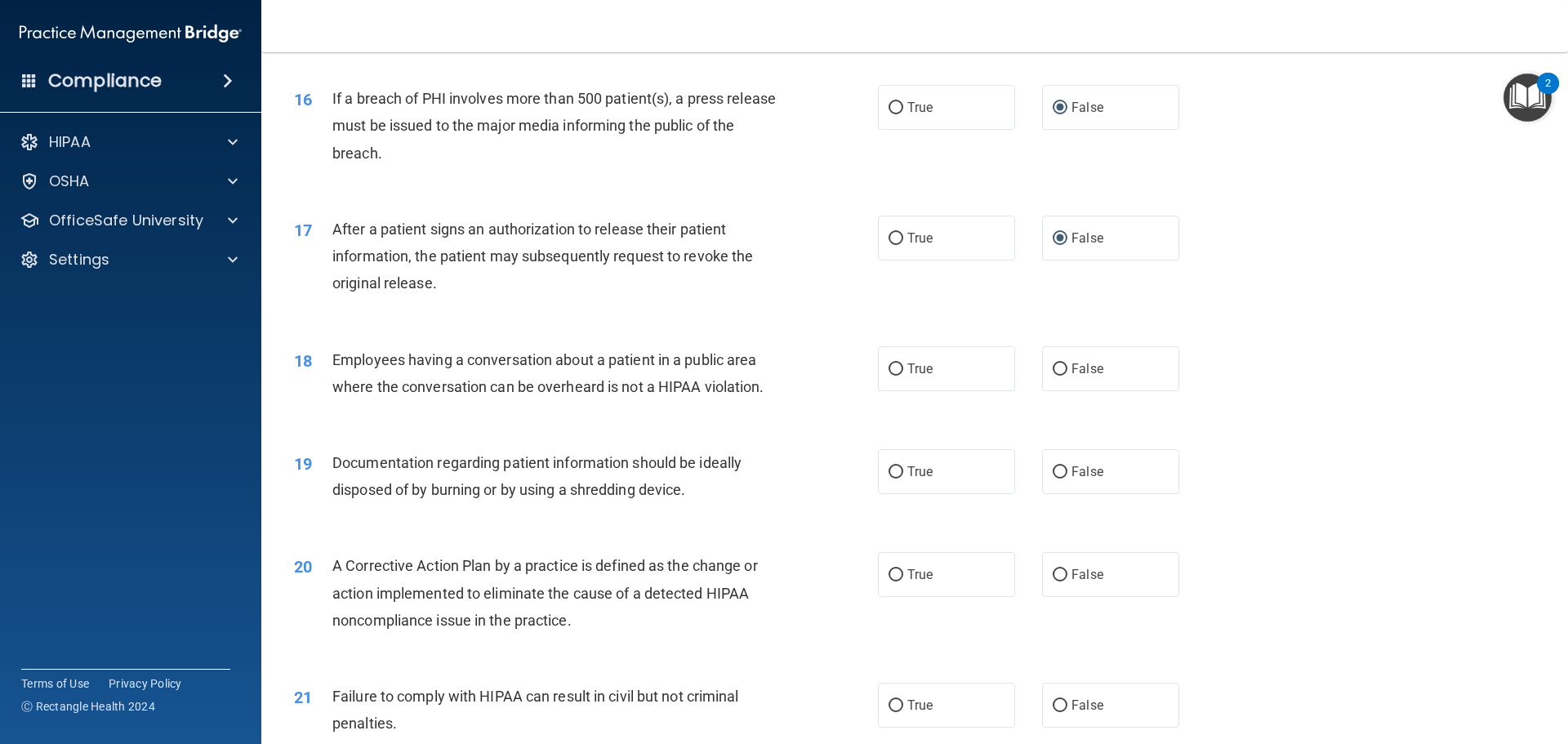
scroll to position [1797, 0]
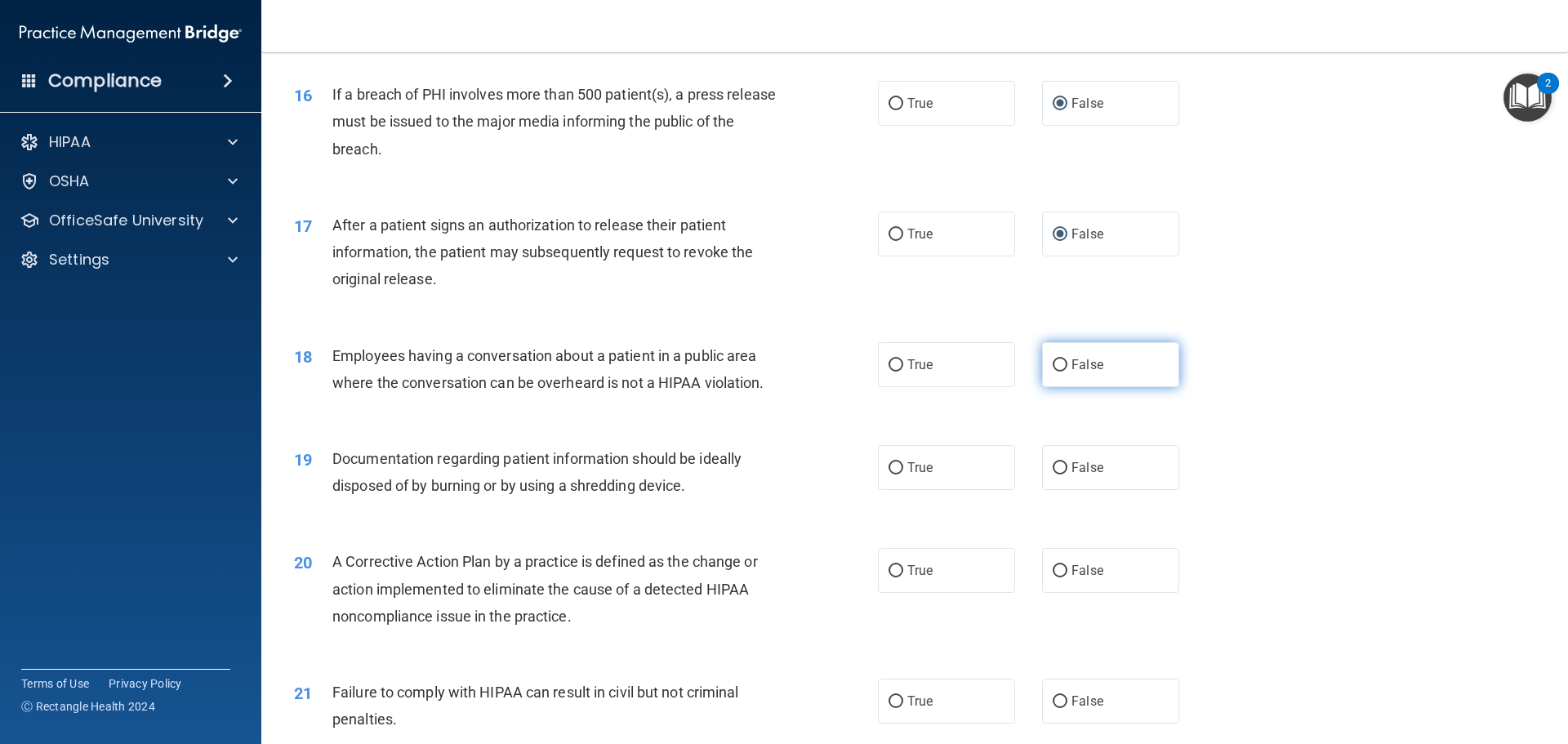
click at [1055, 372] on input "False" at bounding box center [1060, 365] width 15 height 12
radio input "true"
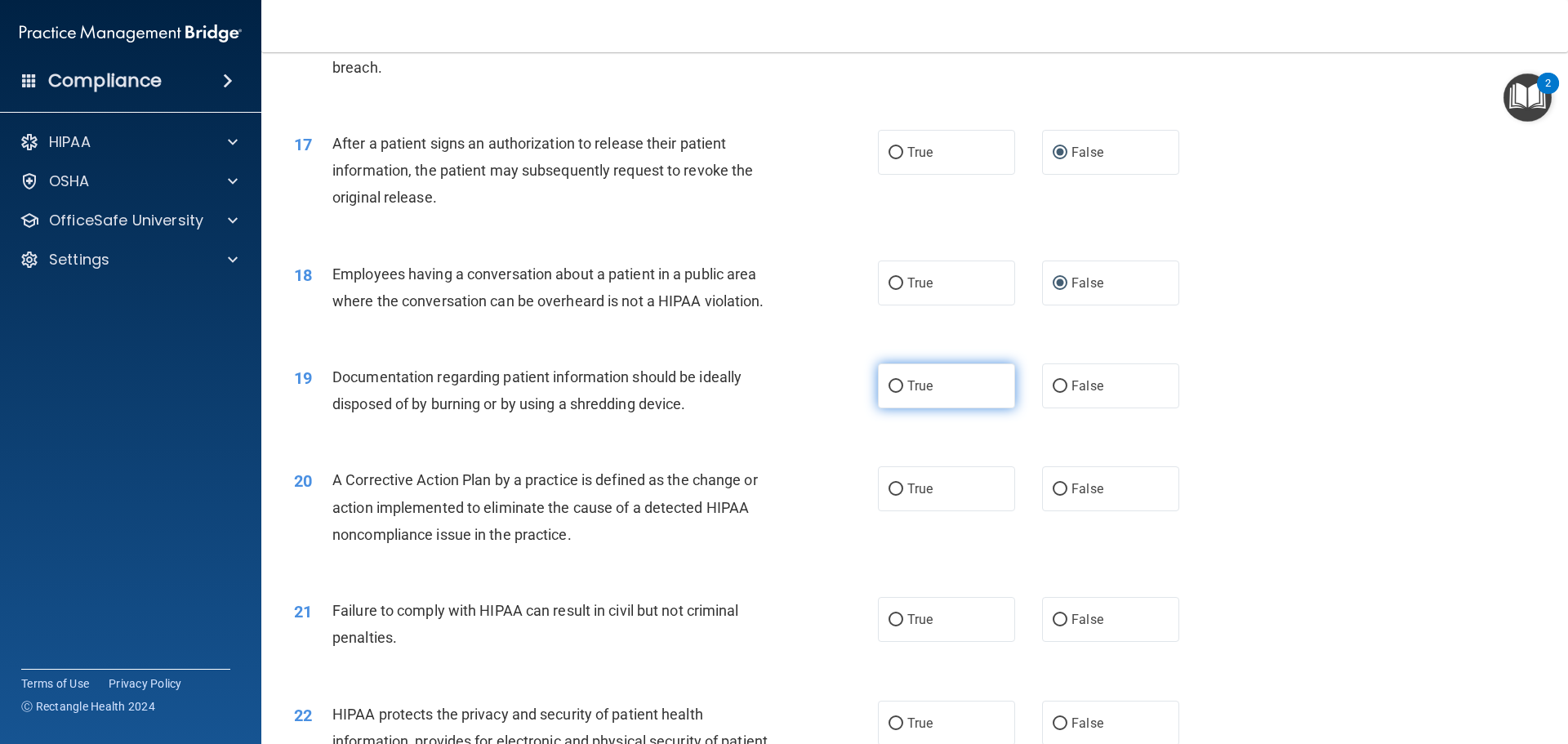
click at [888, 393] on input "True" at bounding box center [896, 386] width 15 height 12
radio input "true"
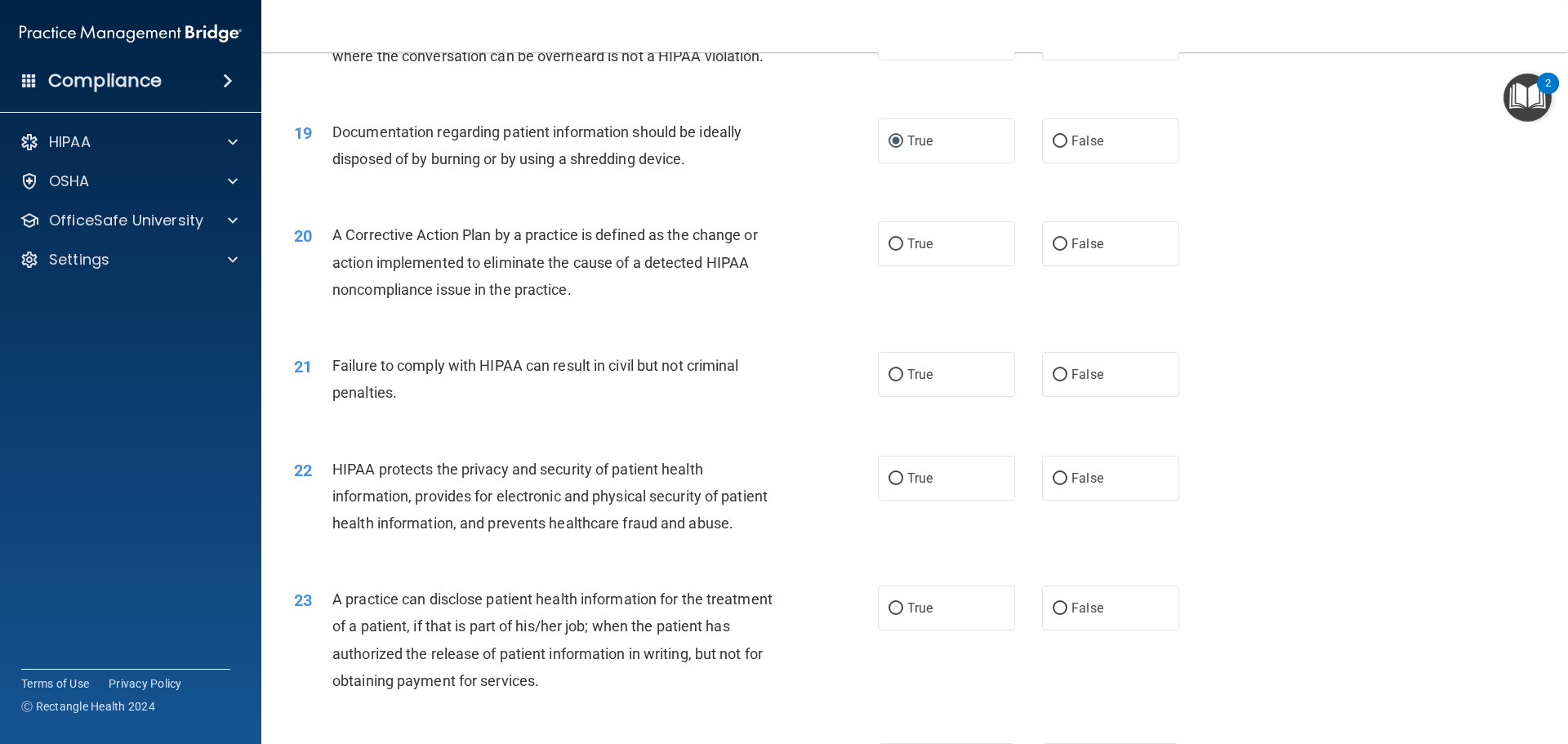
scroll to position [2206, 0]
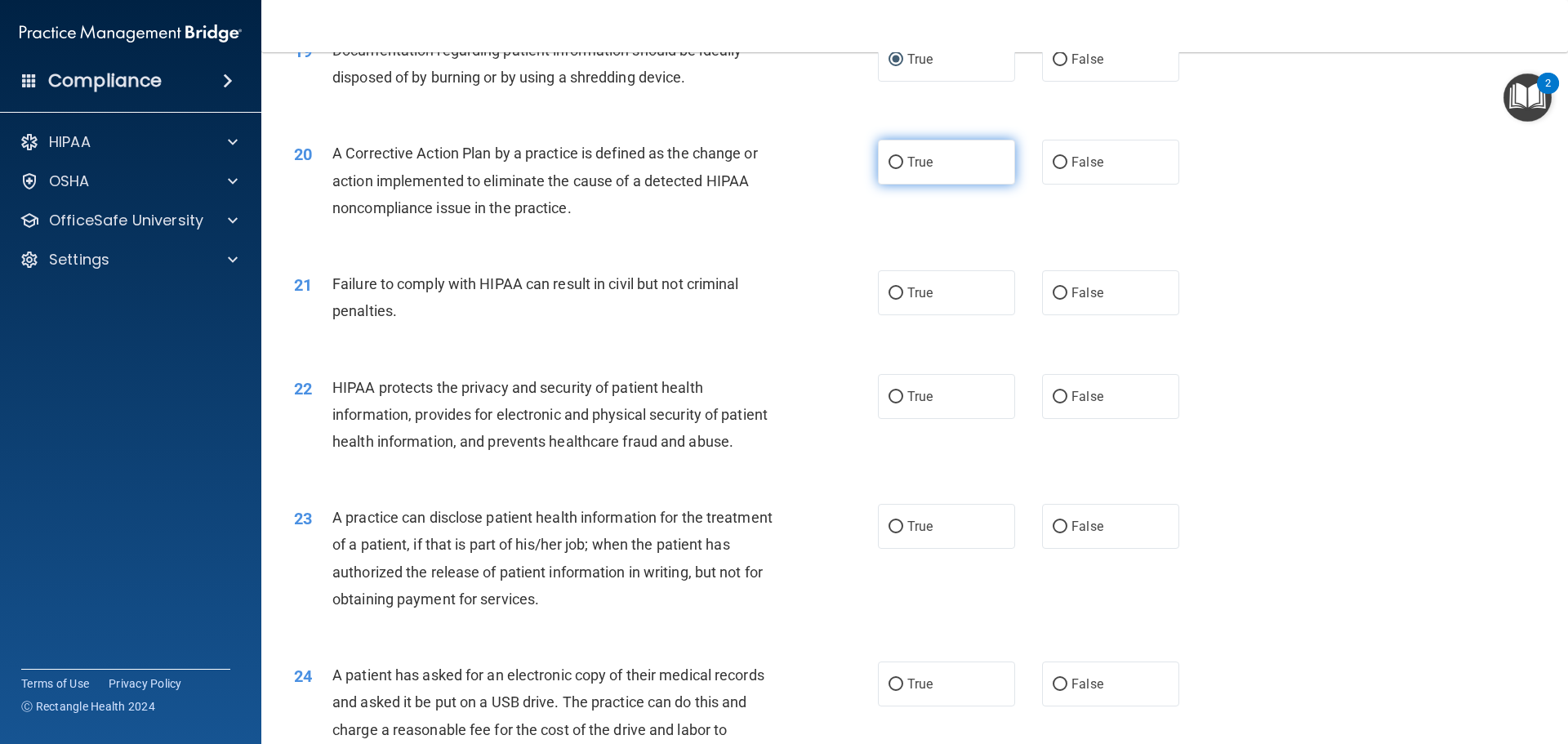
click at [890, 169] on input "True" at bounding box center [896, 163] width 15 height 12
radio input "true"
click at [888, 300] on input "True" at bounding box center [896, 294] width 15 height 12
radio input "true"
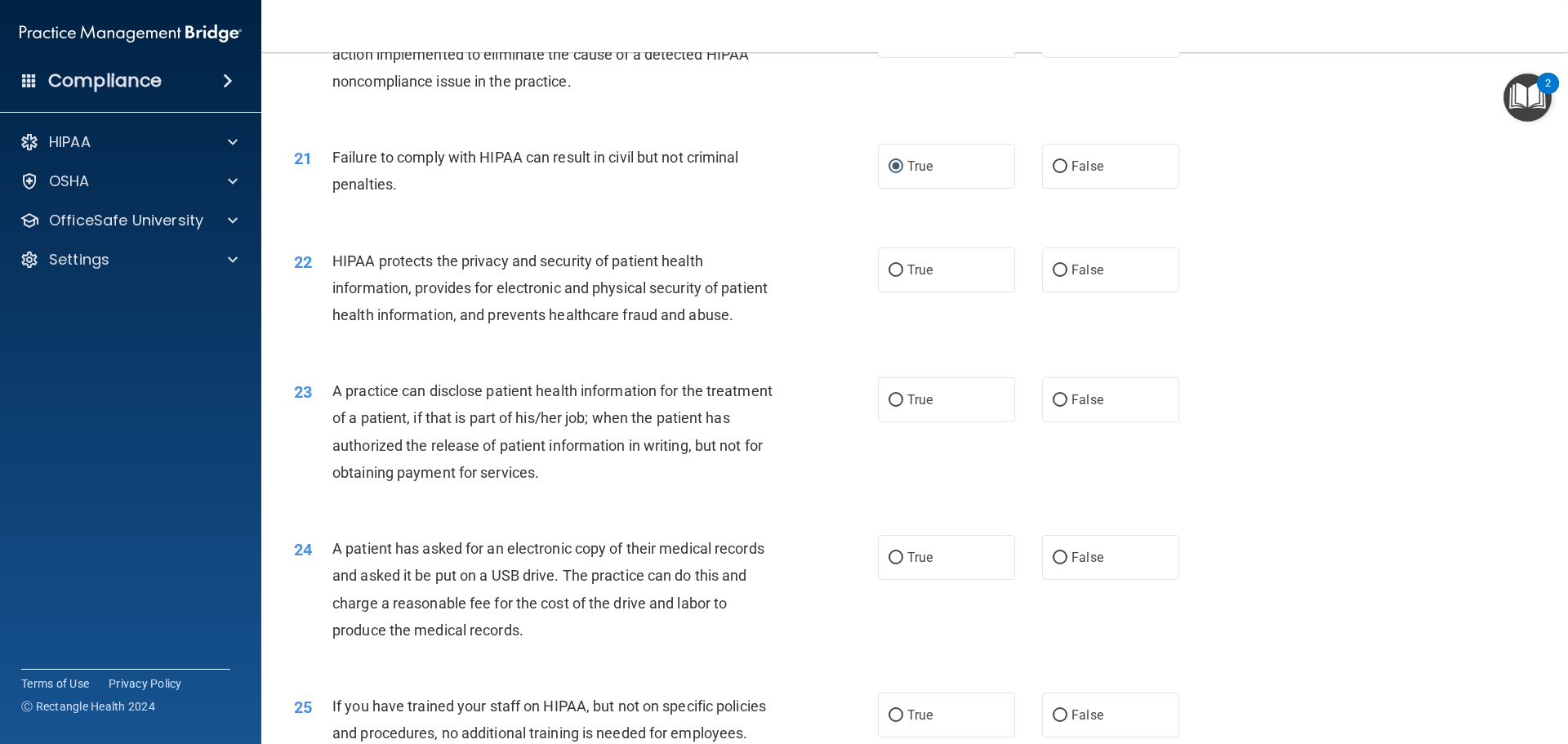
scroll to position [2369, 0]
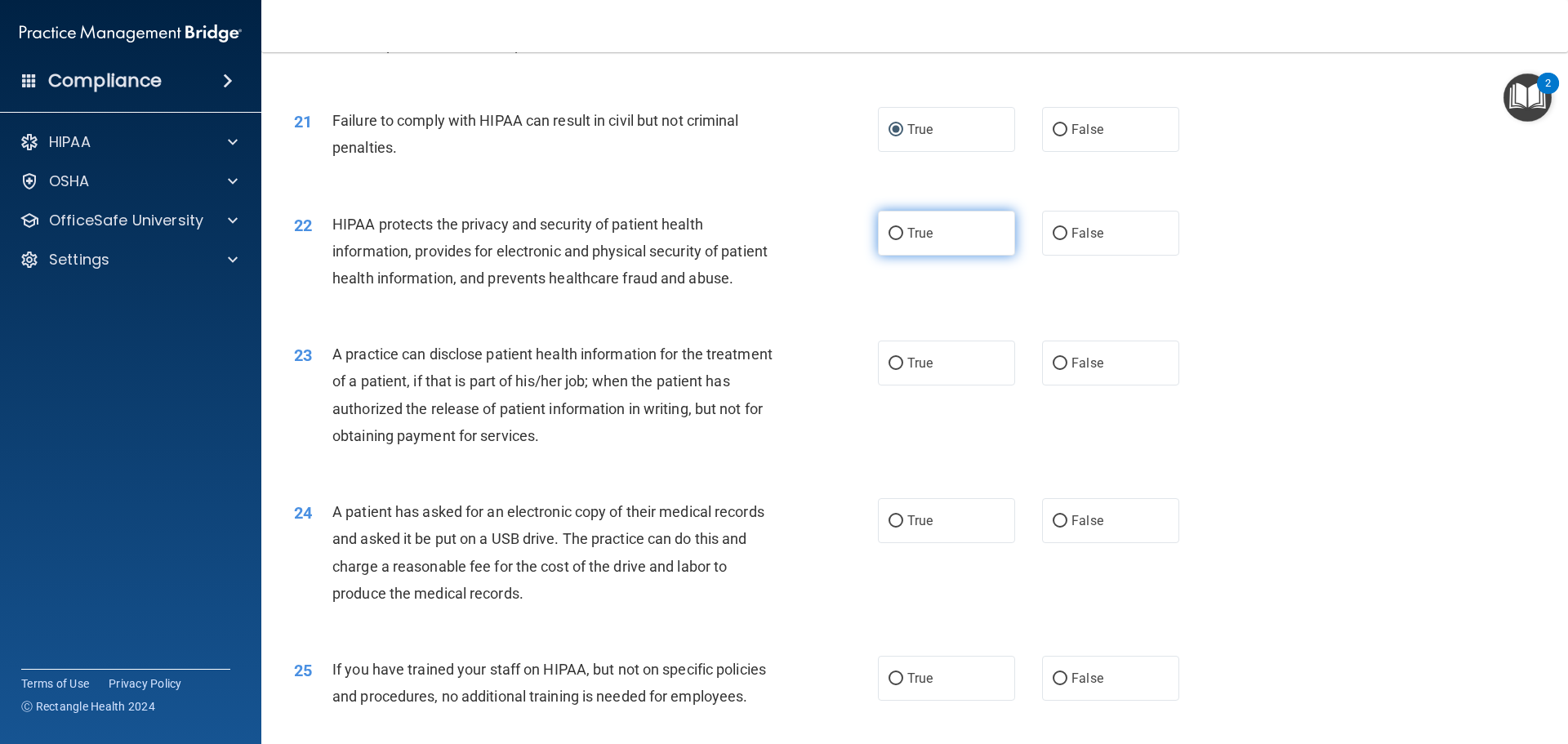
click at [888, 241] on input "True" at bounding box center [896, 233] width 15 height 12
radio input "true"
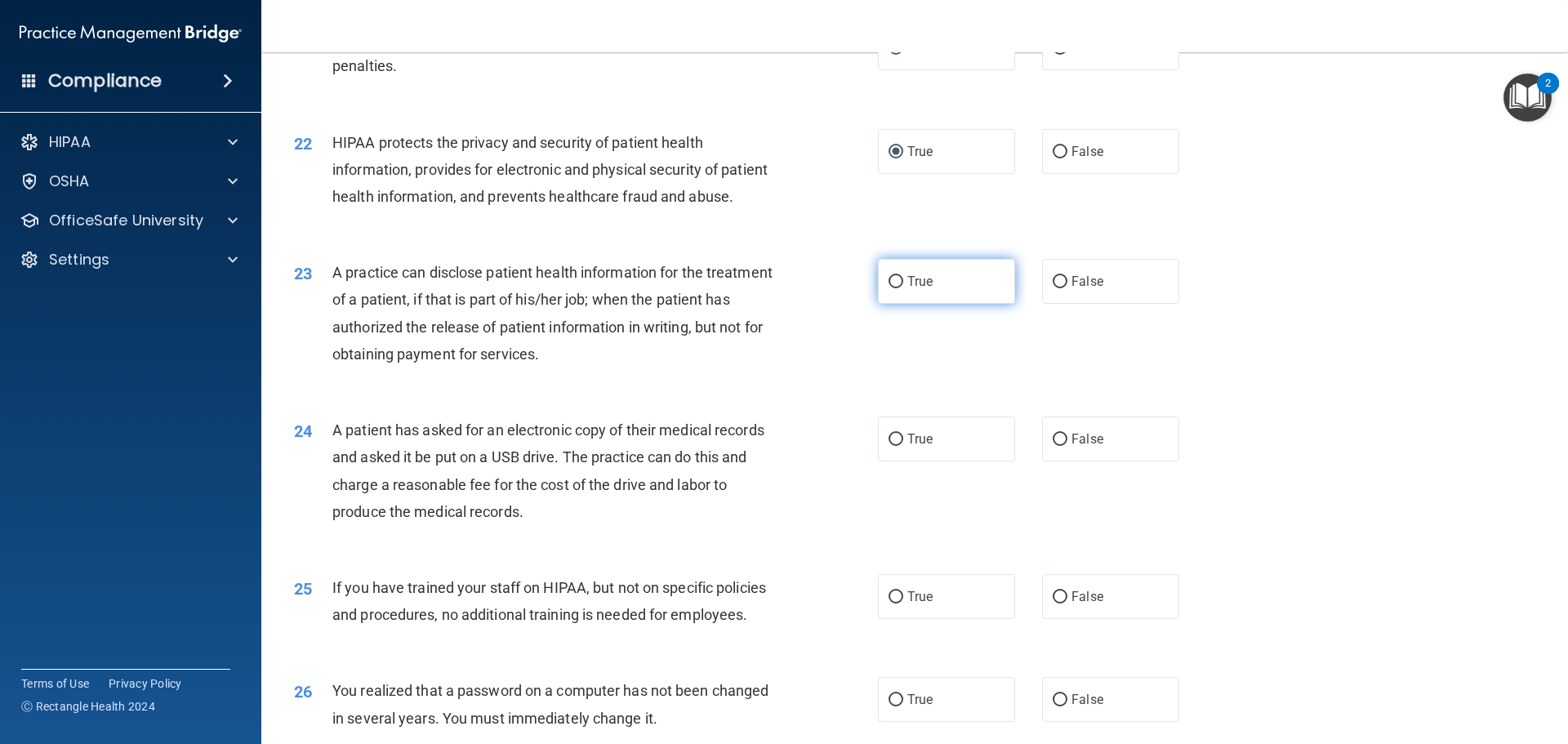
click at [888, 288] on input "True" at bounding box center [896, 281] width 15 height 12
radio input "true"
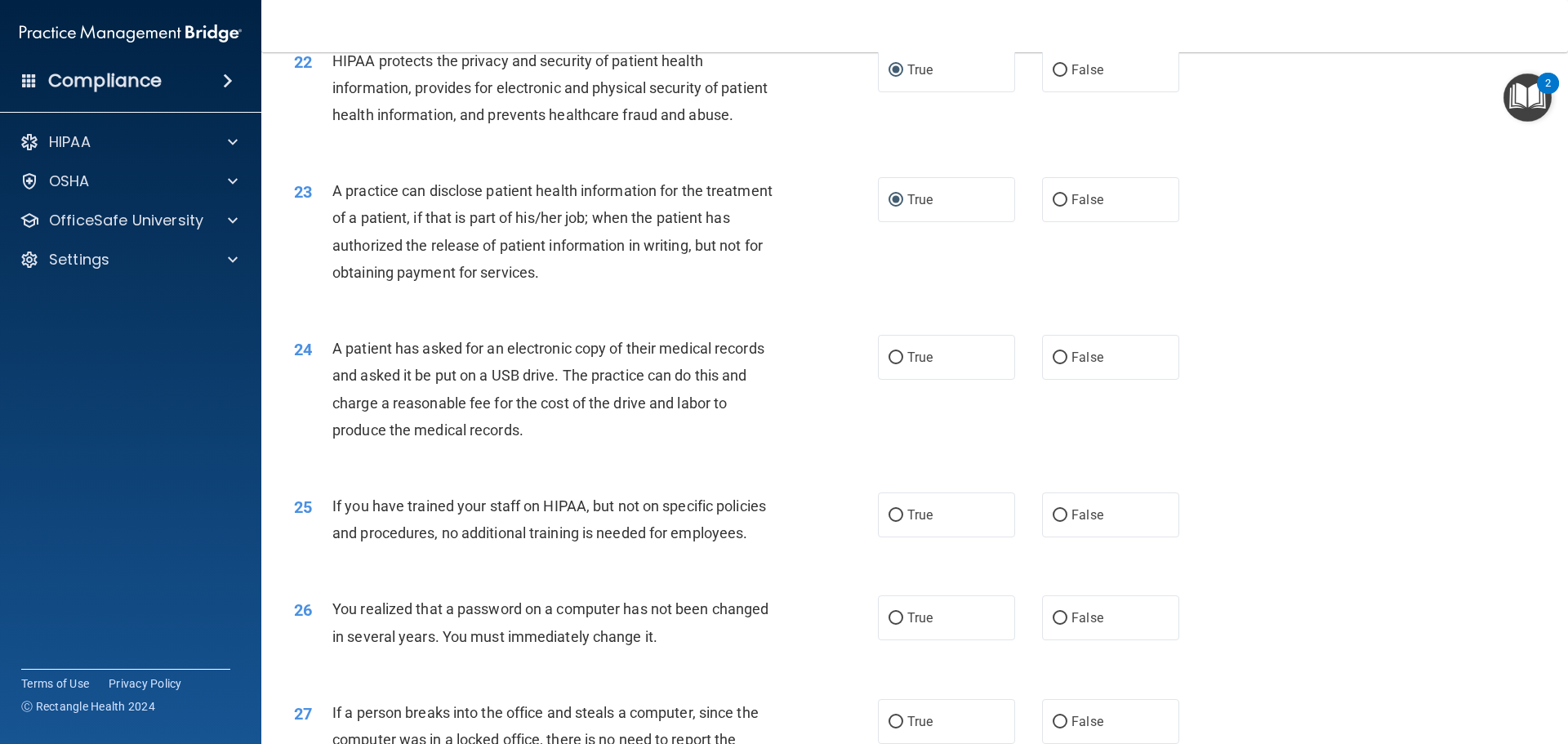
scroll to position [2614, 0]
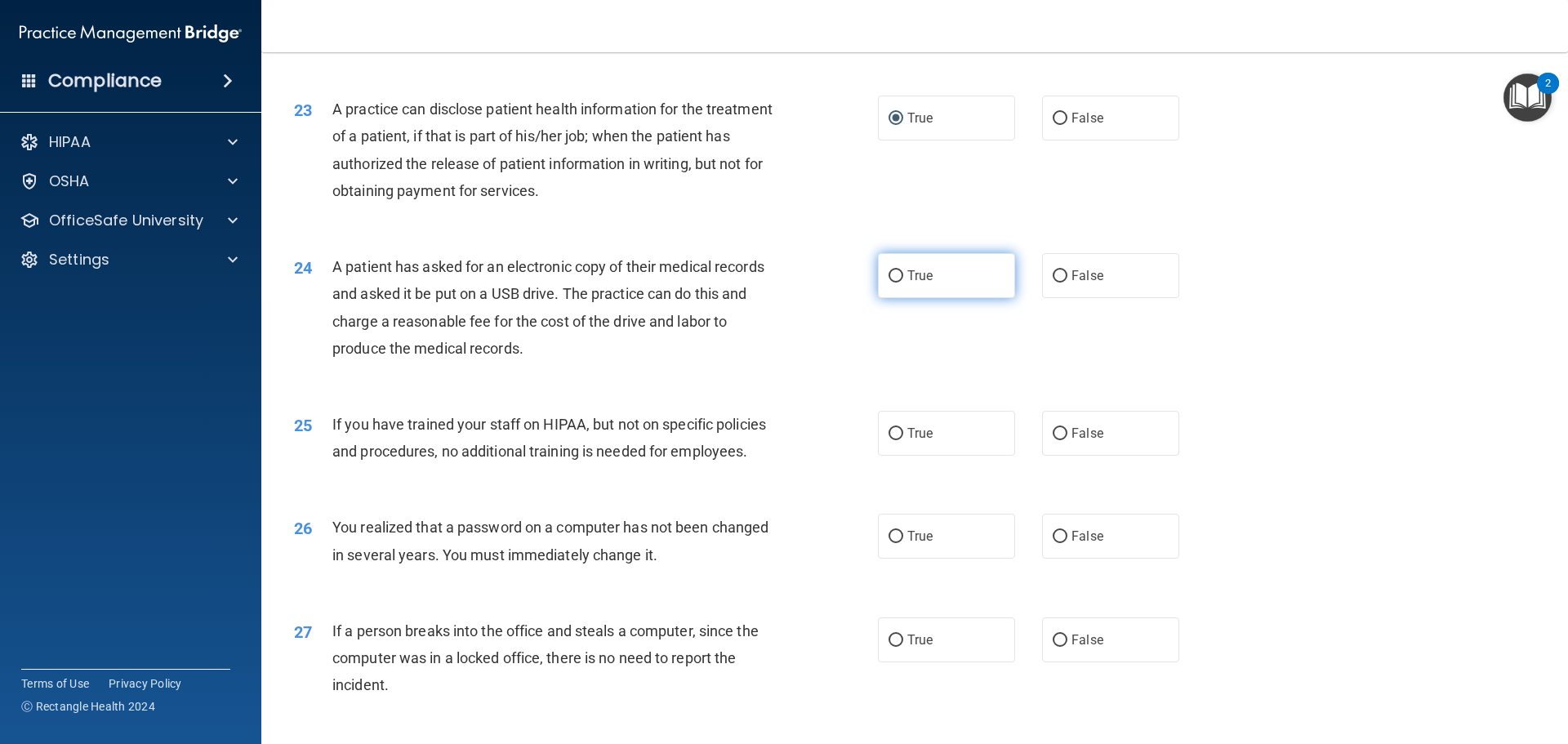
click at [894, 282] on input "True" at bounding box center [896, 276] width 15 height 12
radio input "true"
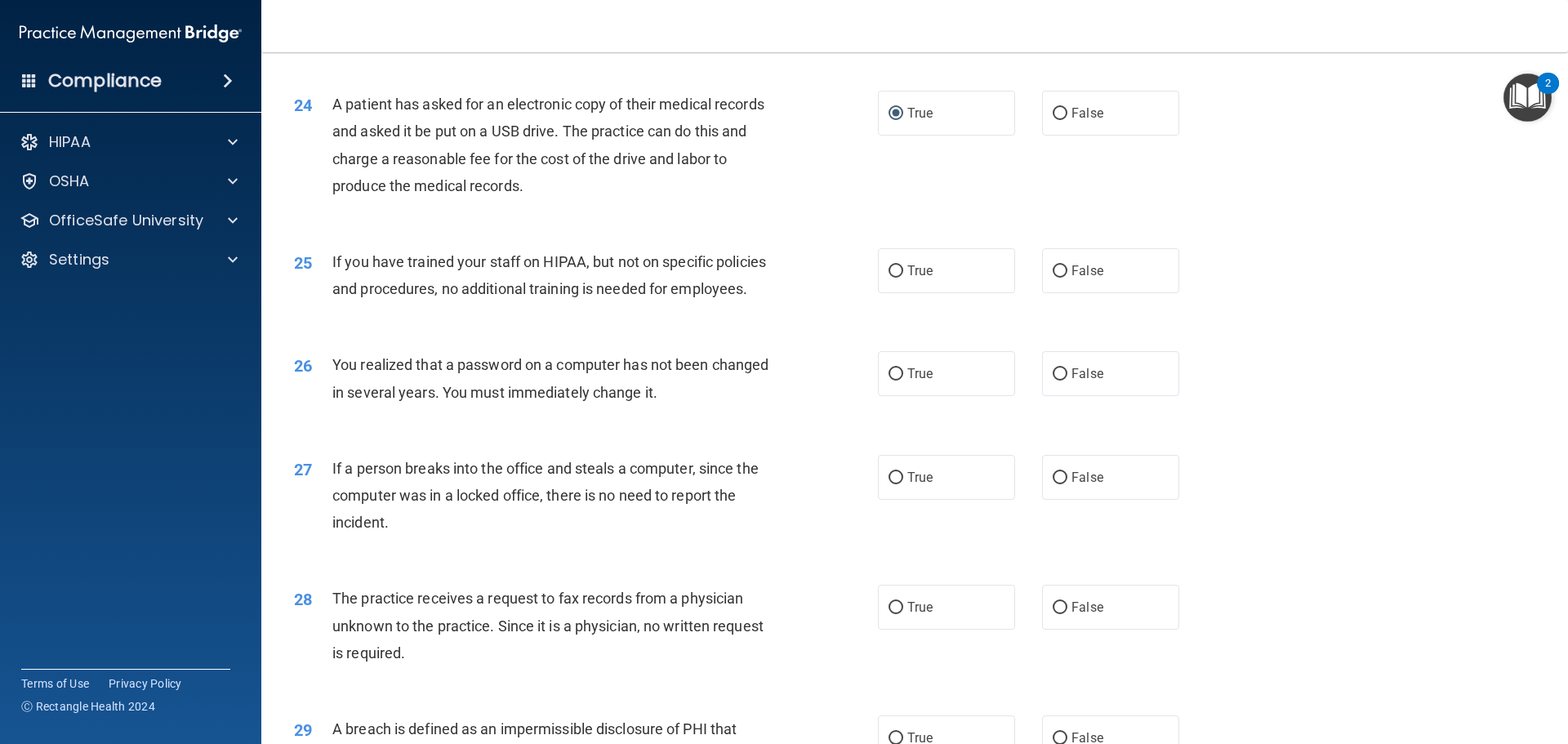
scroll to position [2777, 0]
click at [1054, 277] on input "False" at bounding box center [1060, 270] width 15 height 12
radio input "true"
click at [888, 380] on input "True" at bounding box center [896, 373] width 15 height 12
radio input "true"
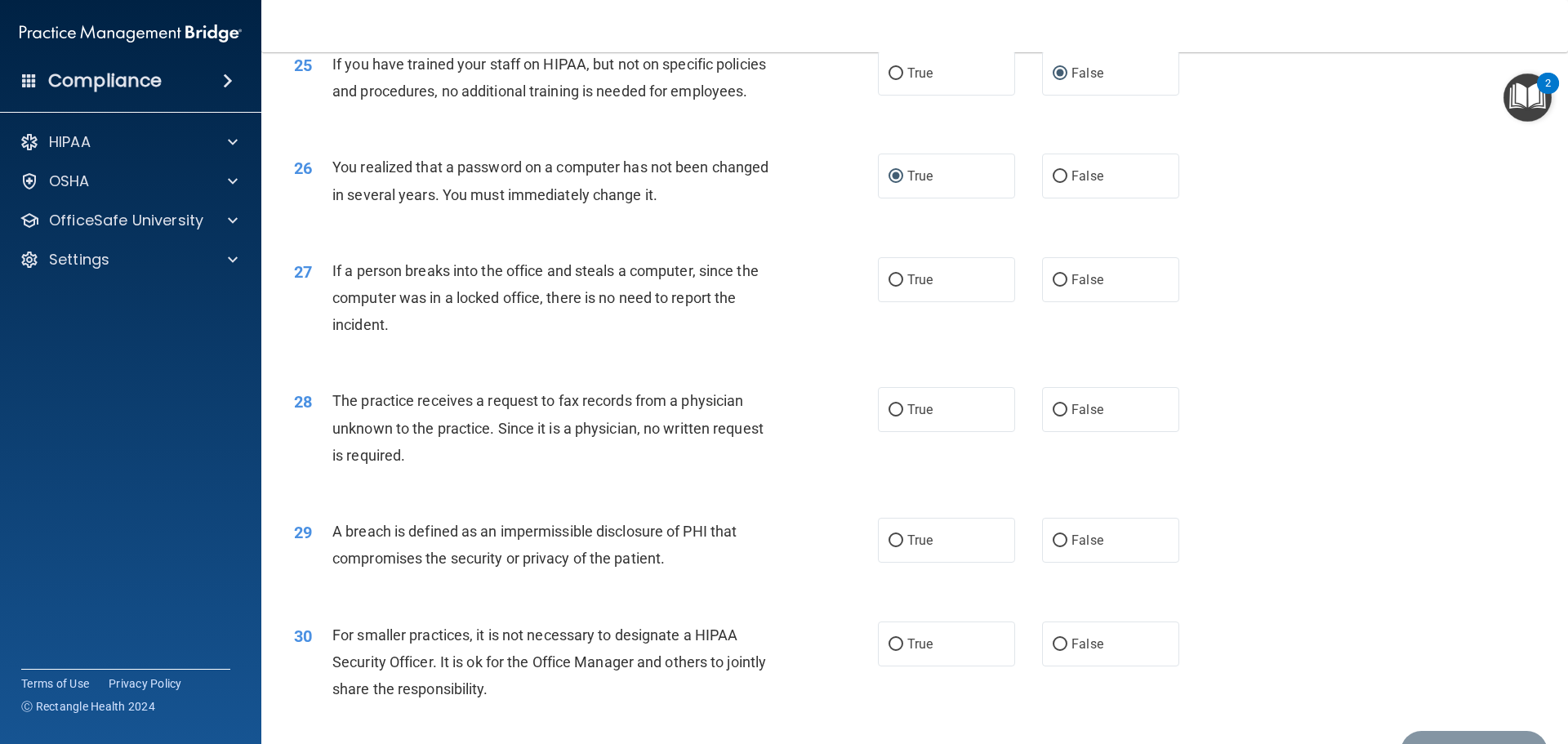
scroll to position [3022, 0]
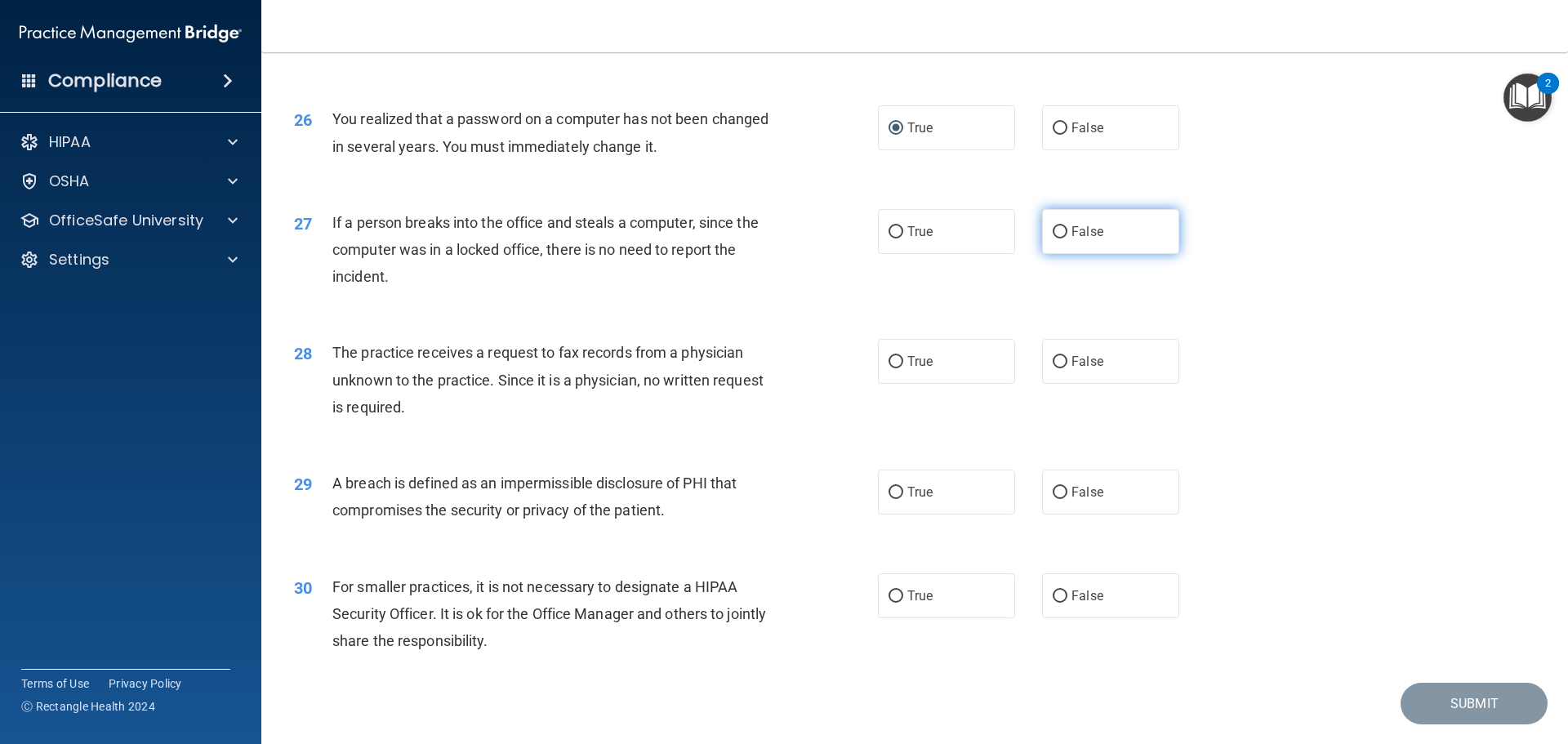
click at [1053, 239] on input "False" at bounding box center [1060, 232] width 15 height 12
radio input "true"
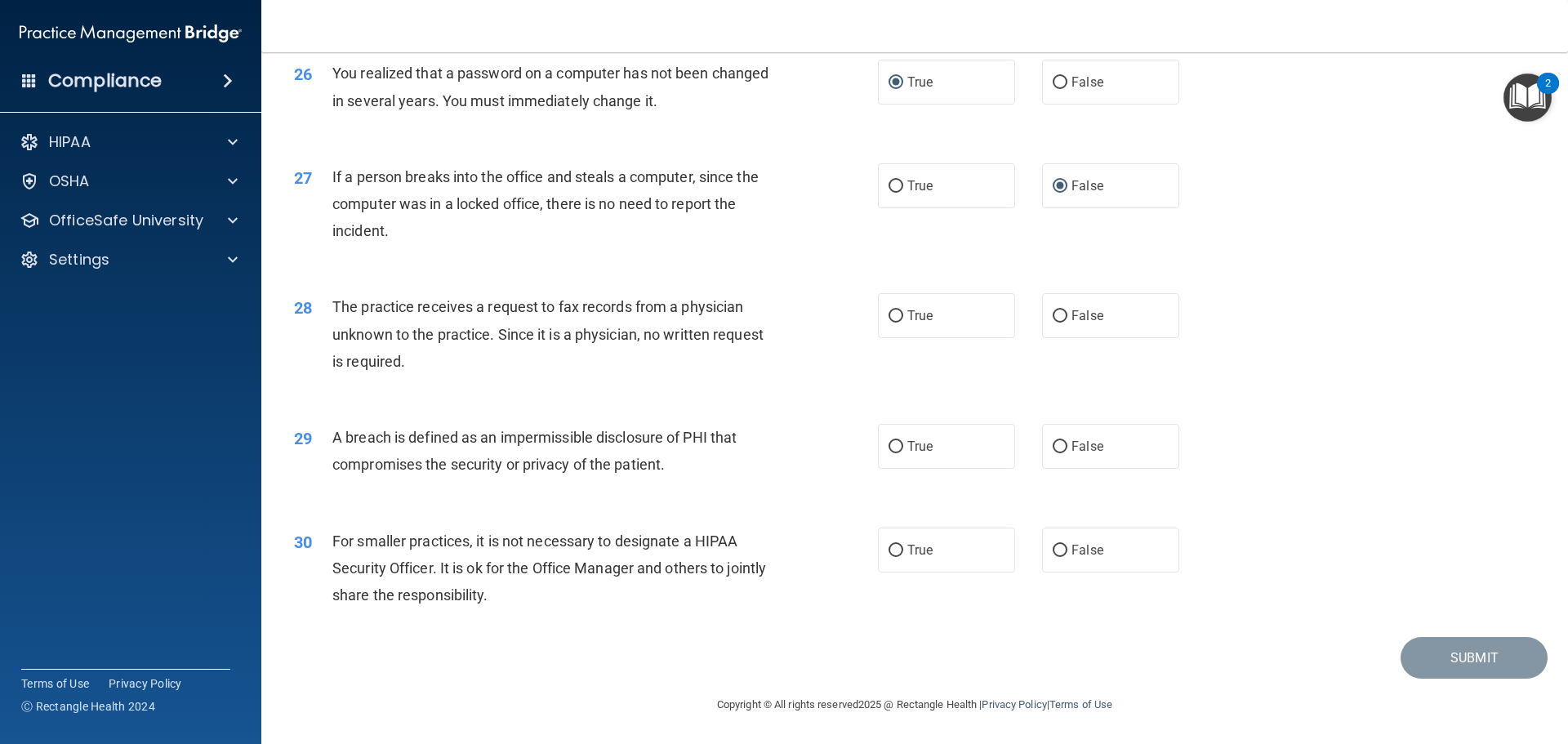
scroll to position [3104, 0]
click at [888, 322] on input "True" at bounding box center [896, 316] width 15 height 12
radio input "true"
click at [893, 449] on input "True" at bounding box center [896, 447] width 15 height 12
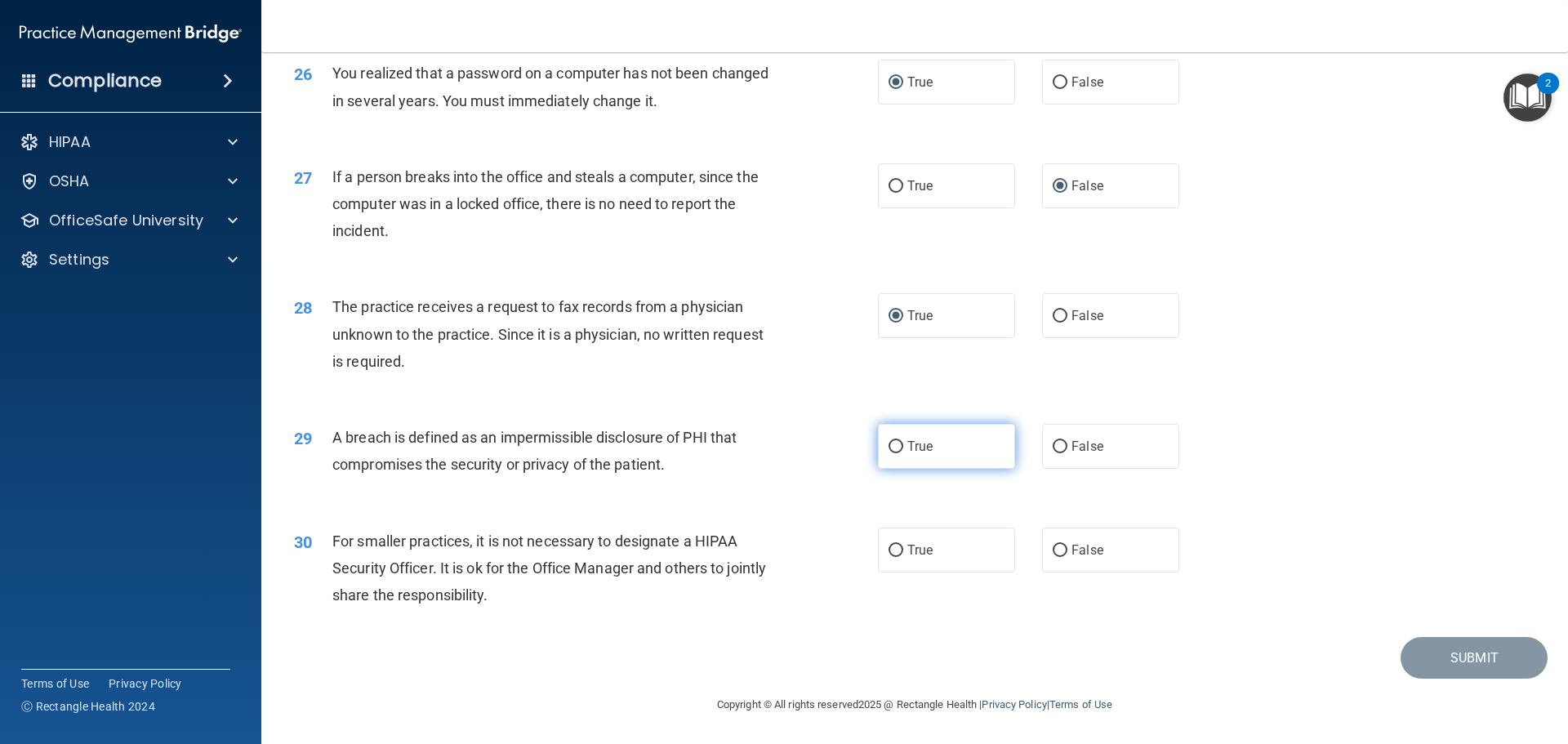
radio input "true"
click at [1053, 553] on input "False" at bounding box center [1060, 551] width 15 height 12
radio input "true"
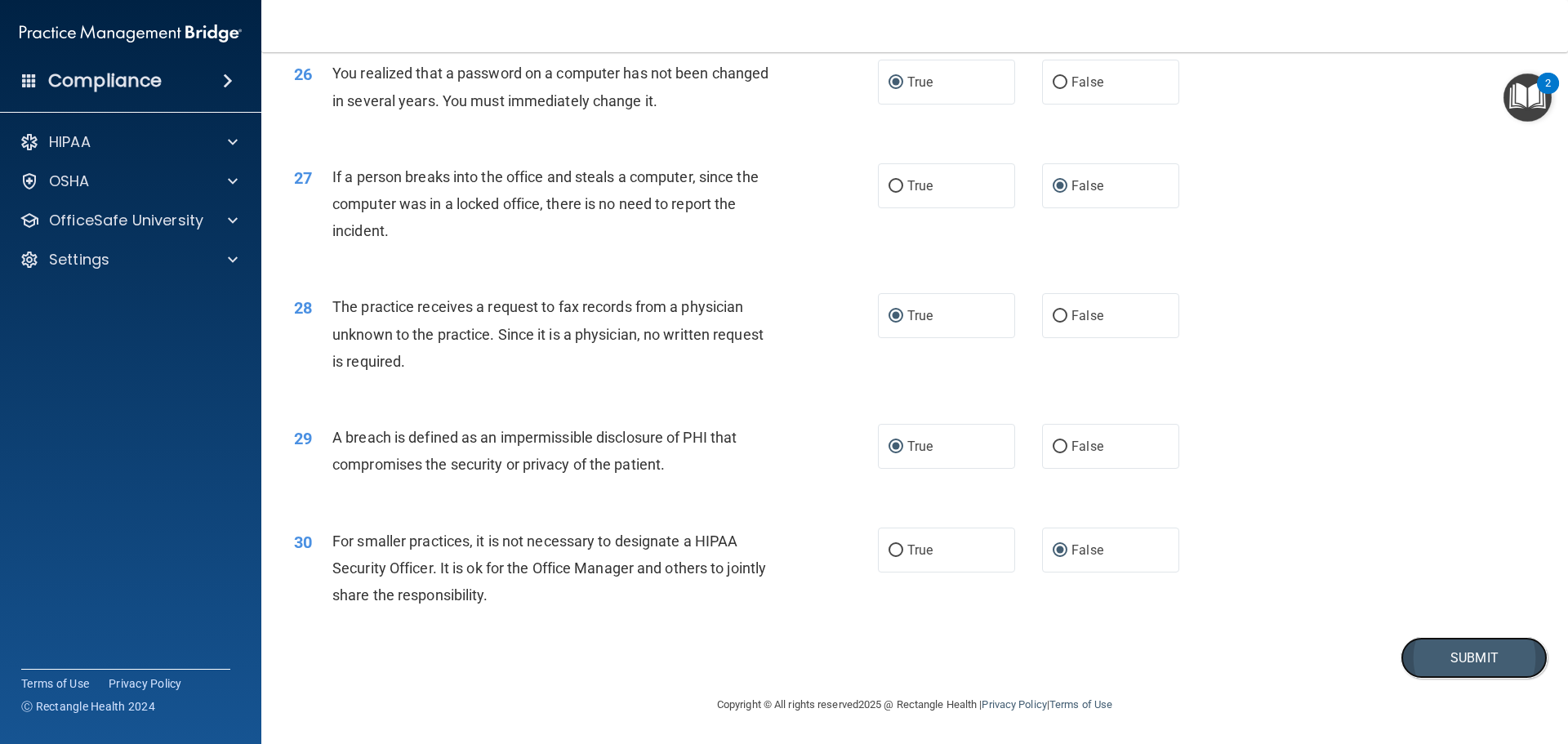
click at [1470, 659] on button "Submit" at bounding box center [1473, 658] width 147 height 42
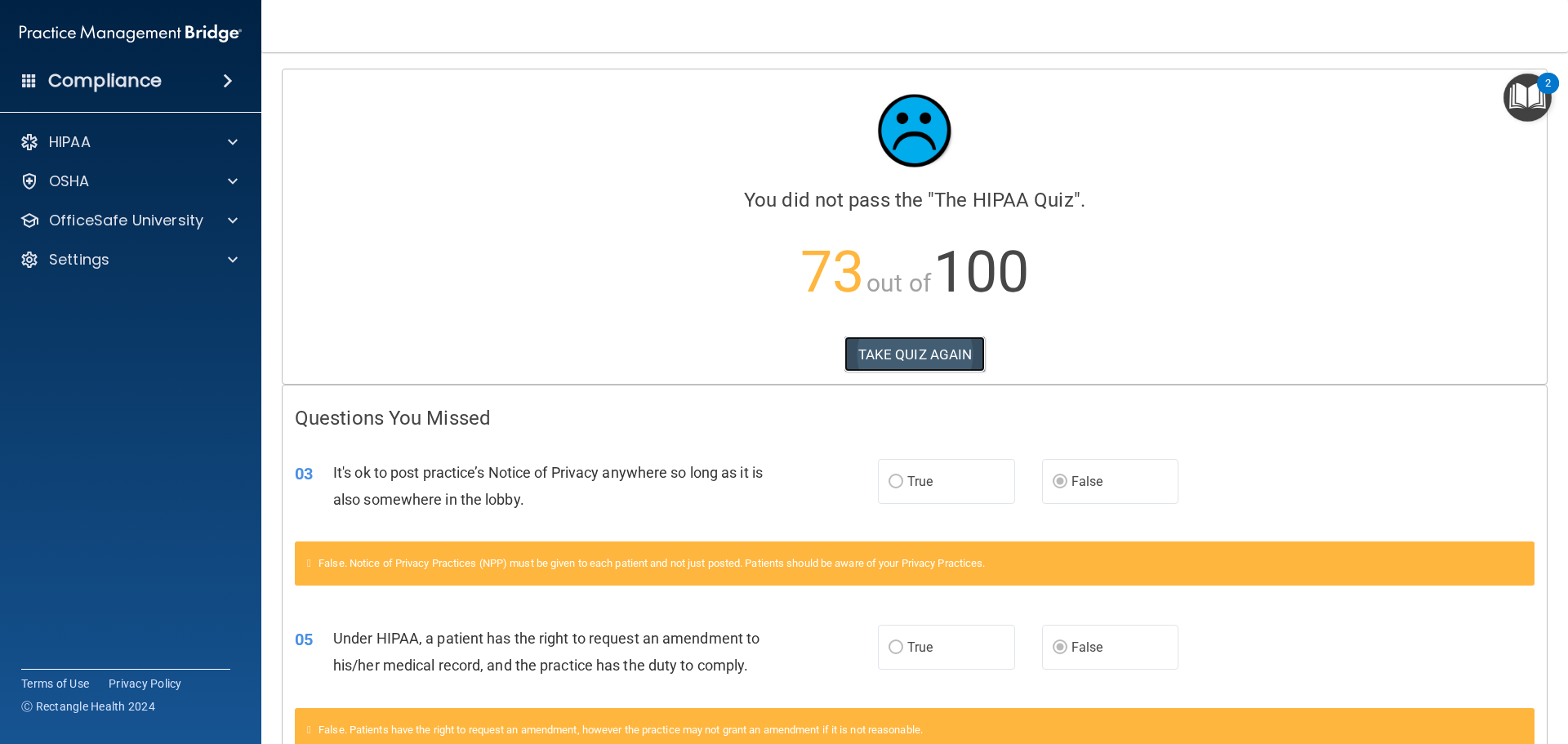
click at [905, 359] on button "TAKE QUIZ AGAIN" at bounding box center [914, 354] width 141 height 36
